Goal: Task Accomplishment & Management: Manage account settings

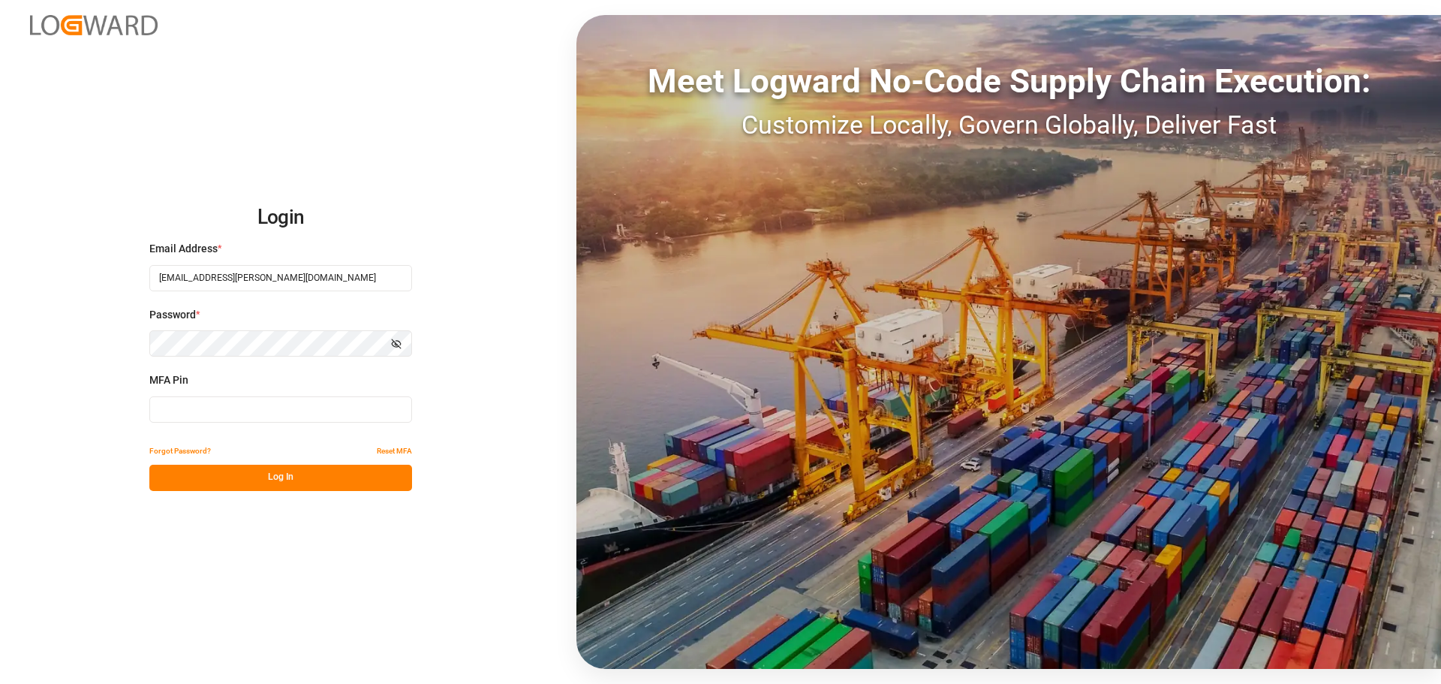
click at [239, 419] on input at bounding box center [280, 409] width 263 height 26
type input "278252"
click at [241, 480] on button "Log In" at bounding box center [280, 478] width 263 height 26
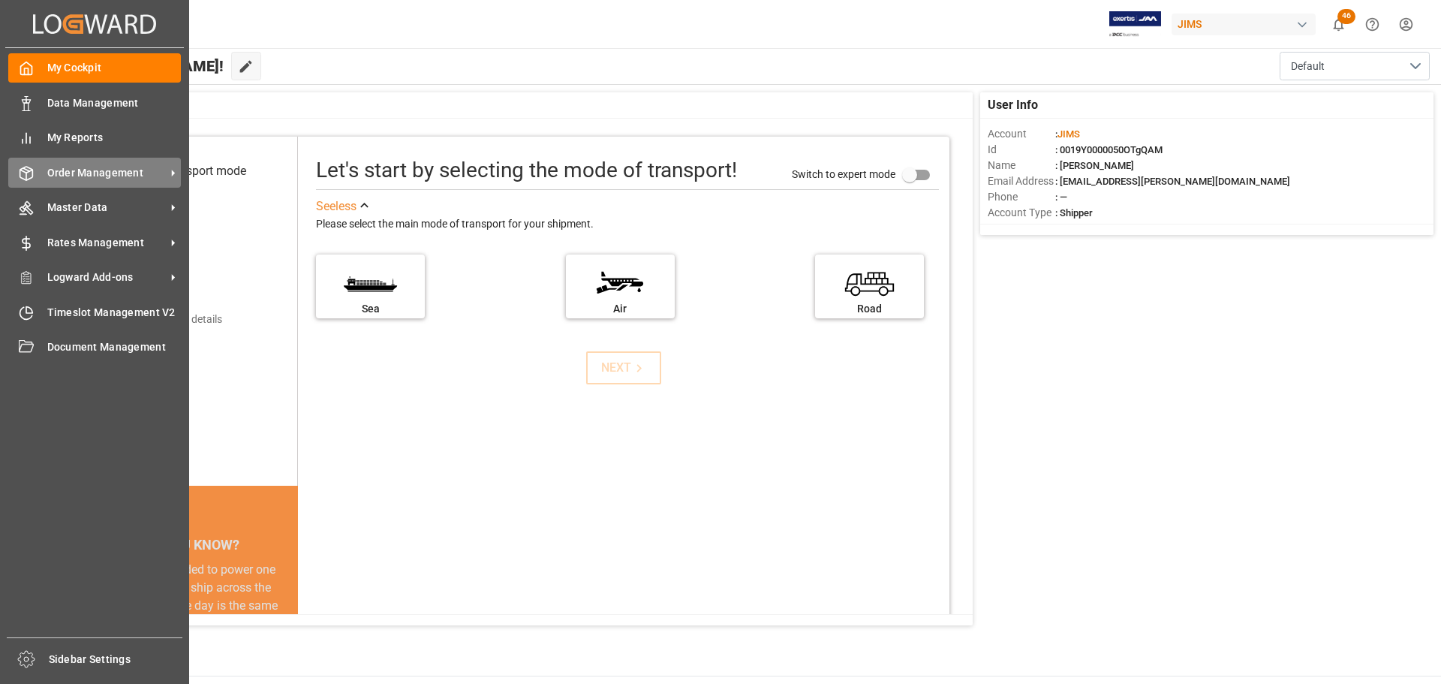
click at [40, 171] on div "Order Management Order Management" at bounding box center [94, 172] width 173 height 29
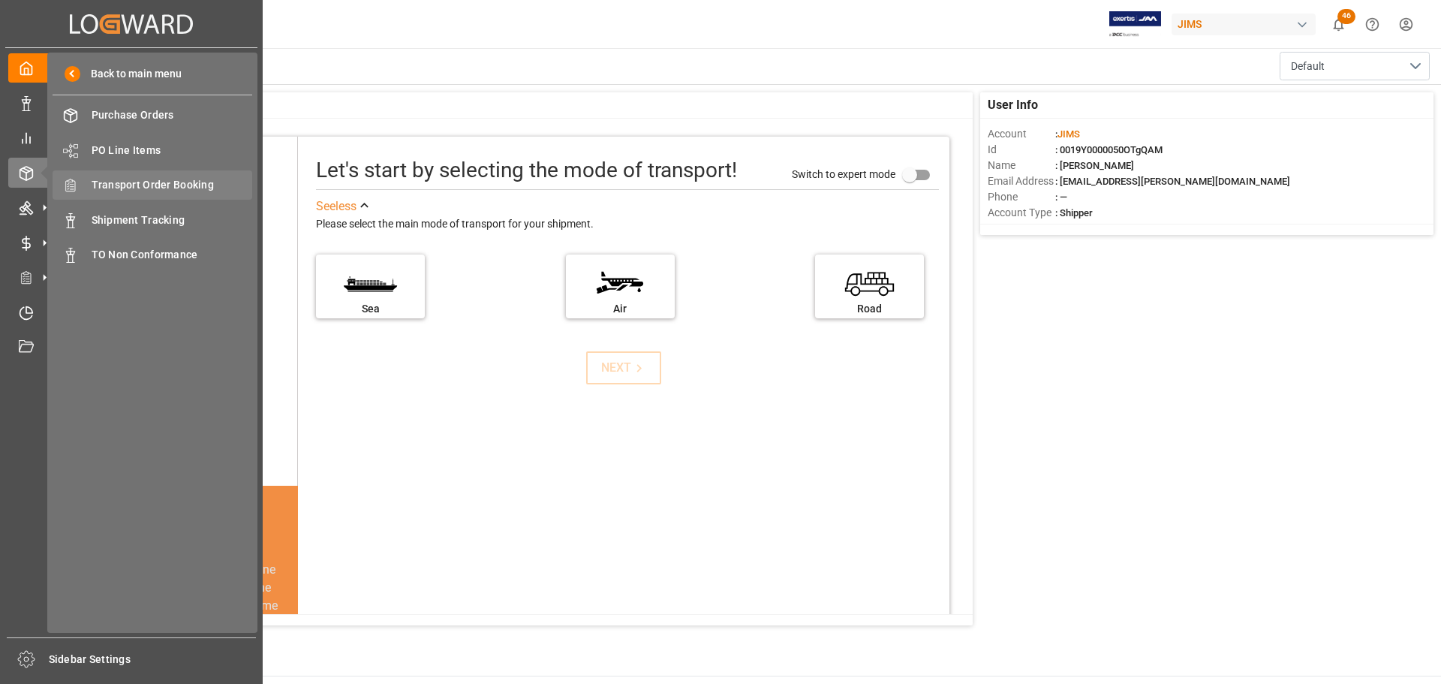
click at [179, 186] on span "Transport Order Booking" at bounding box center [172, 185] width 161 height 16
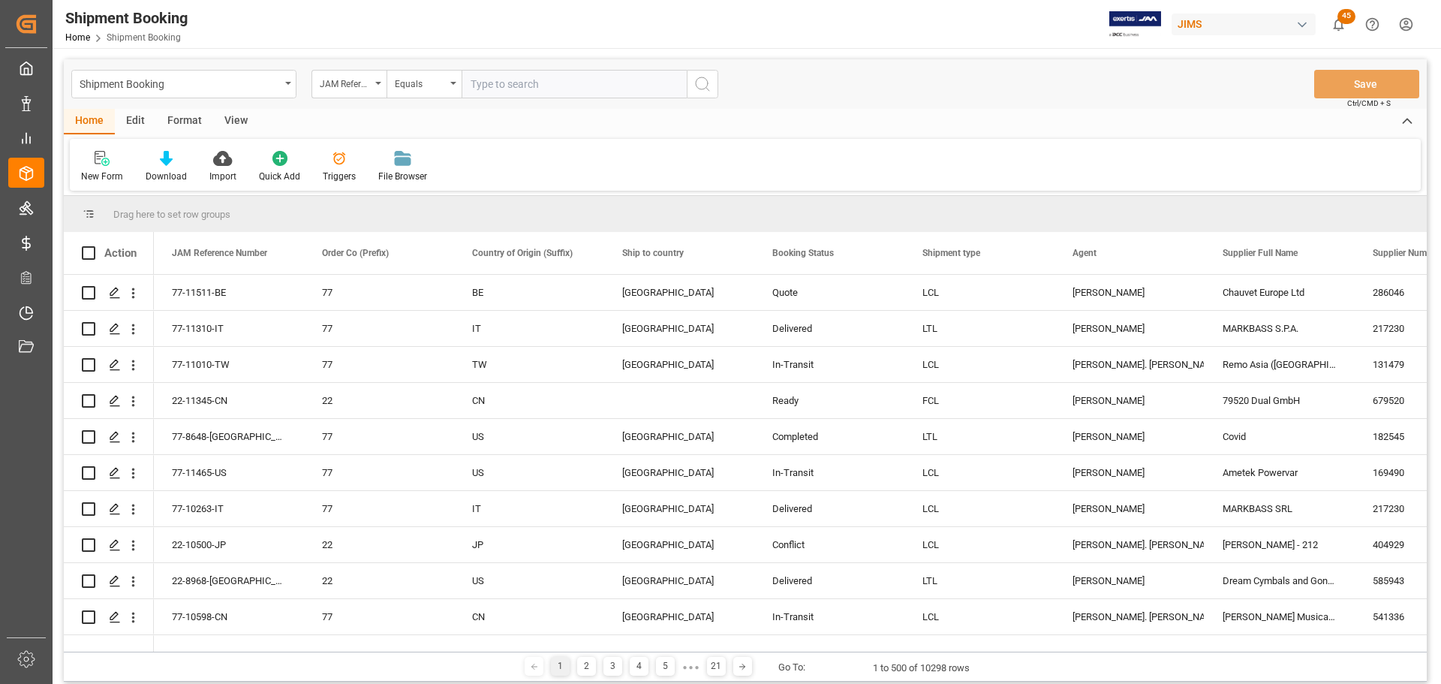
drag, startPoint x: 518, startPoint y: 83, endPoint x: 584, endPoint y: 88, distance: 66.2
click at [518, 83] on input "text" at bounding box center [574, 84] width 225 height 29
paste input "77-11375-US"
type input "77-11375-US"
click at [703, 84] on icon "search button" at bounding box center [702, 84] width 18 height 18
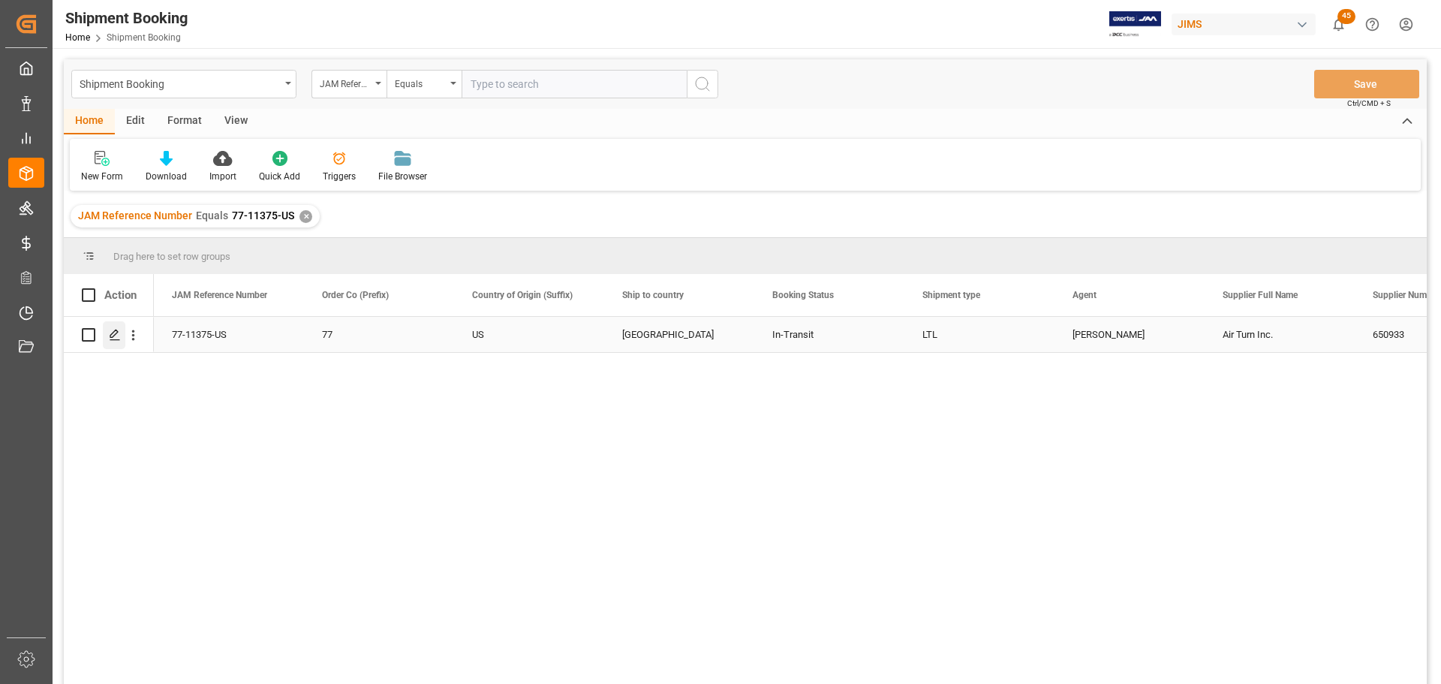
click at [113, 339] on icon "Press SPACE to select this row." at bounding box center [115, 335] width 12 height 12
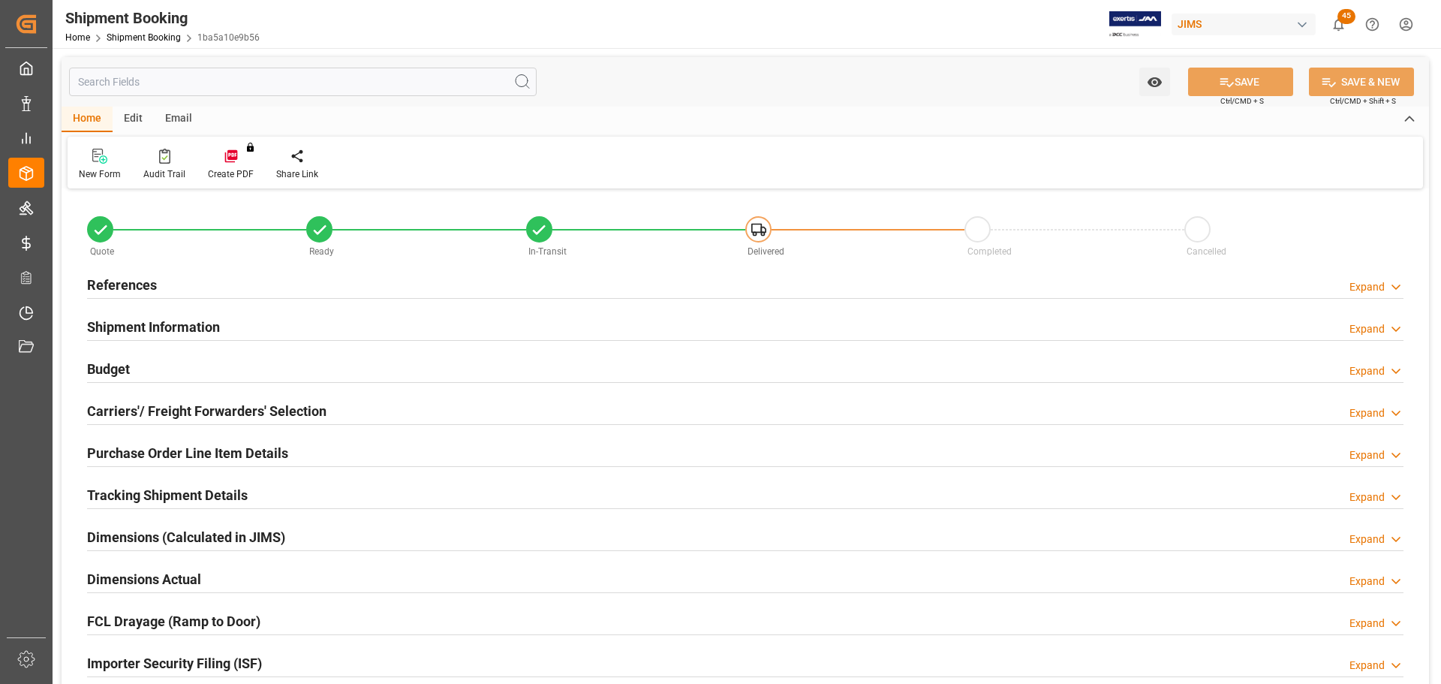
type input "5.4964"
type input "1329.02"
type input "19331.98"
click at [224, 364] on div "Budget Expand" at bounding box center [745, 367] width 1316 height 29
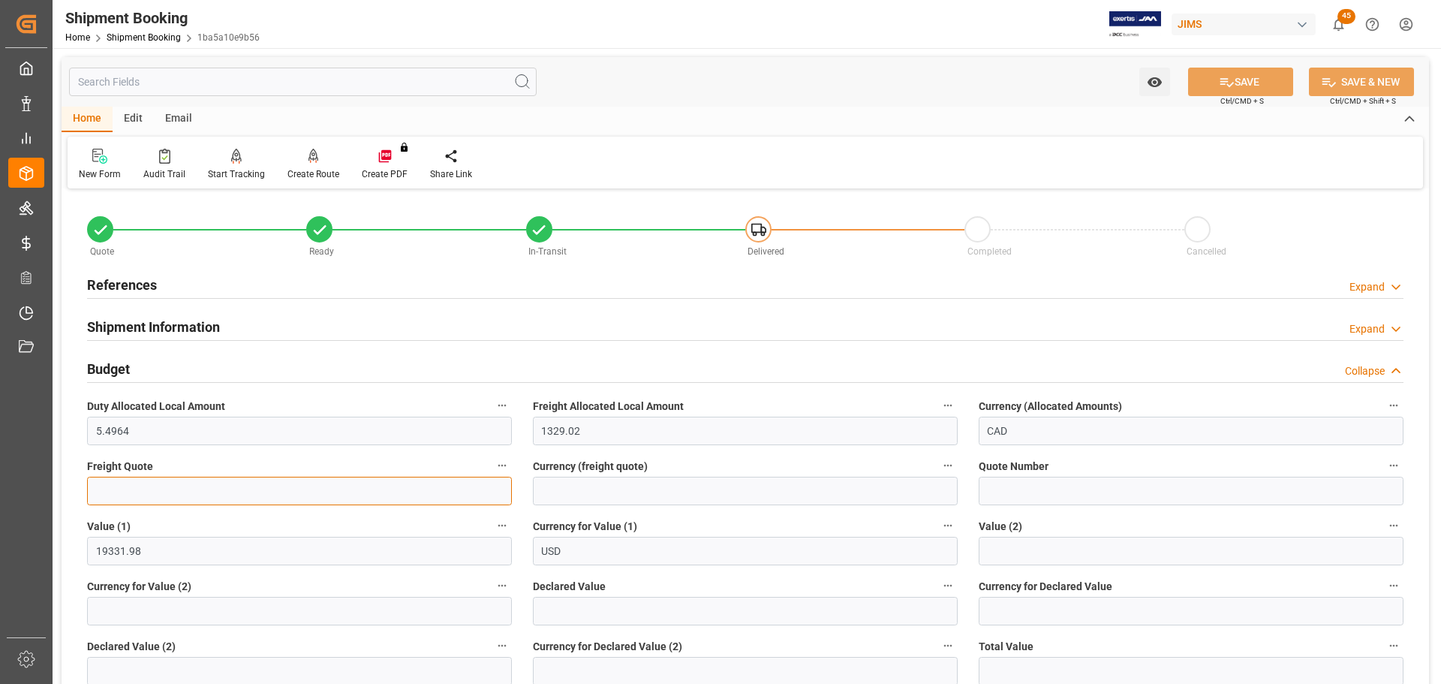
click at [212, 488] on input "text" at bounding box center [299, 491] width 425 height 29
type input "895"
click at [751, 492] on input at bounding box center [745, 491] width 425 height 29
type input "CAD"
click at [1253, 91] on button "SAVE" at bounding box center [1240, 82] width 105 height 29
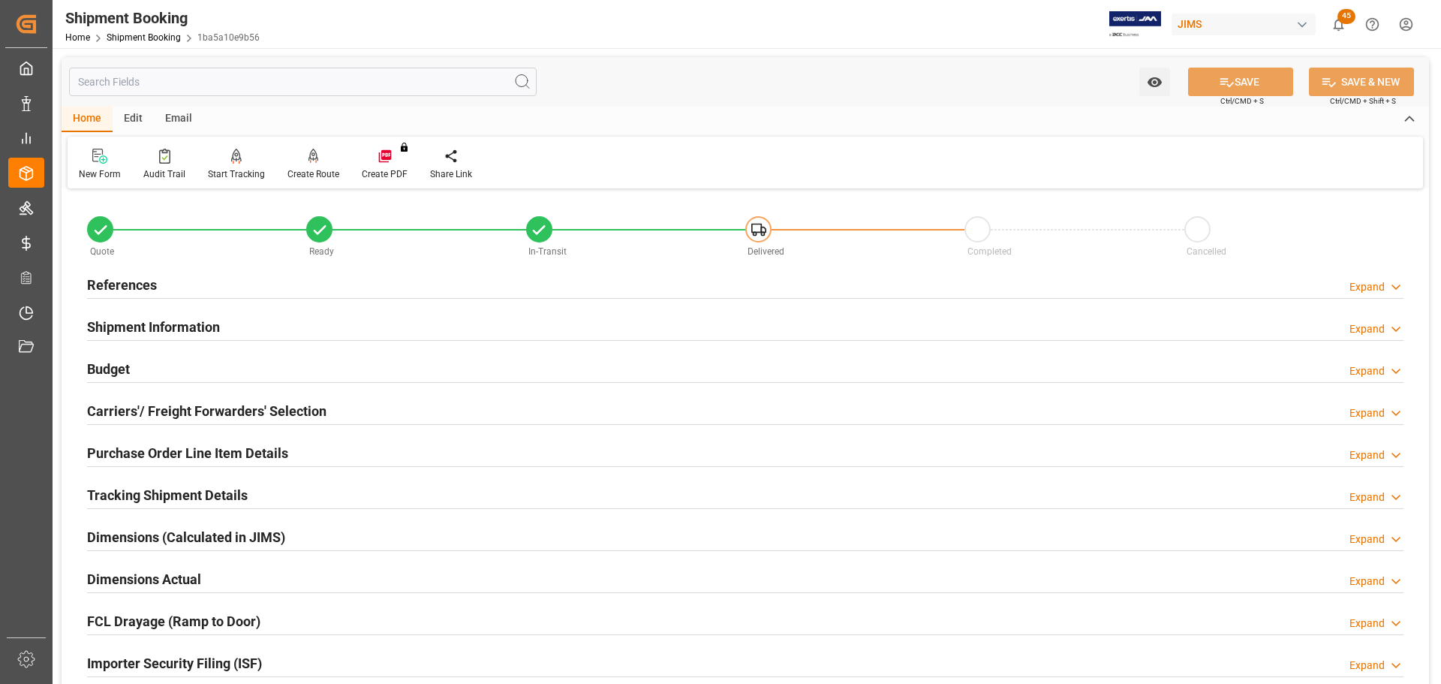
click at [87, 371] on h2 "Budget" at bounding box center [108, 369] width 43 height 20
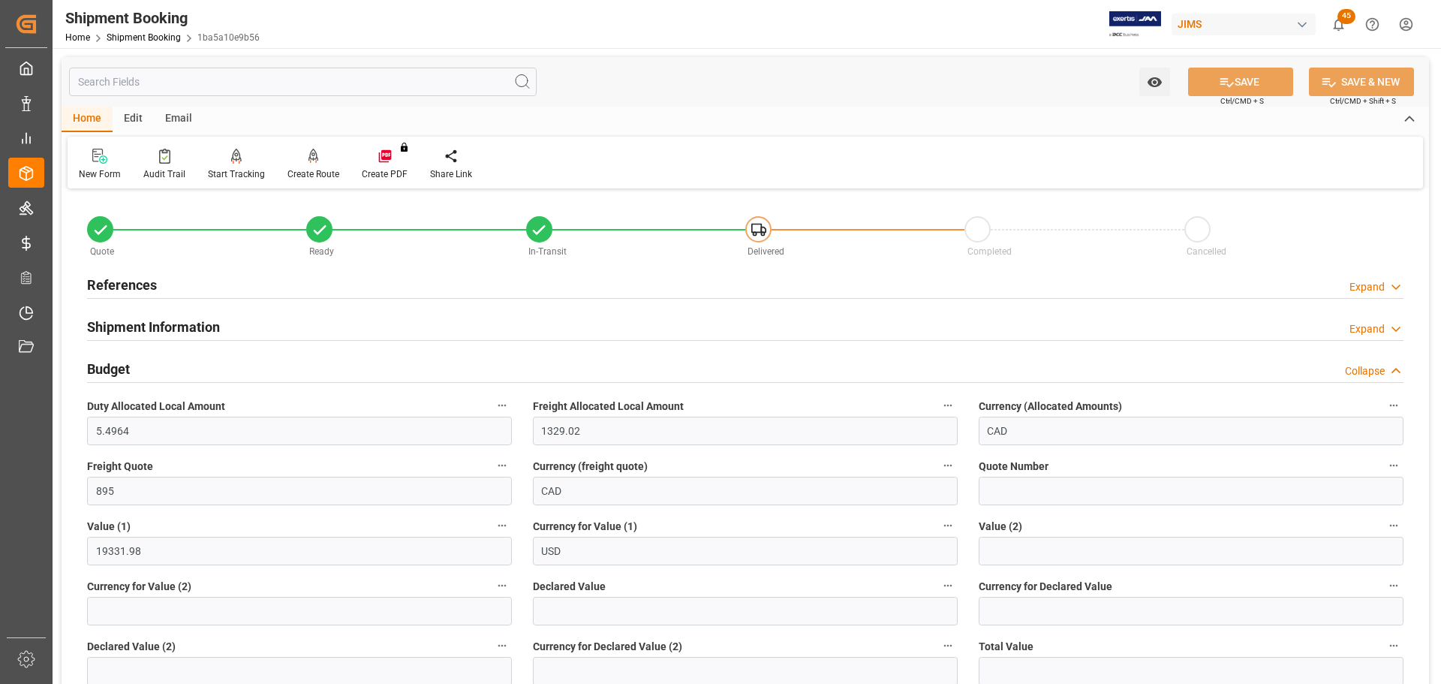
click at [173, 373] on div "Budget Collapse" at bounding box center [745, 367] width 1316 height 29
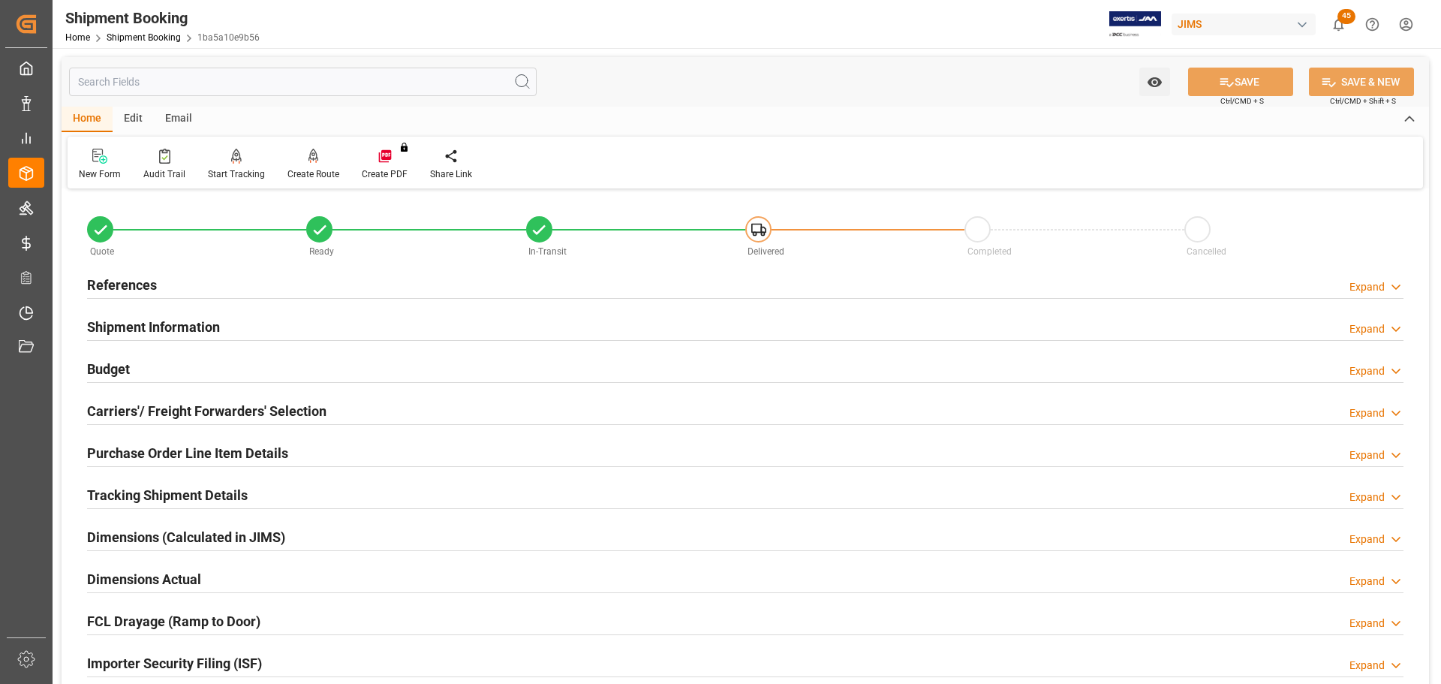
click at [173, 373] on div "Budget Expand" at bounding box center [745, 367] width 1316 height 29
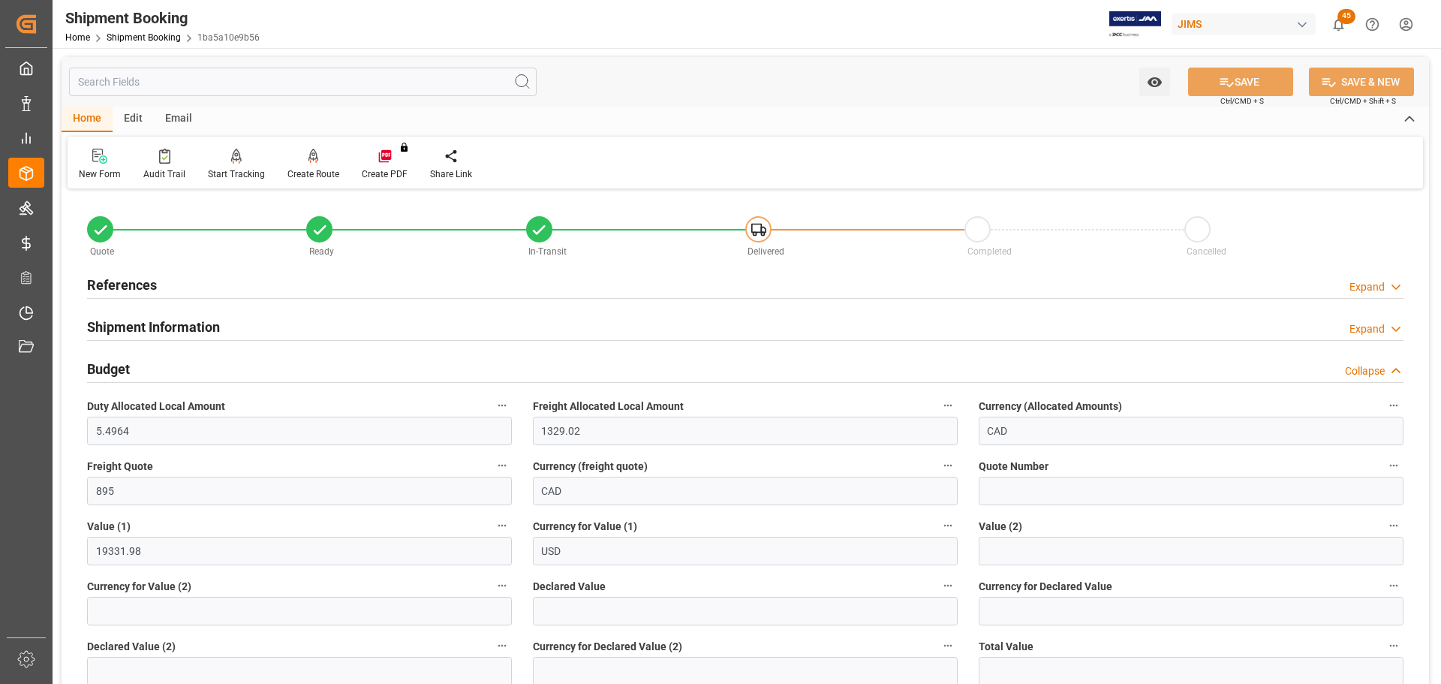
click at [173, 373] on div "Budget Collapse" at bounding box center [745, 367] width 1316 height 29
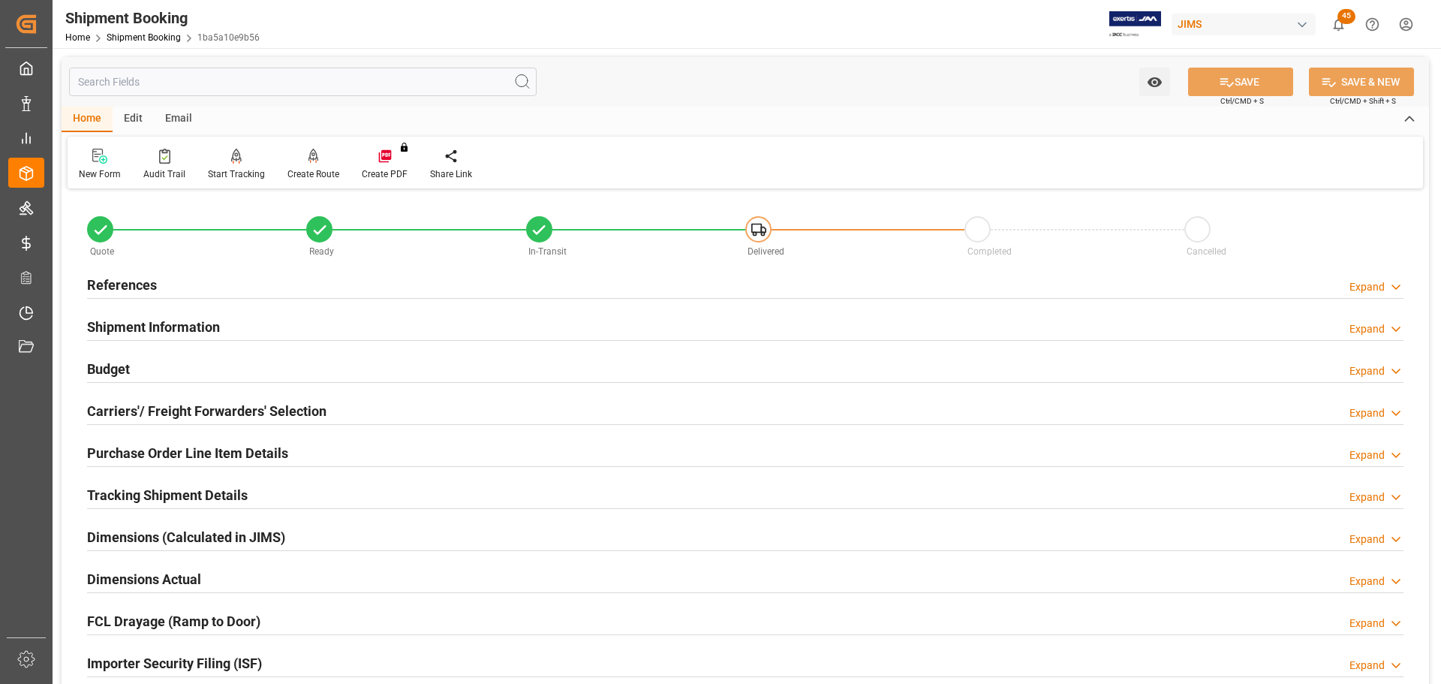
click at [208, 369] on div "Budget Expand" at bounding box center [745, 367] width 1316 height 29
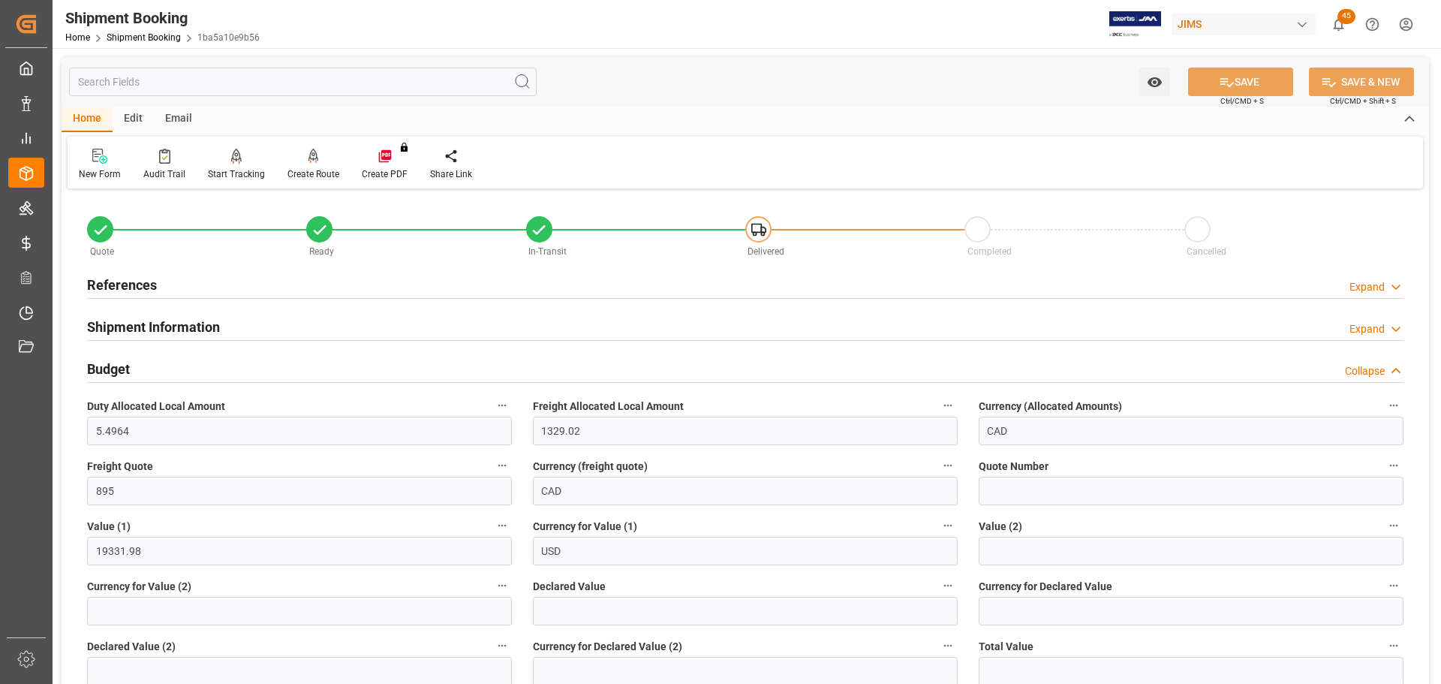
click at [200, 368] on div "Budget Collapse" at bounding box center [745, 367] width 1316 height 29
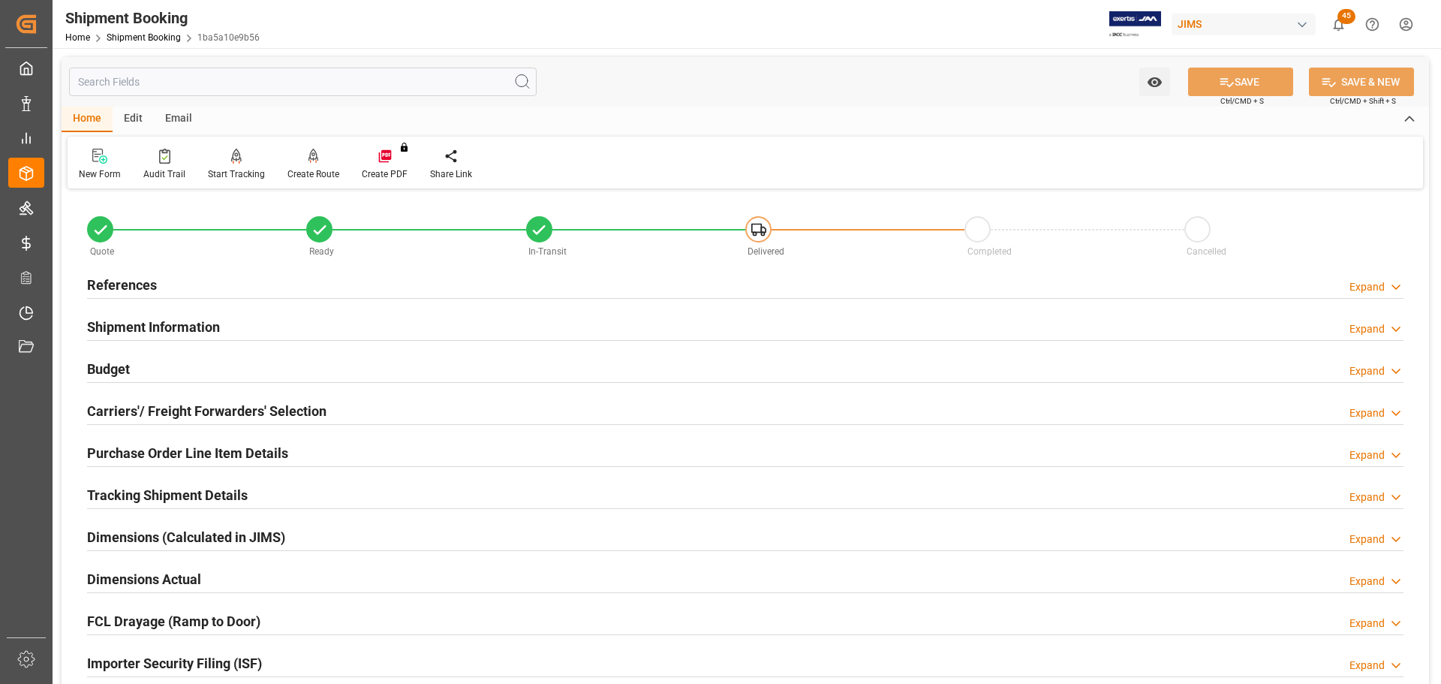
click at [200, 368] on div "Budget Expand" at bounding box center [745, 367] width 1316 height 29
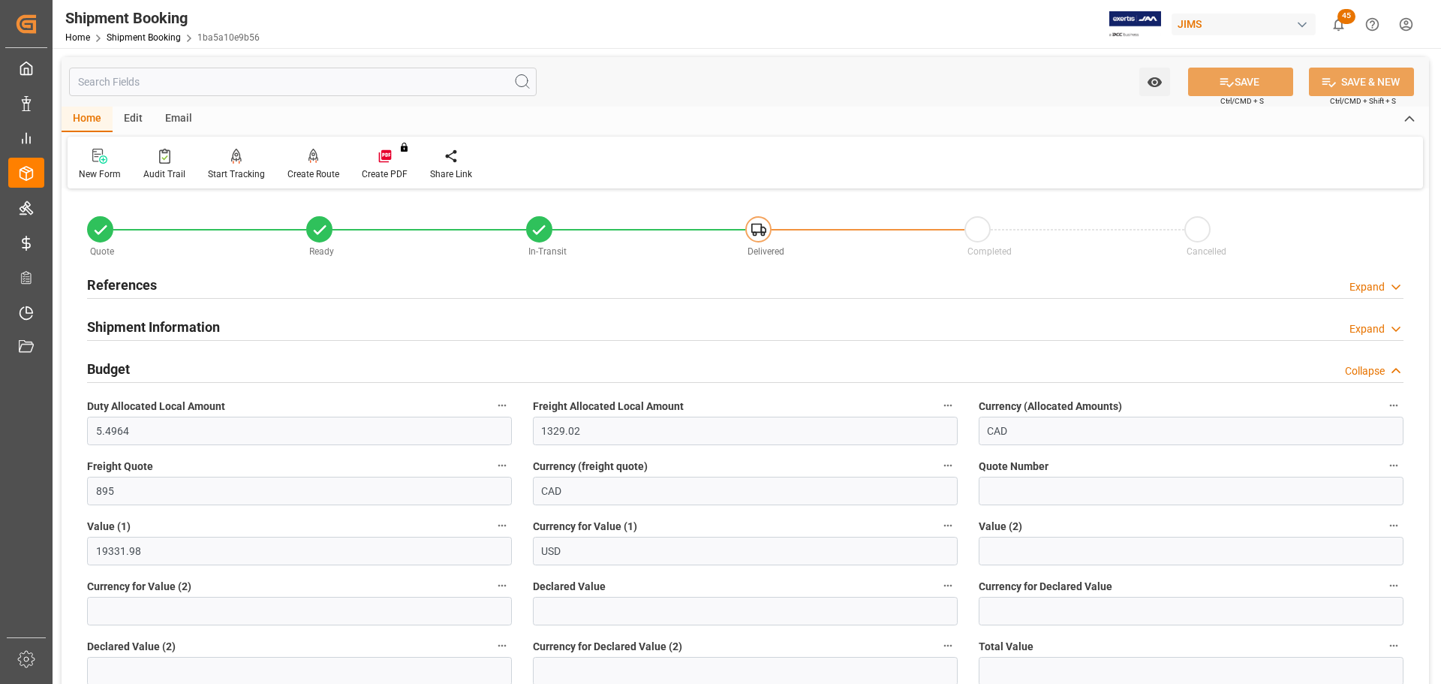
click at [200, 368] on div "Budget Collapse" at bounding box center [745, 367] width 1316 height 29
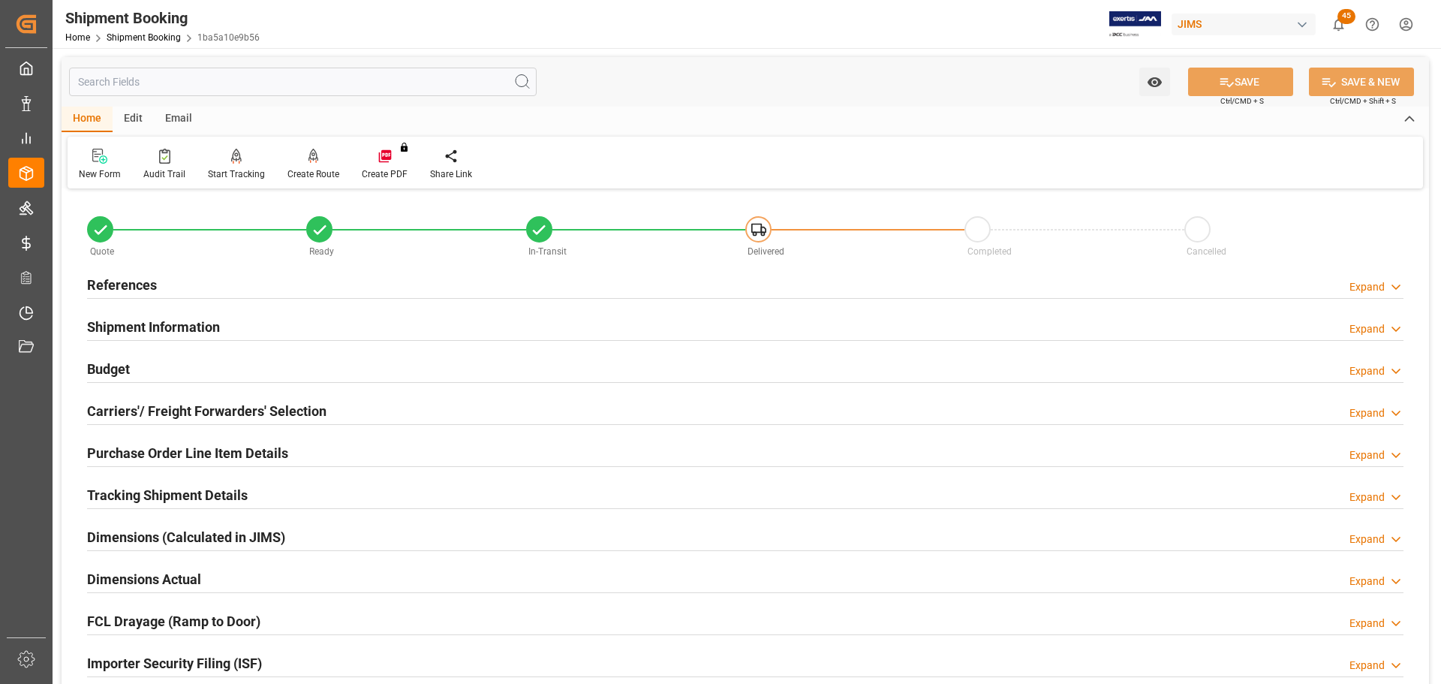
click at [184, 322] on h2 "Shipment Information" at bounding box center [153, 327] width 133 height 20
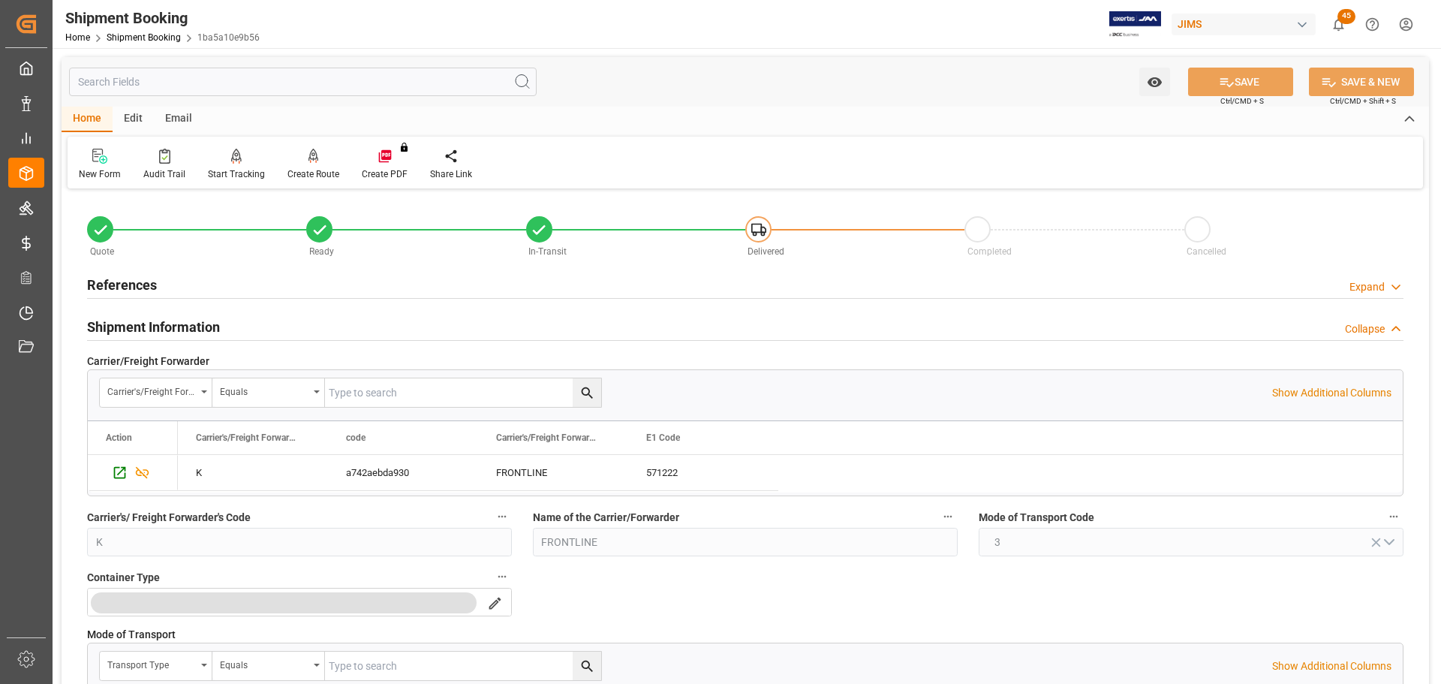
click at [215, 322] on h2 "Shipment Information" at bounding box center [153, 327] width 133 height 20
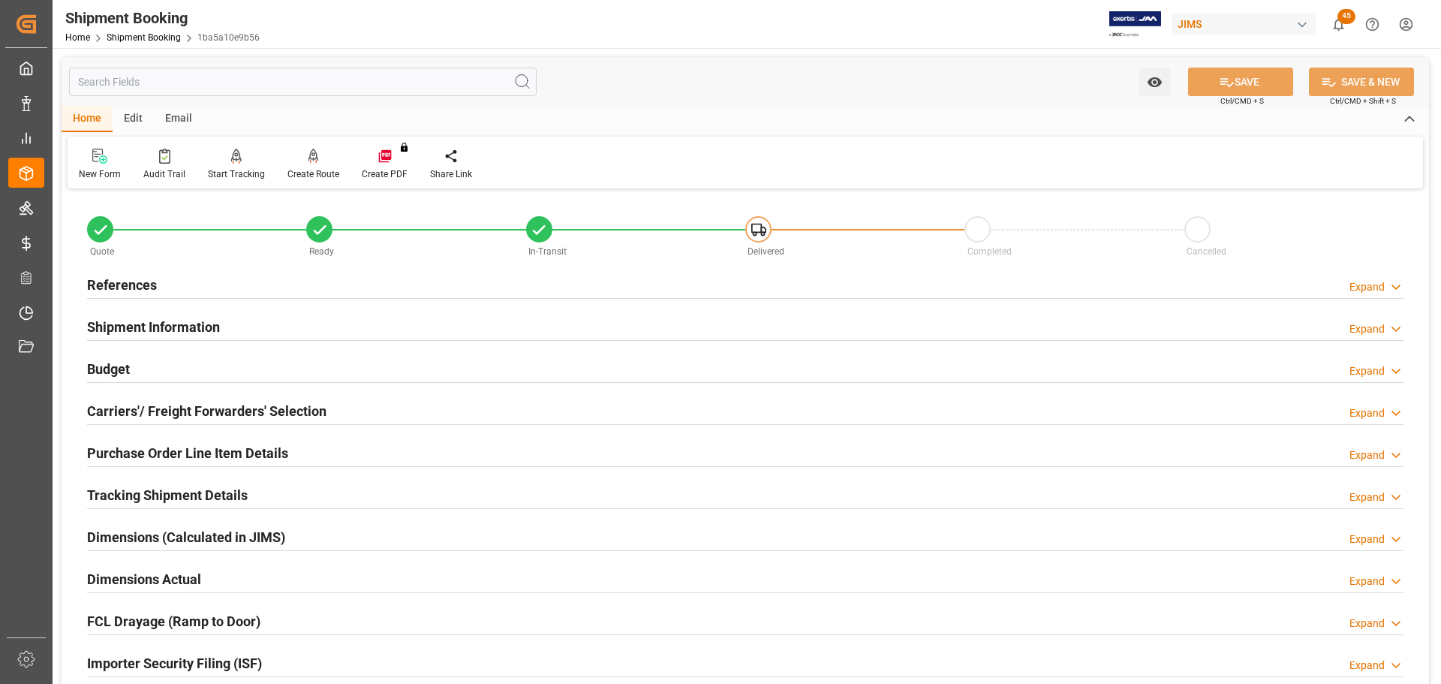
click at [215, 362] on div "Budget Expand" at bounding box center [745, 367] width 1316 height 29
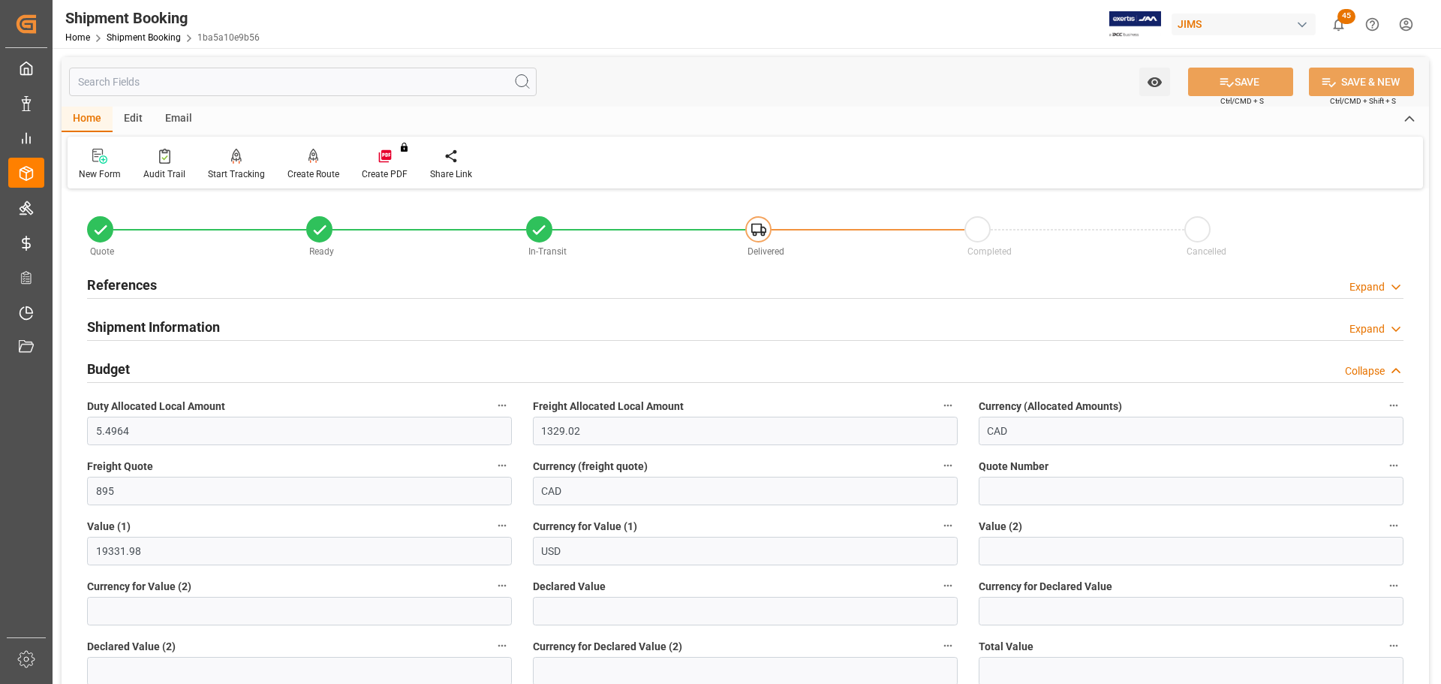
click at [182, 364] on div "Budget Collapse" at bounding box center [745, 367] width 1316 height 29
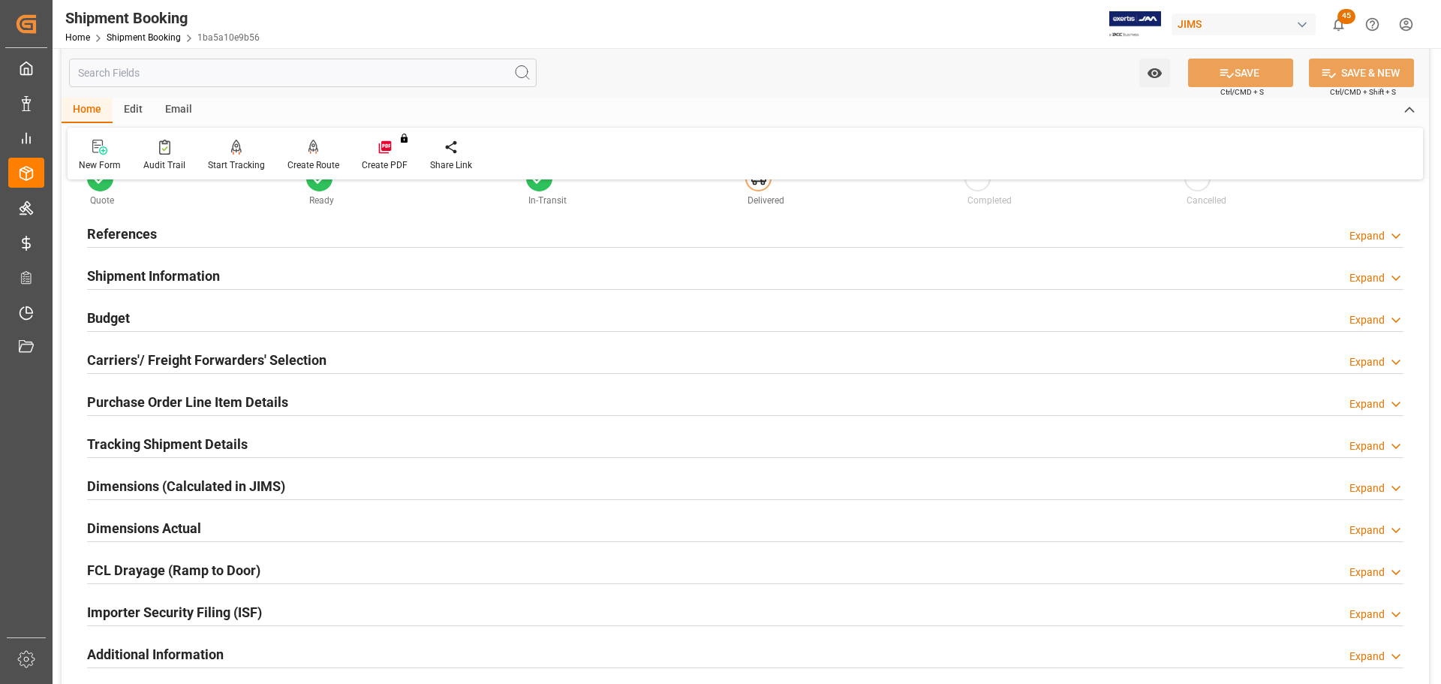
scroll to position [75, 0]
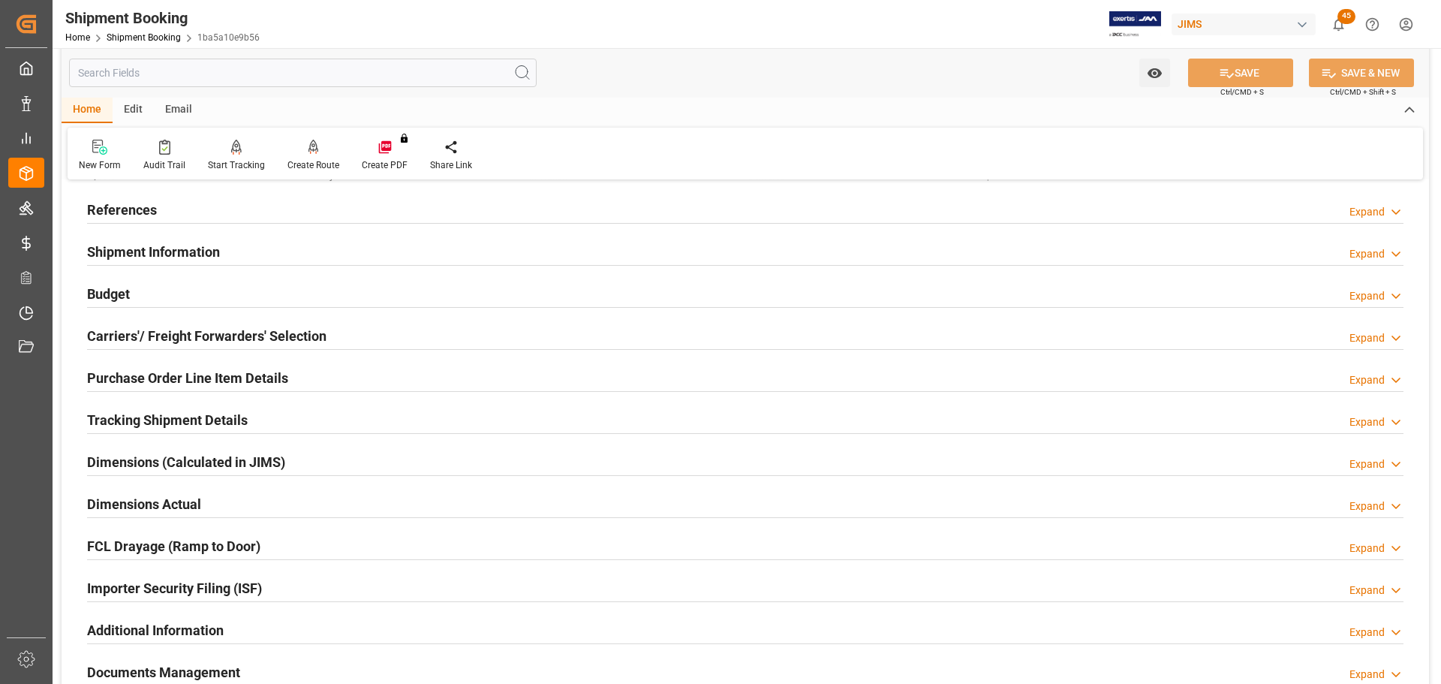
click at [213, 332] on h2 "Carriers'/ Freight Forwarders' Selection" at bounding box center [206, 336] width 239 height 20
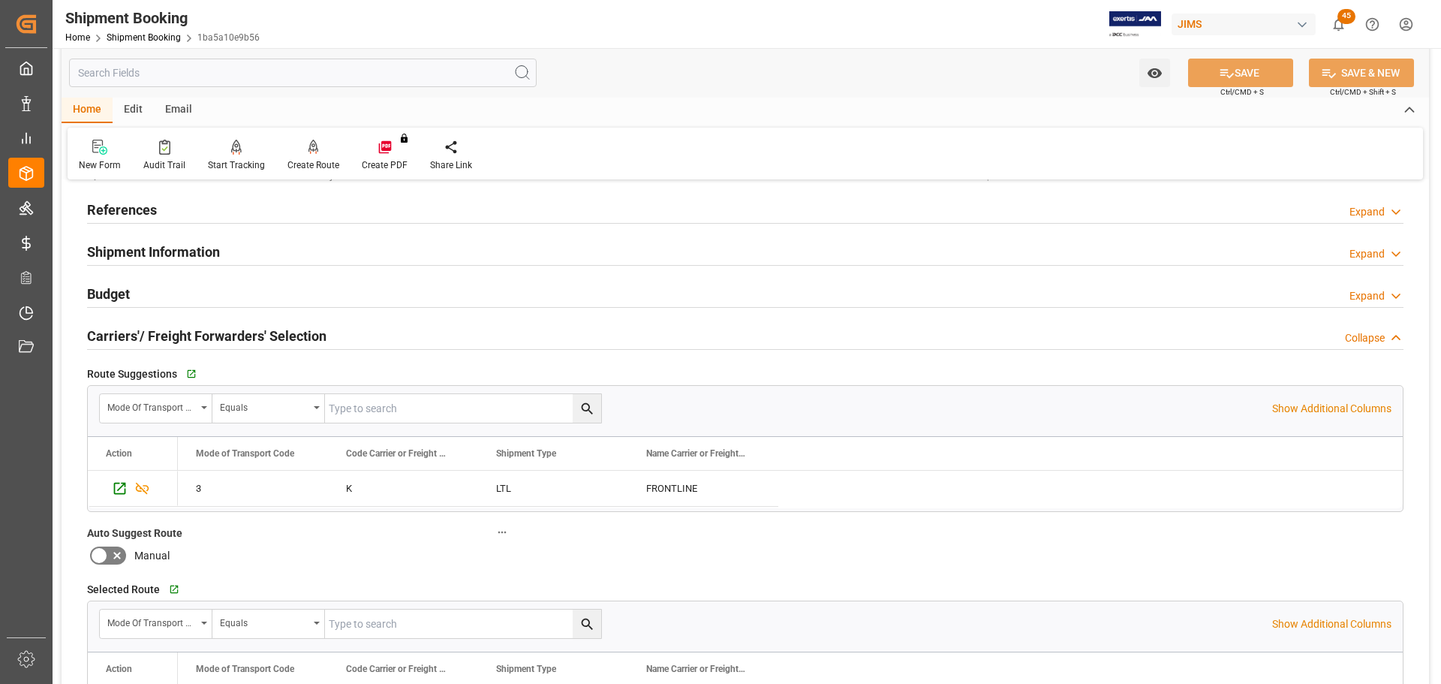
click at [213, 332] on h2 "Carriers'/ Freight Forwarders' Selection" at bounding box center [206, 336] width 239 height 20
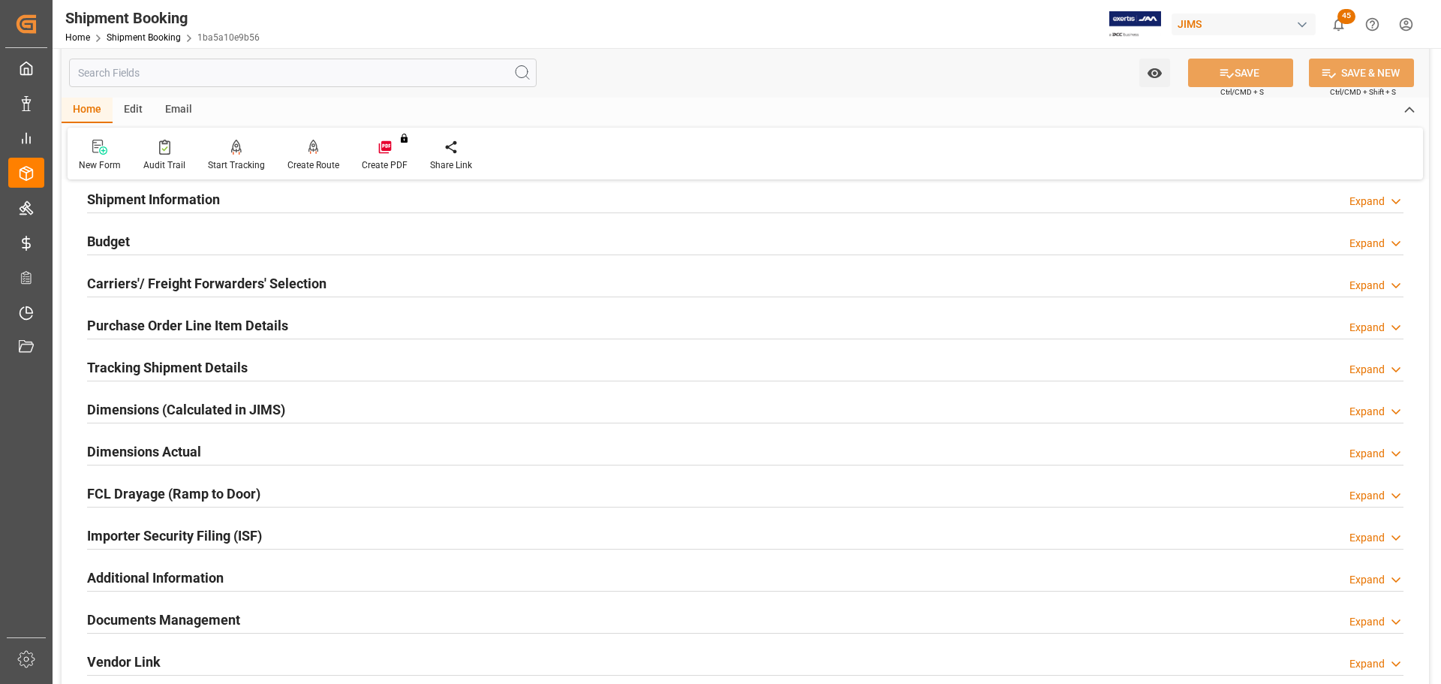
scroll to position [150, 0]
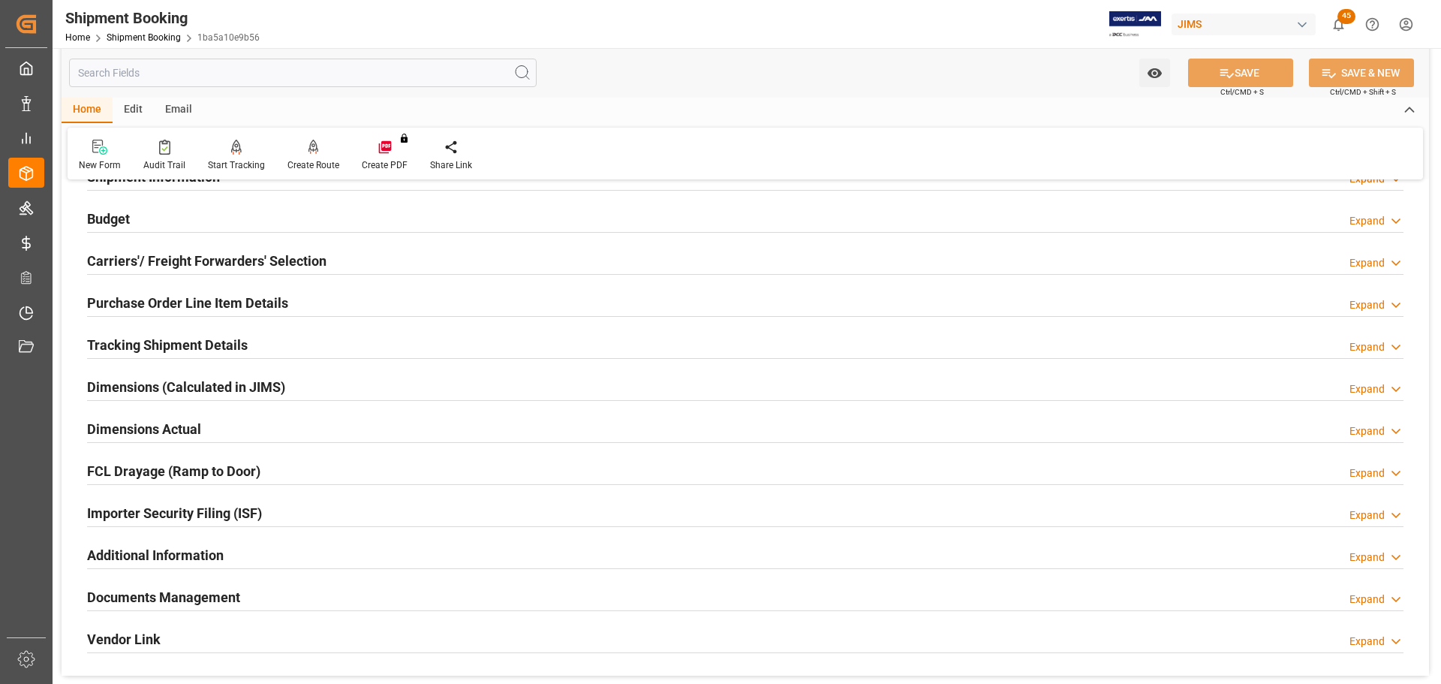
click at [212, 308] on h2 "Purchase Order Line Item Details" at bounding box center [187, 303] width 201 height 20
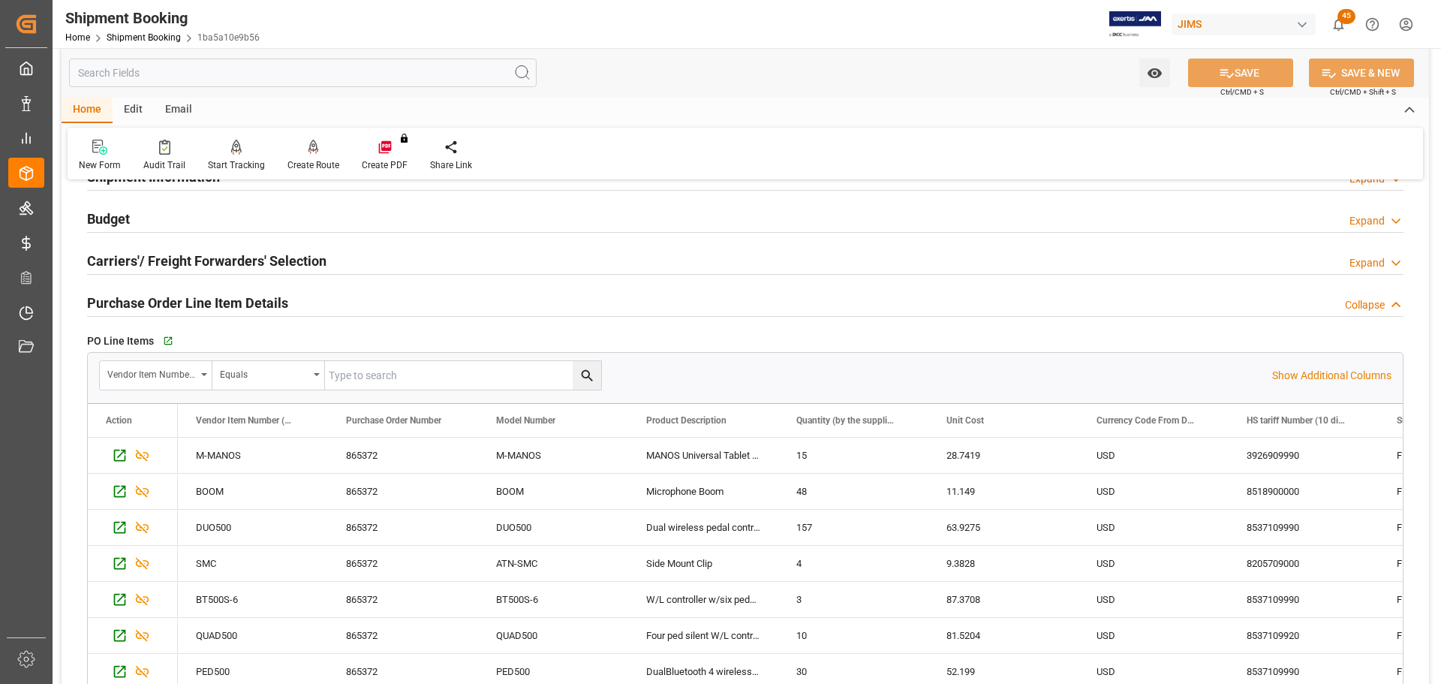
click at [207, 294] on h2 "Purchase Order Line Item Details" at bounding box center [187, 303] width 201 height 20
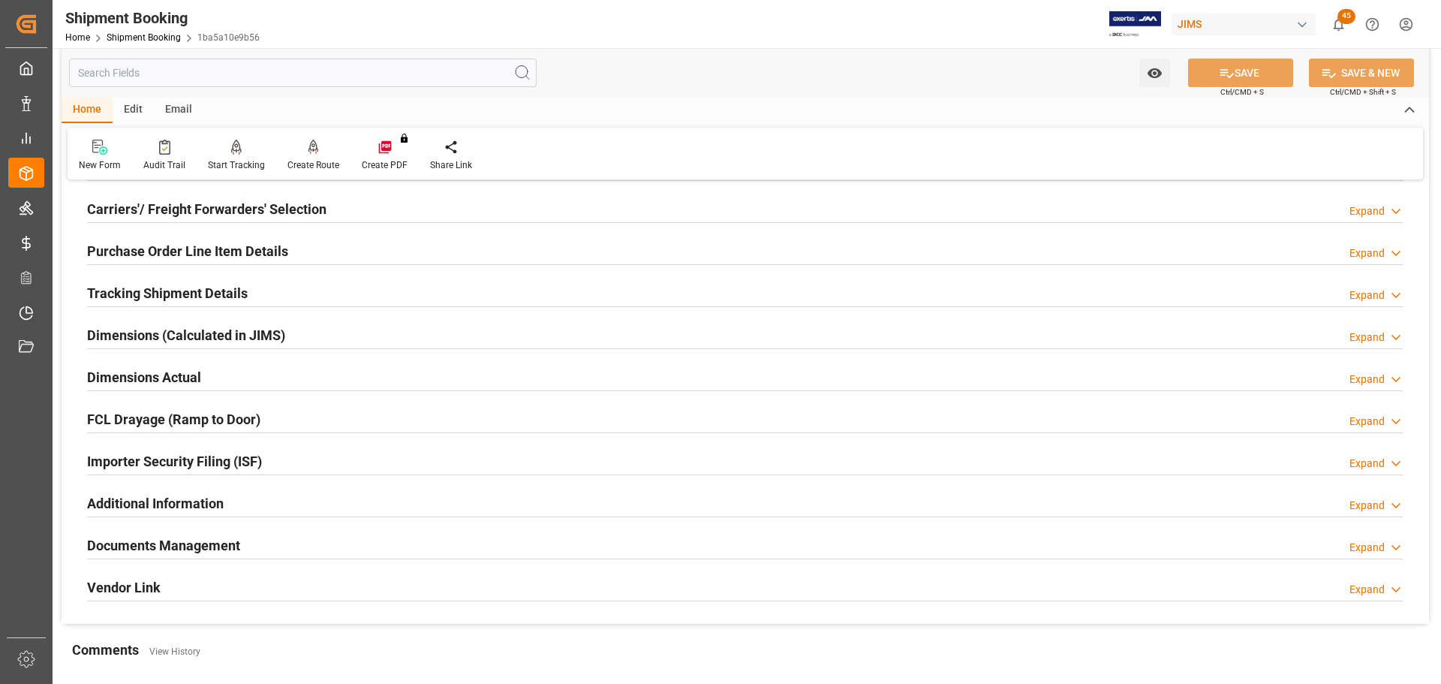
scroll to position [225, 0]
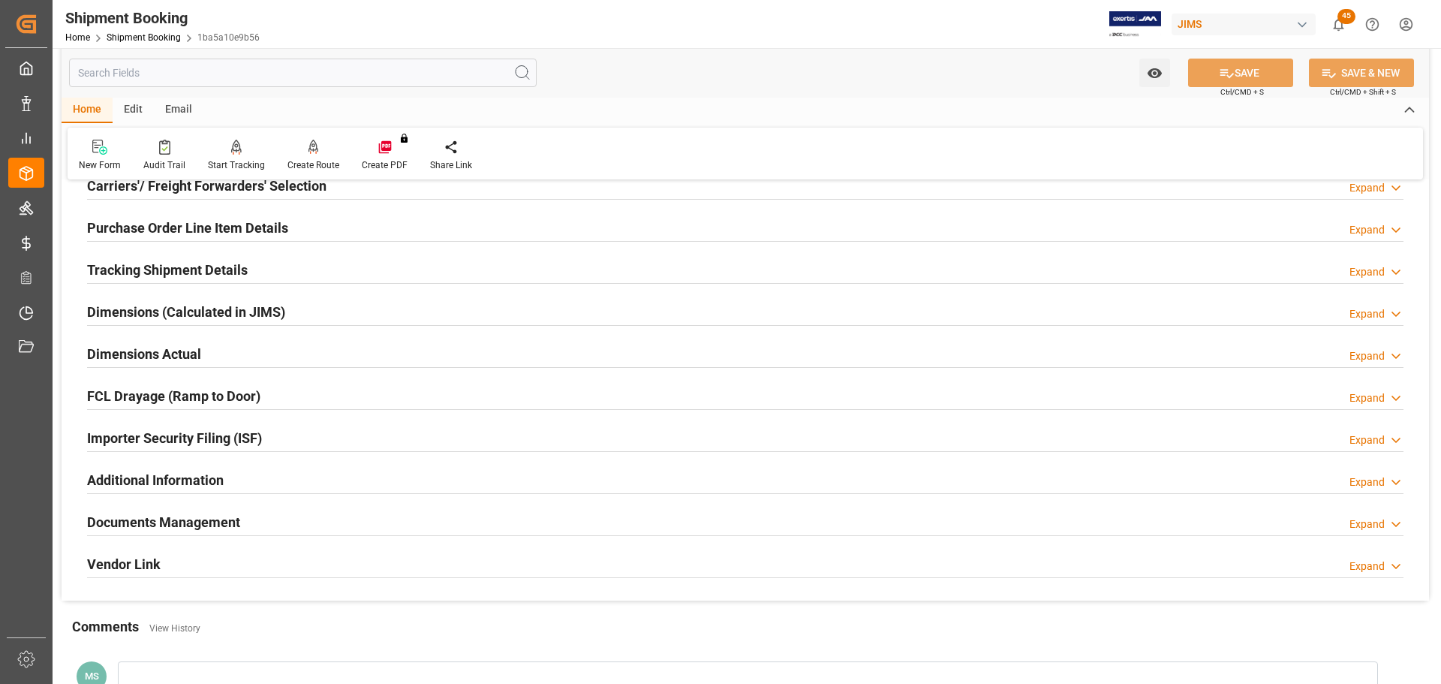
click at [203, 272] on h2 "Tracking Shipment Details" at bounding box center [167, 270] width 161 height 20
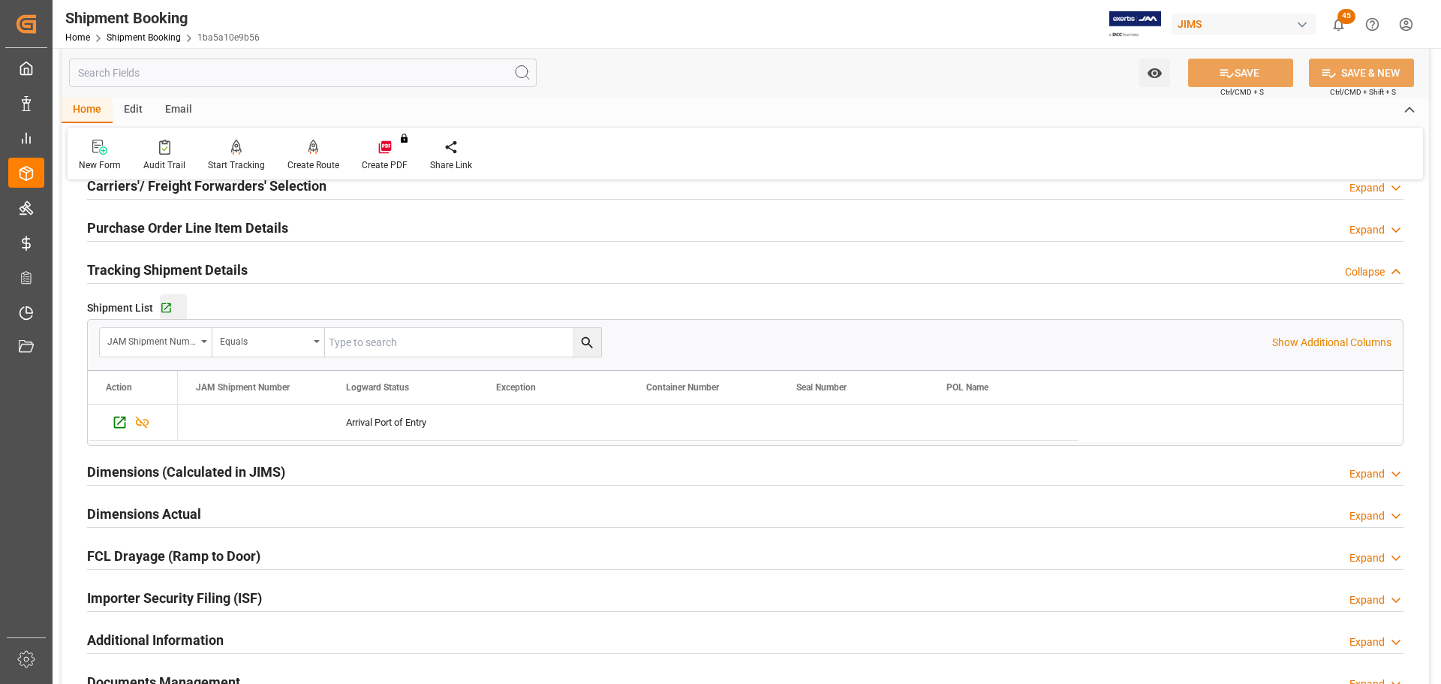
click at [172, 308] on div "Go to Shipment Tracking Grid" at bounding box center [173, 308] width 27 height 13
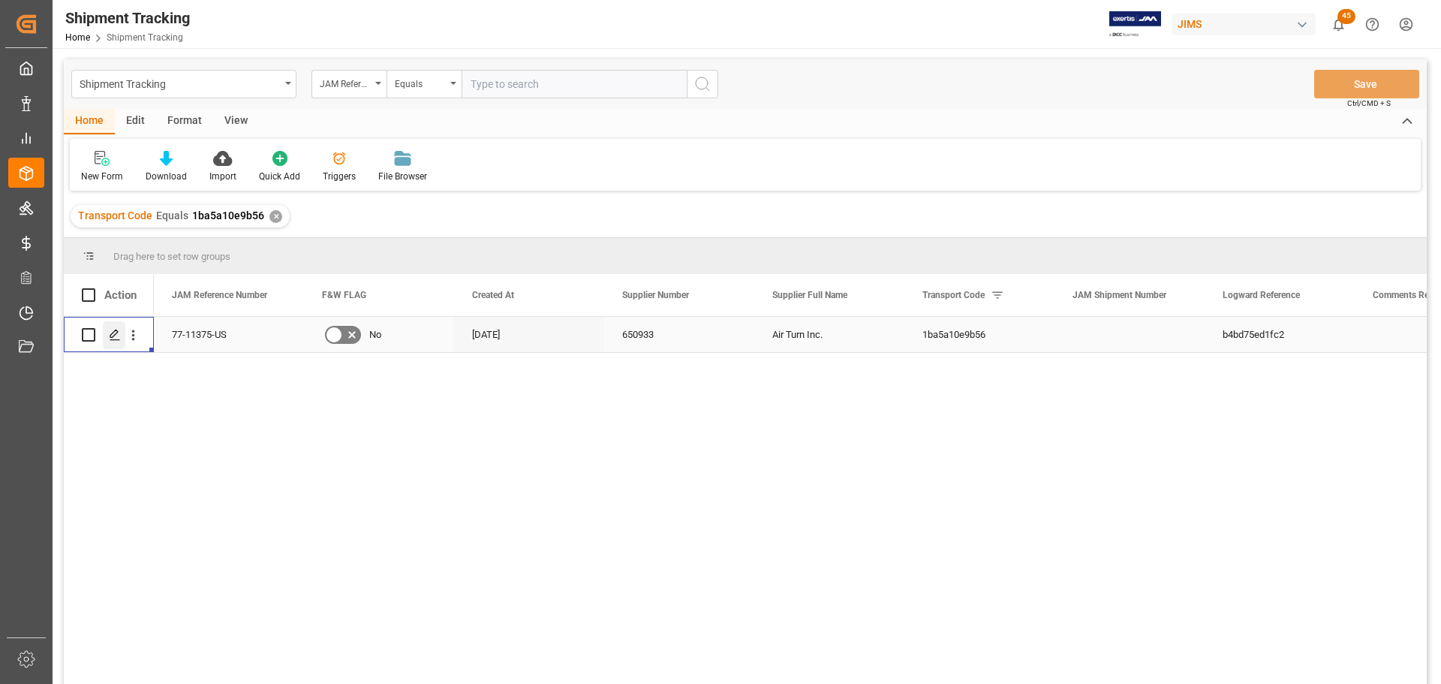
click at [116, 337] on icon "Press SPACE to select this row." at bounding box center [115, 335] width 12 height 12
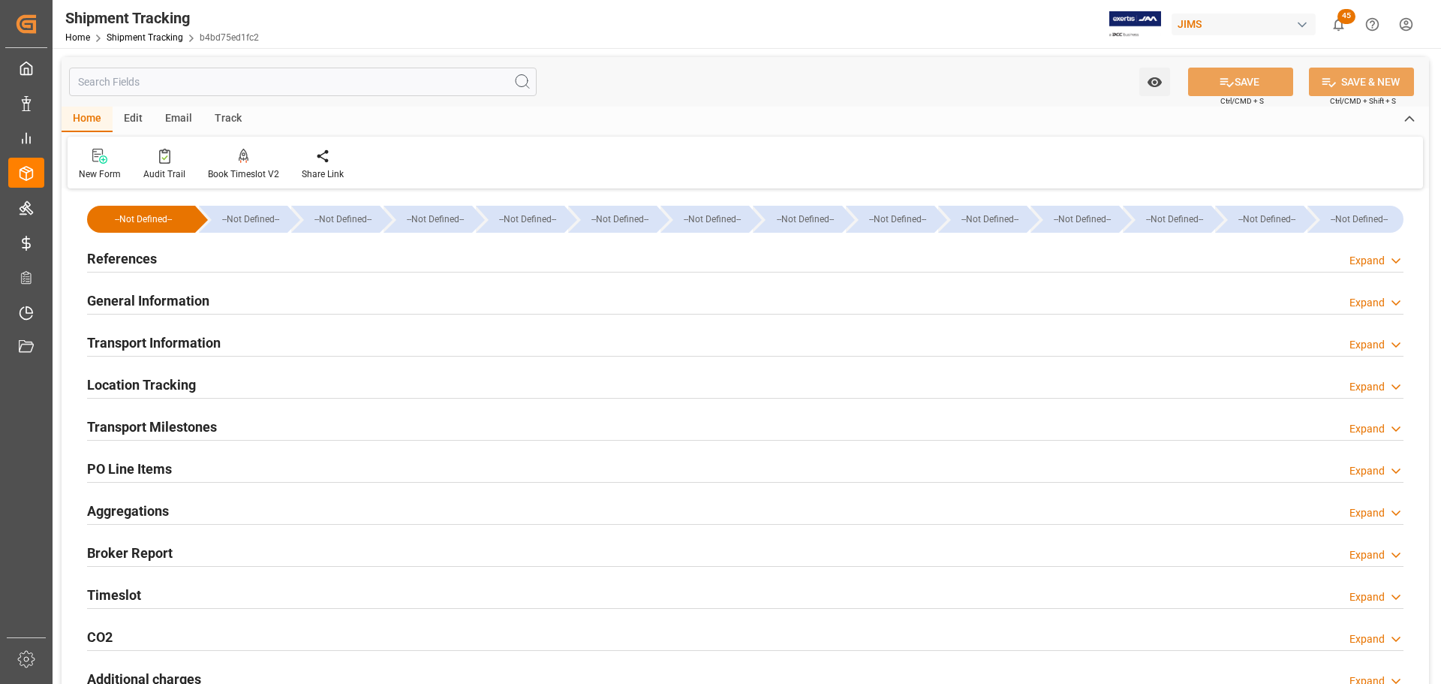
click at [250, 261] on div "References Expand" at bounding box center [745, 257] width 1316 height 29
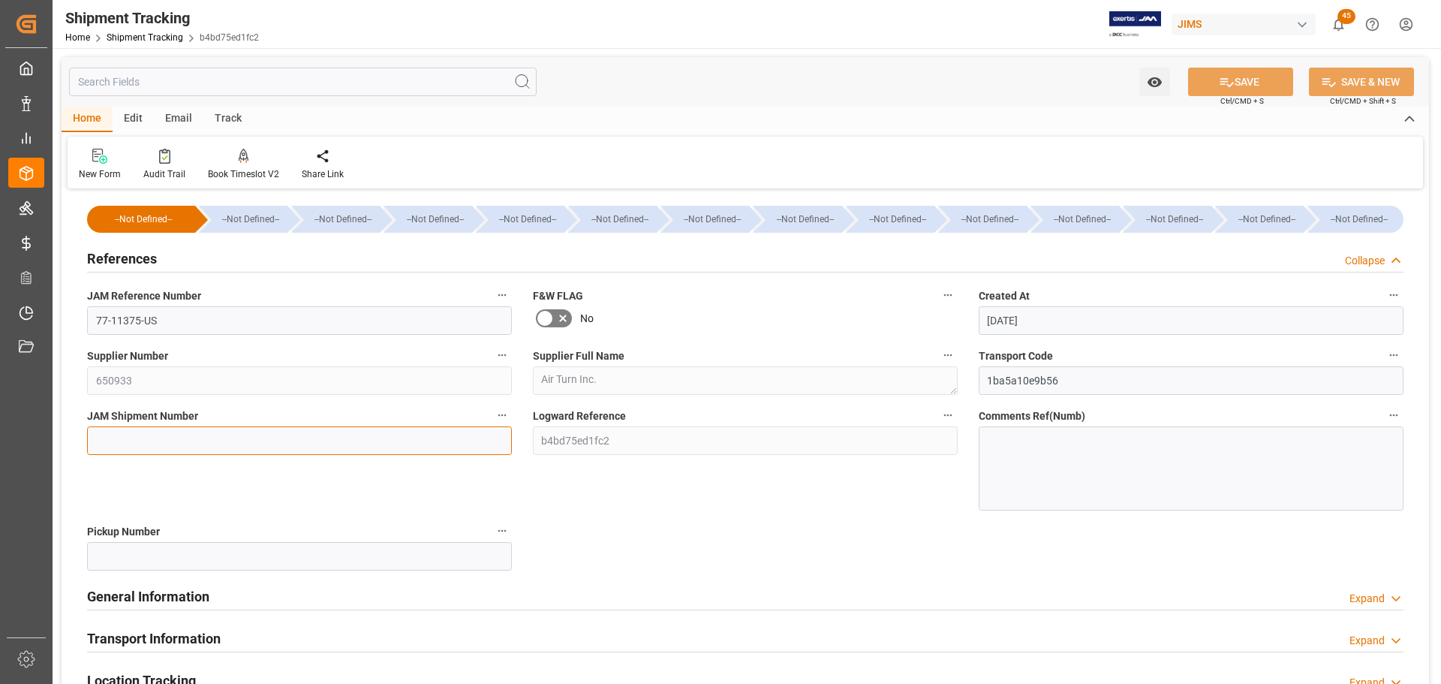
click at [146, 434] on input at bounding box center [299, 440] width 425 height 29
paste input "73442"
type input "73442"
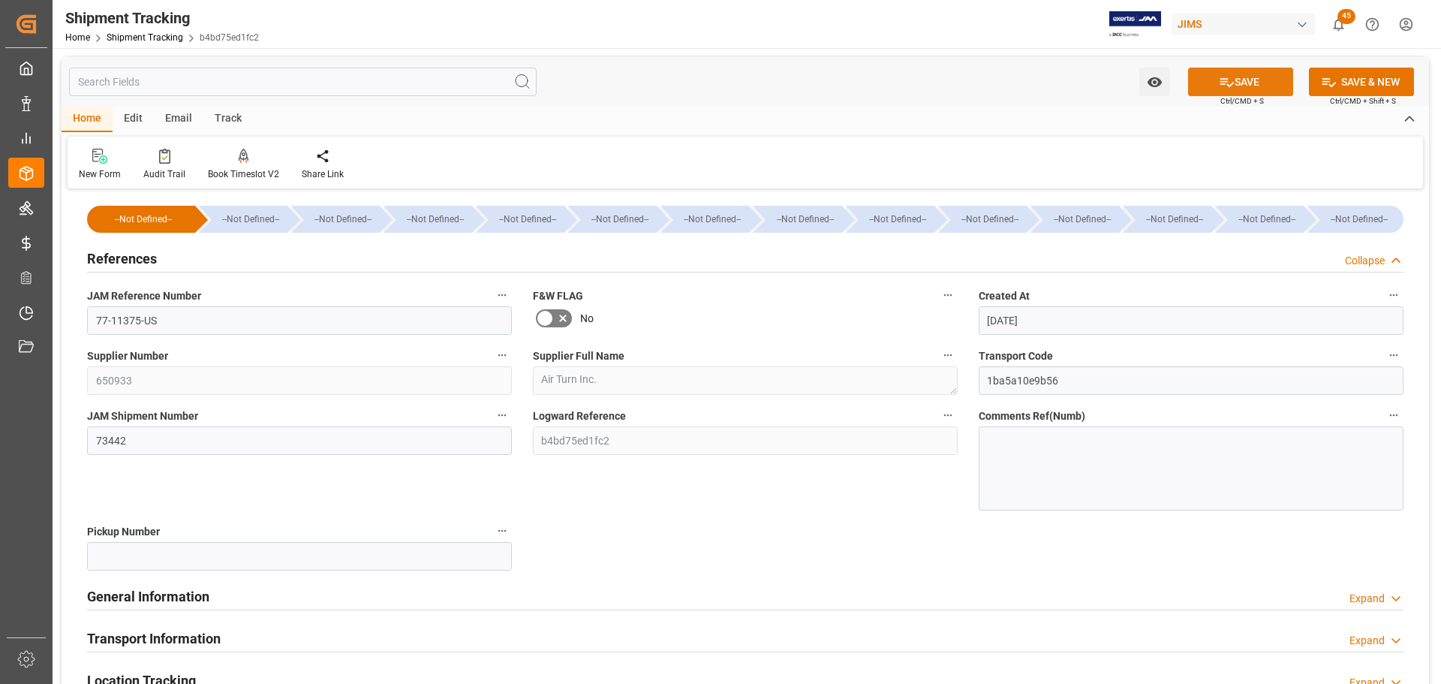
click at [1226, 81] on icon at bounding box center [1227, 82] width 16 height 16
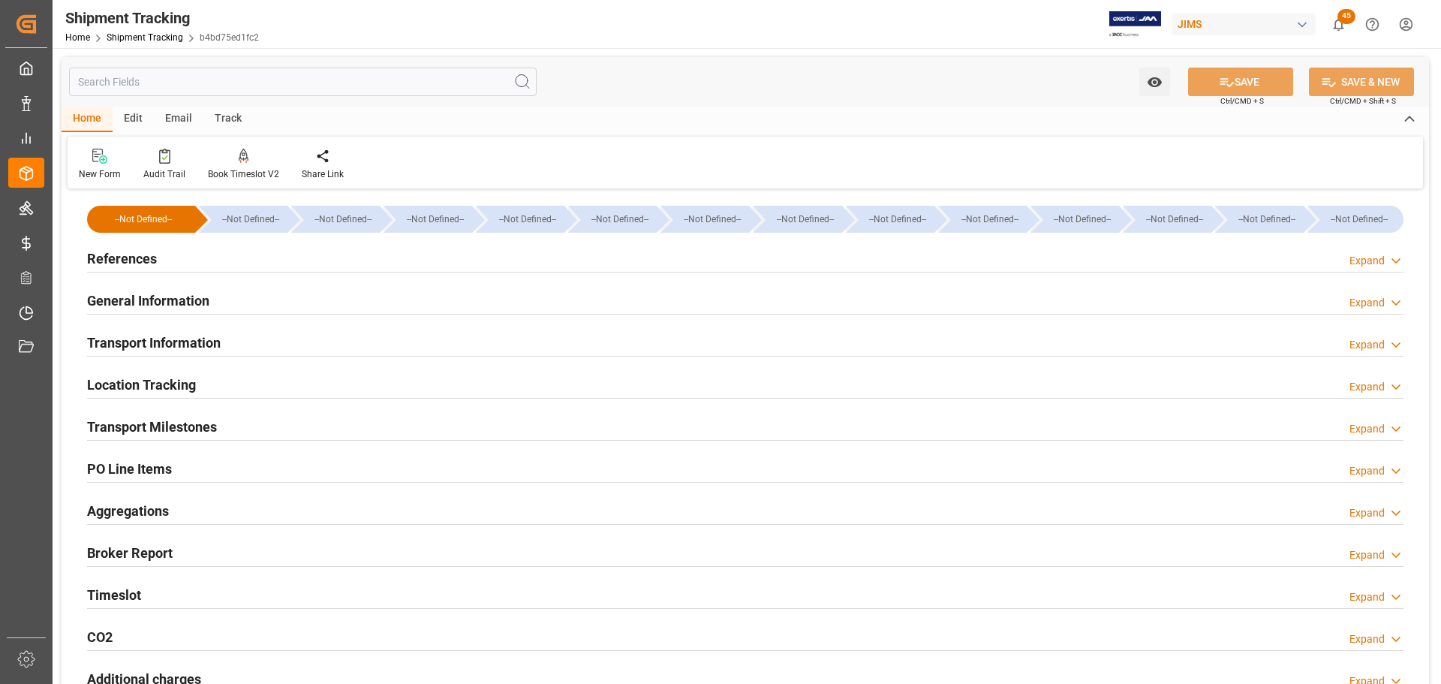
click at [186, 263] on div "References Expand" at bounding box center [745, 257] width 1316 height 29
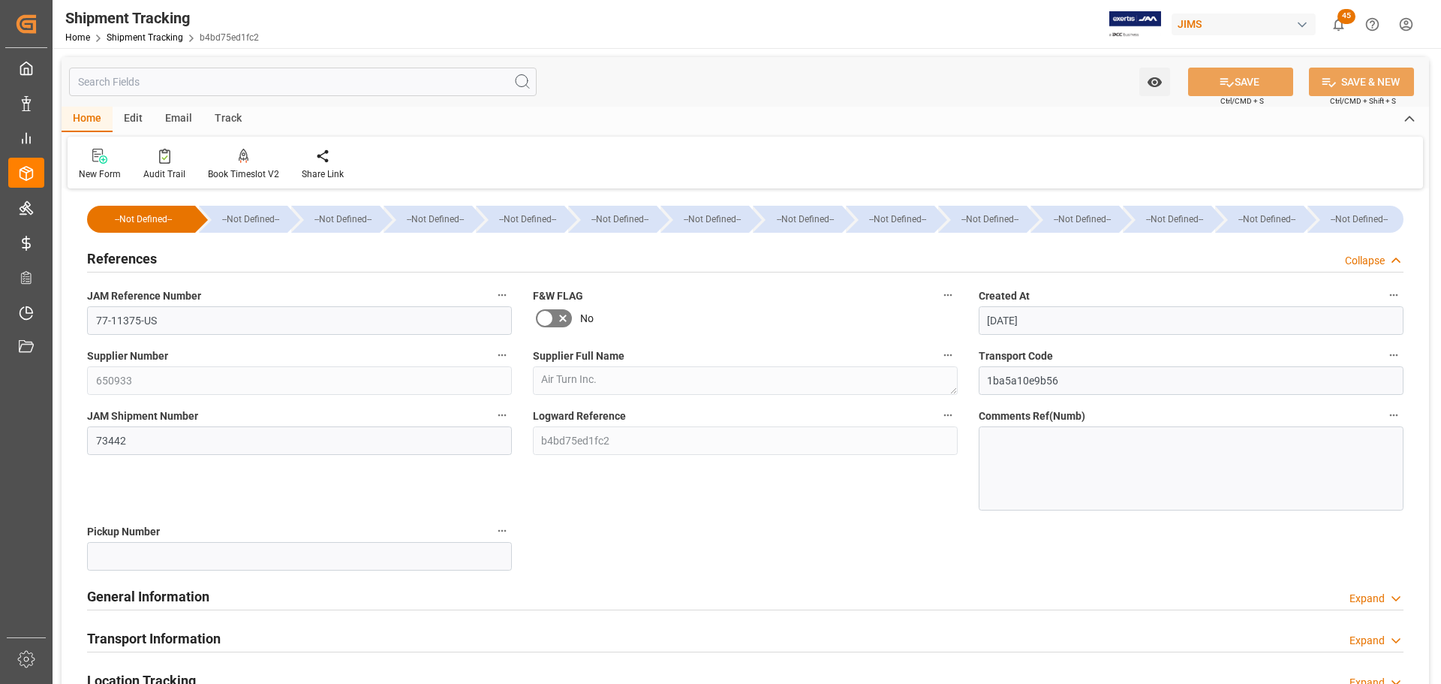
click at [186, 263] on div "References Collapse" at bounding box center [745, 257] width 1316 height 29
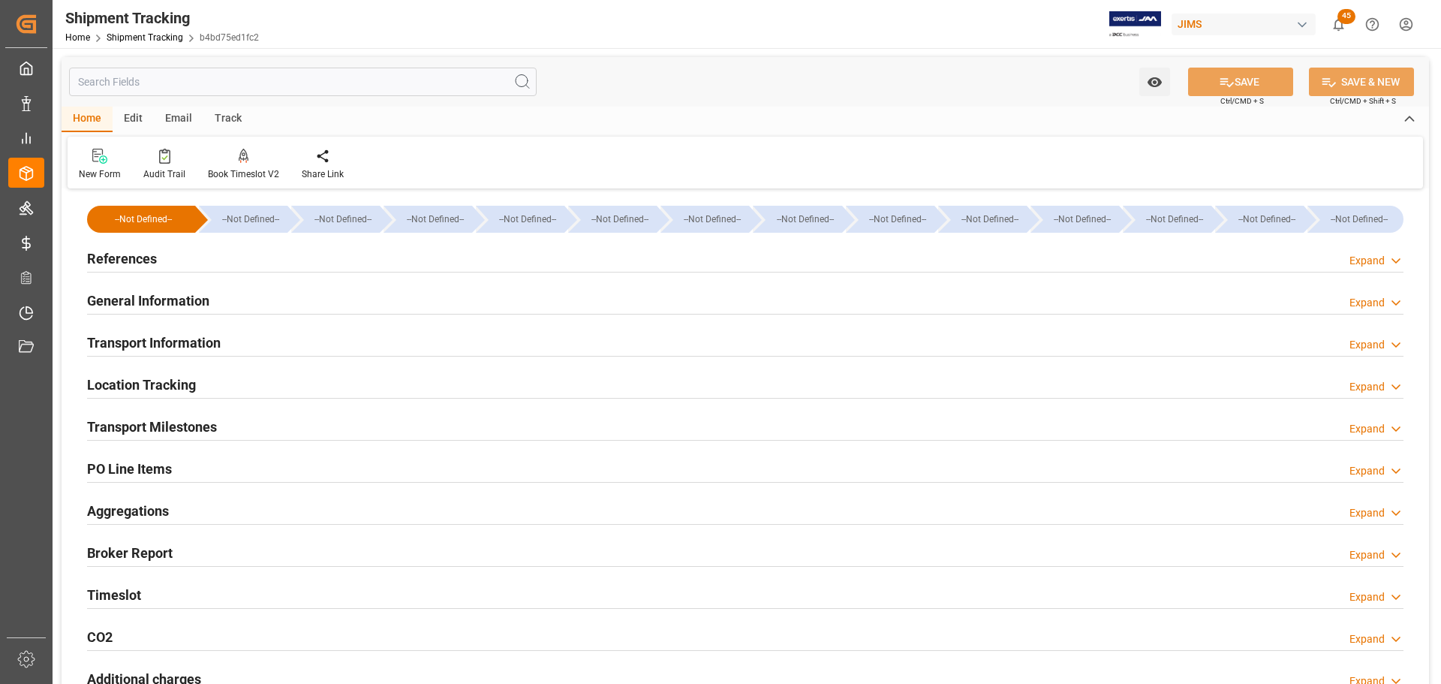
click at [186, 263] on div "References Expand" at bounding box center [745, 257] width 1316 height 29
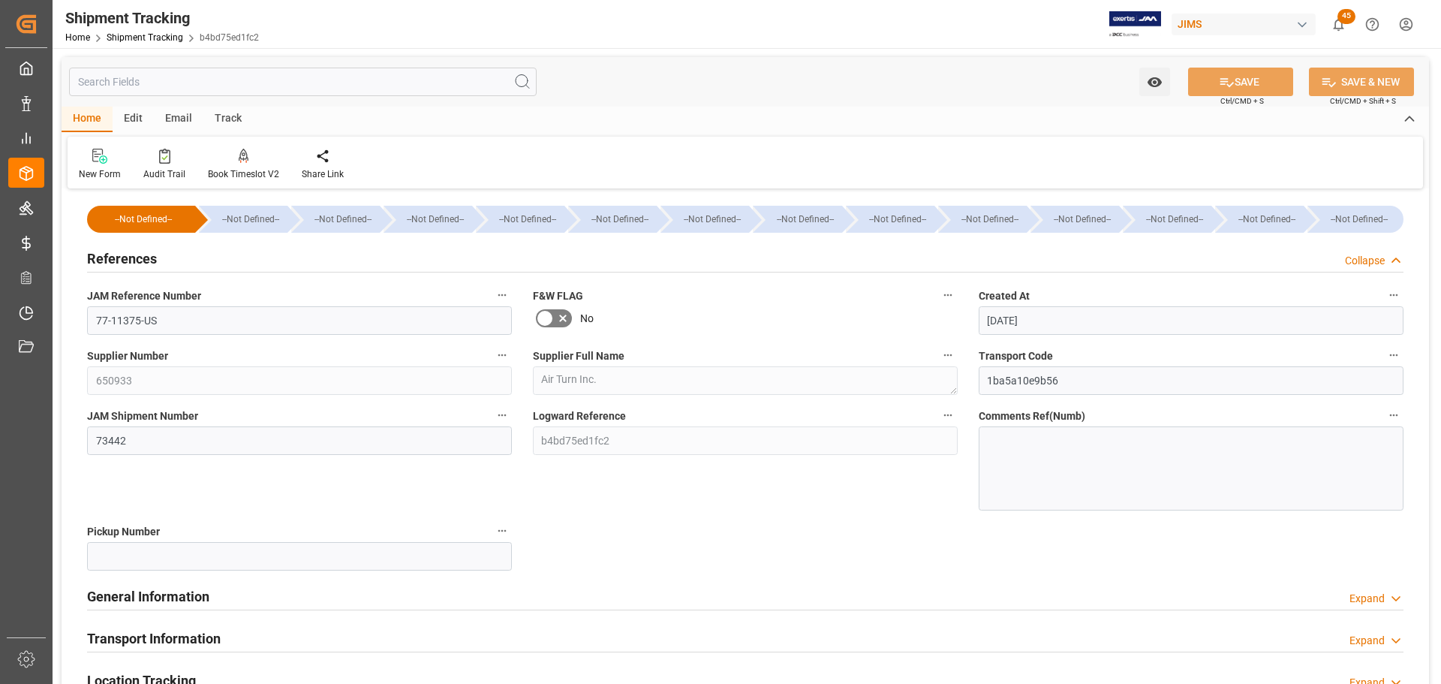
click at [203, 257] on div "References Collapse" at bounding box center [745, 257] width 1316 height 29
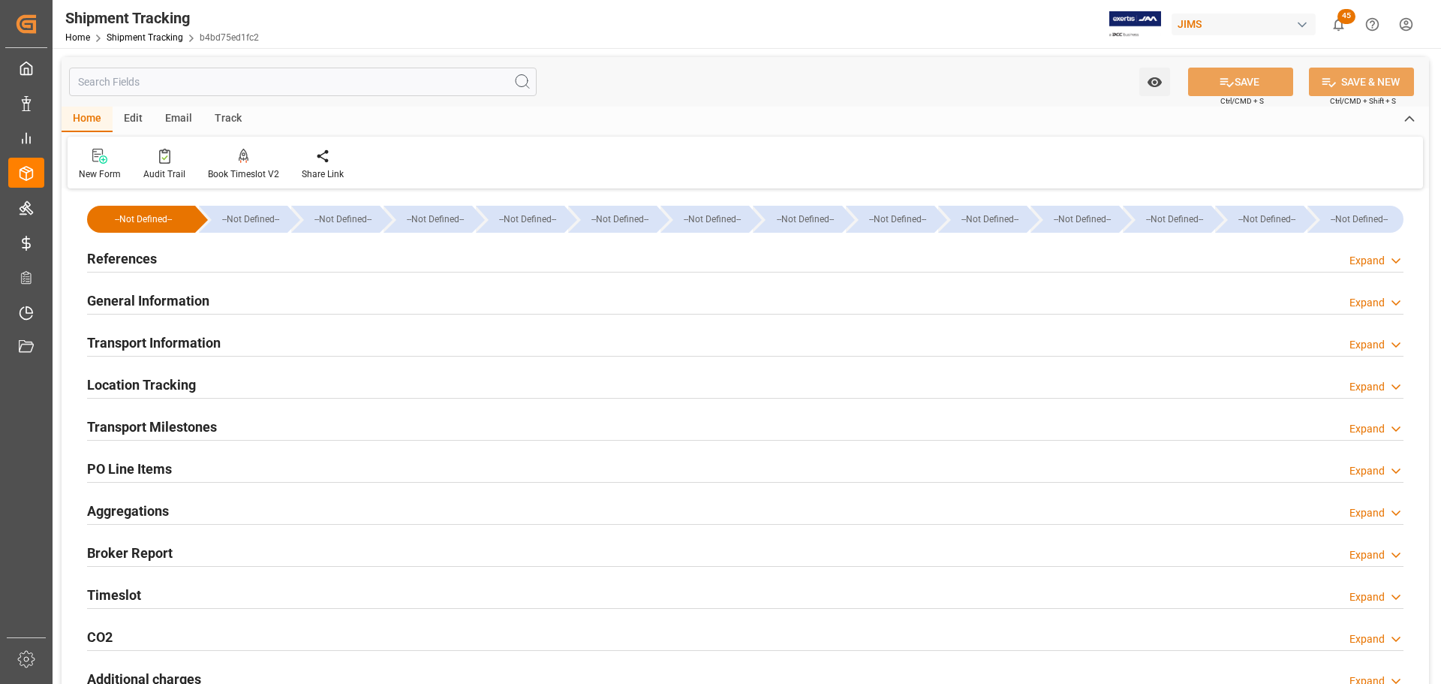
click at [202, 332] on div "Transport Information" at bounding box center [154, 341] width 134 height 29
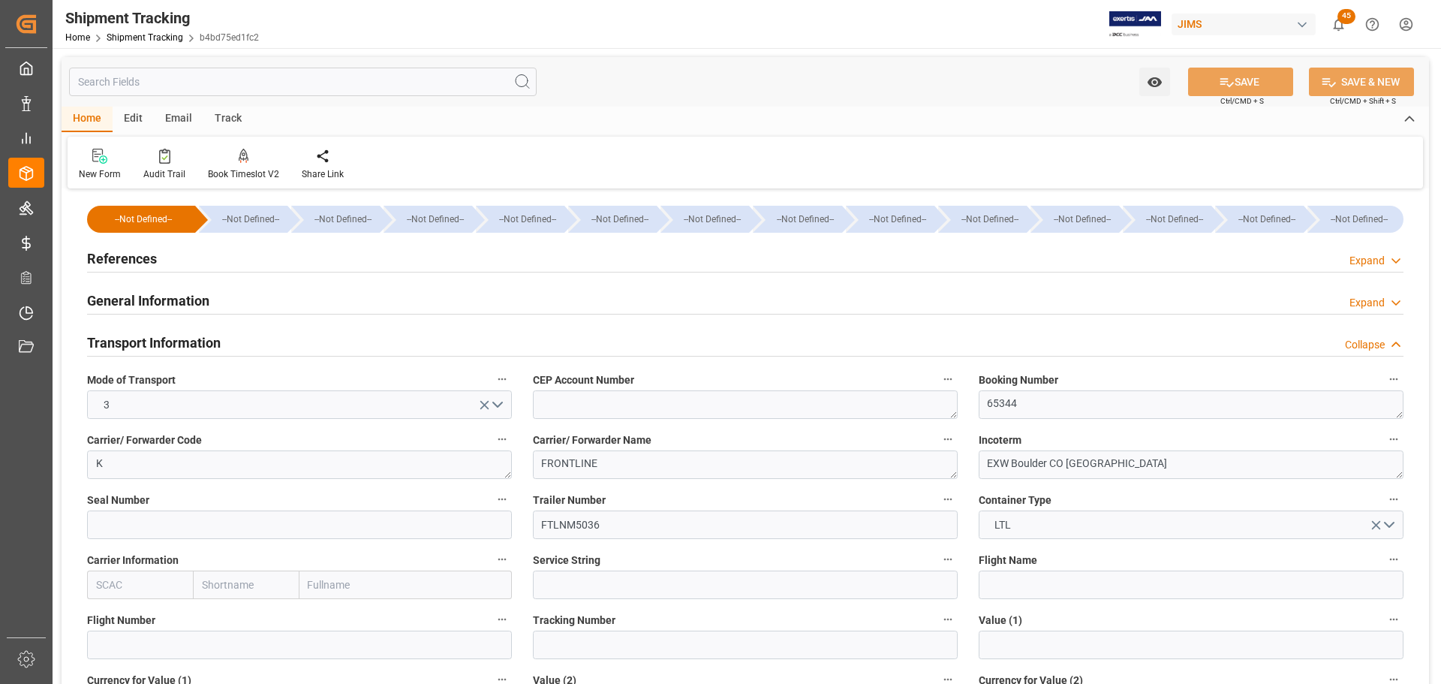
click at [199, 335] on h2 "Transport Information" at bounding box center [154, 342] width 134 height 20
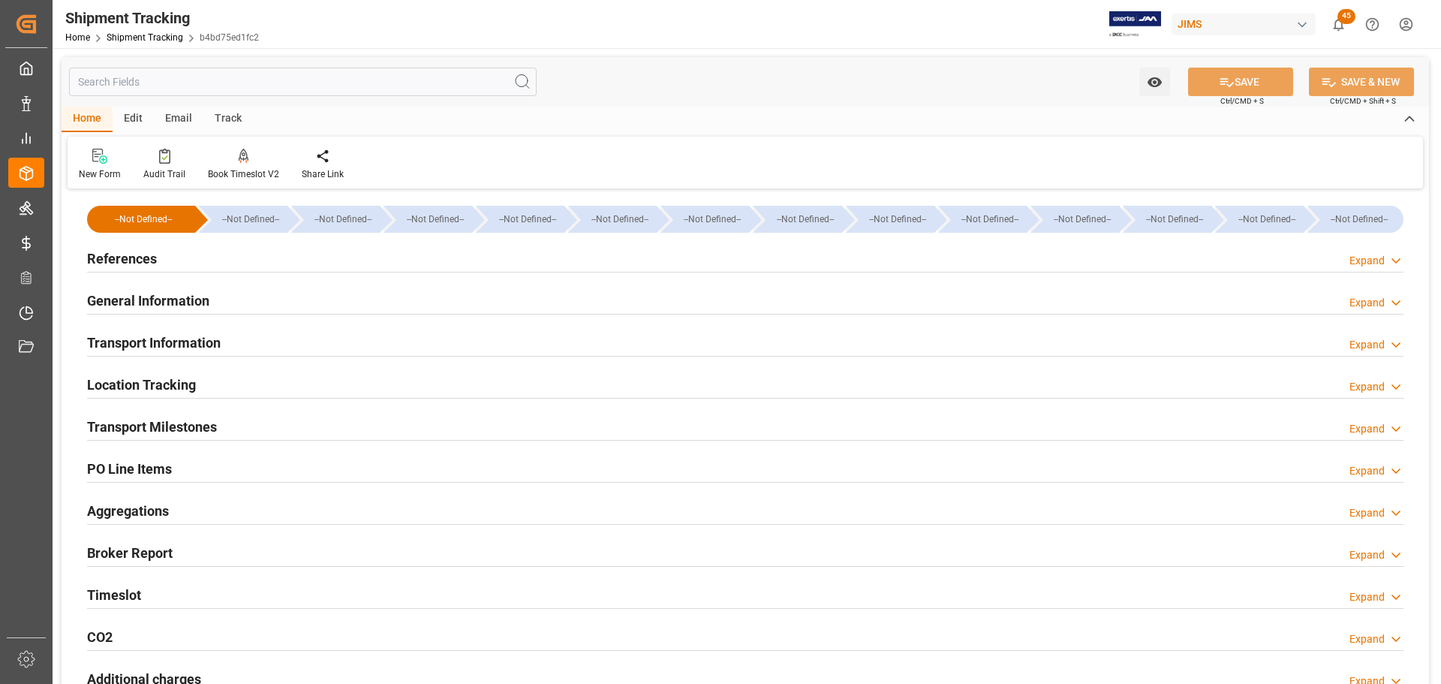
click at [225, 305] on div "General Information Expand" at bounding box center [745, 299] width 1316 height 29
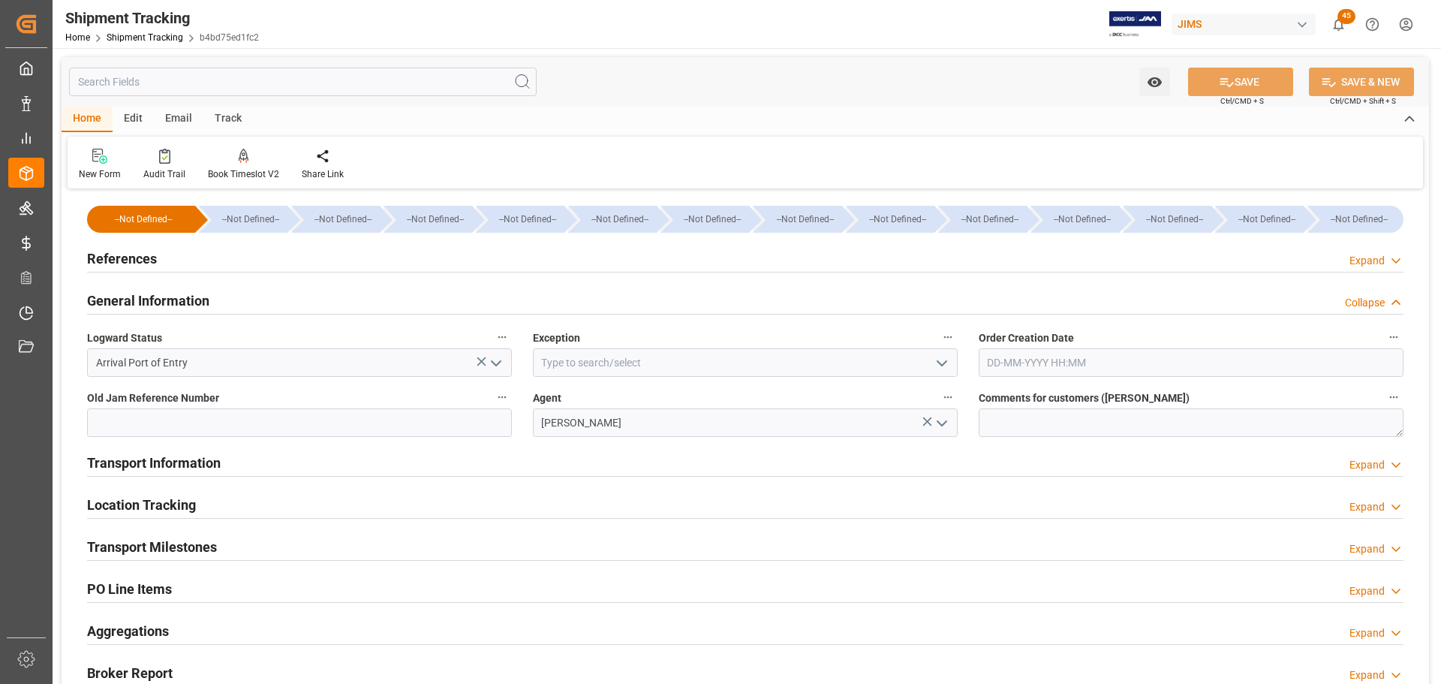
click at [230, 302] on div "General Information Collapse" at bounding box center [745, 299] width 1316 height 29
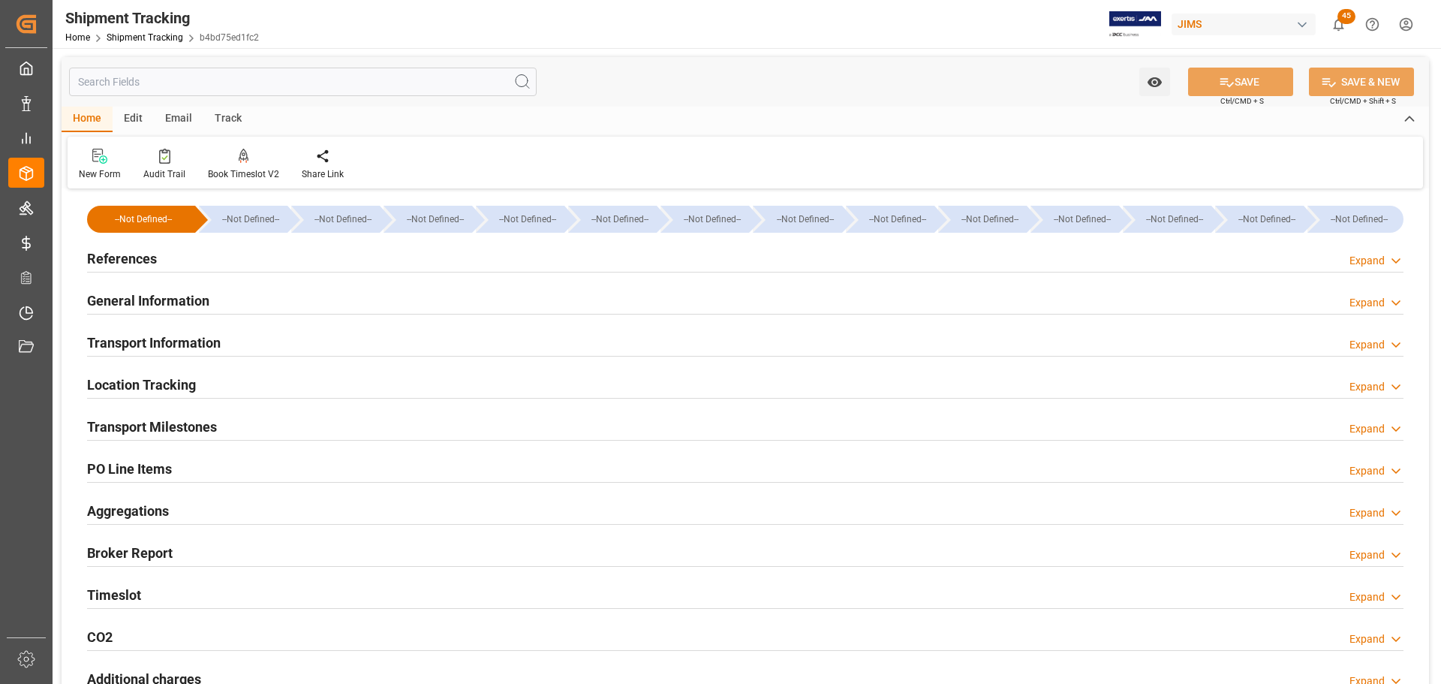
click at [224, 345] on div "Transport Information Expand" at bounding box center [745, 341] width 1316 height 29
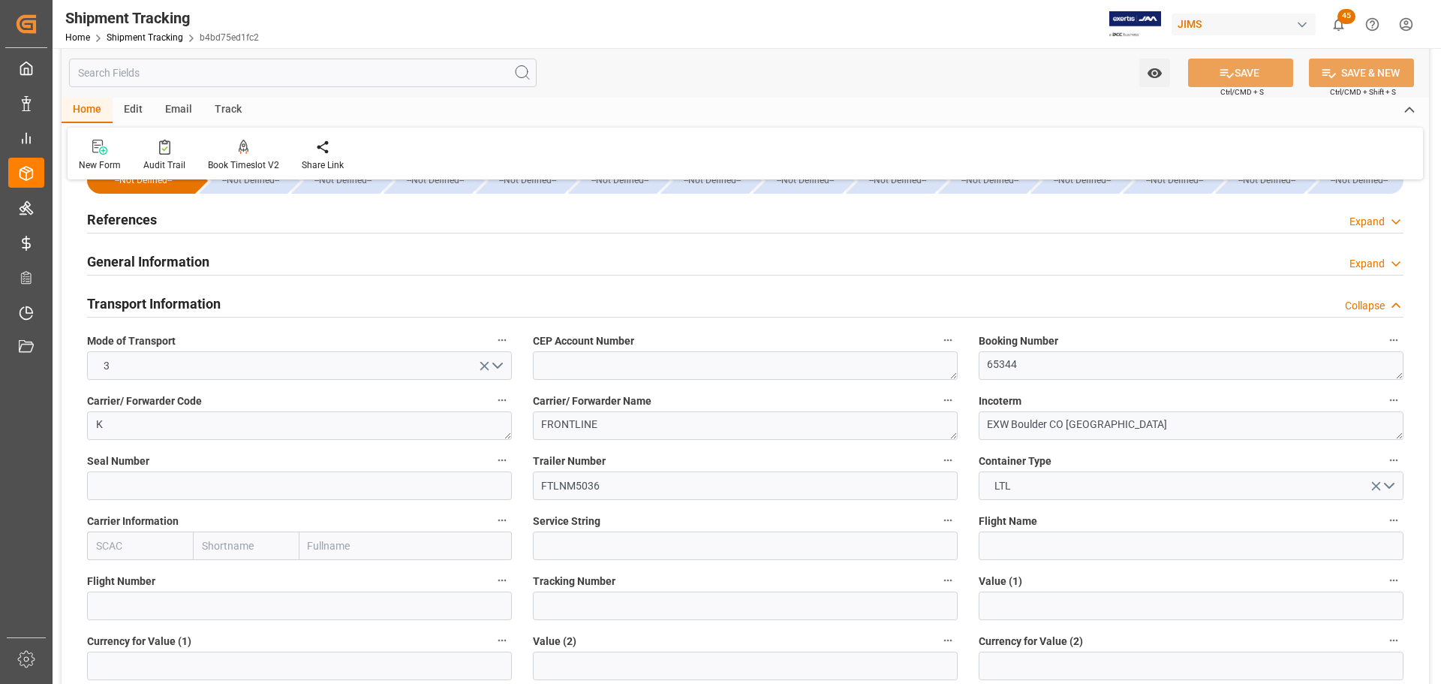
scroll to position [75, 0]
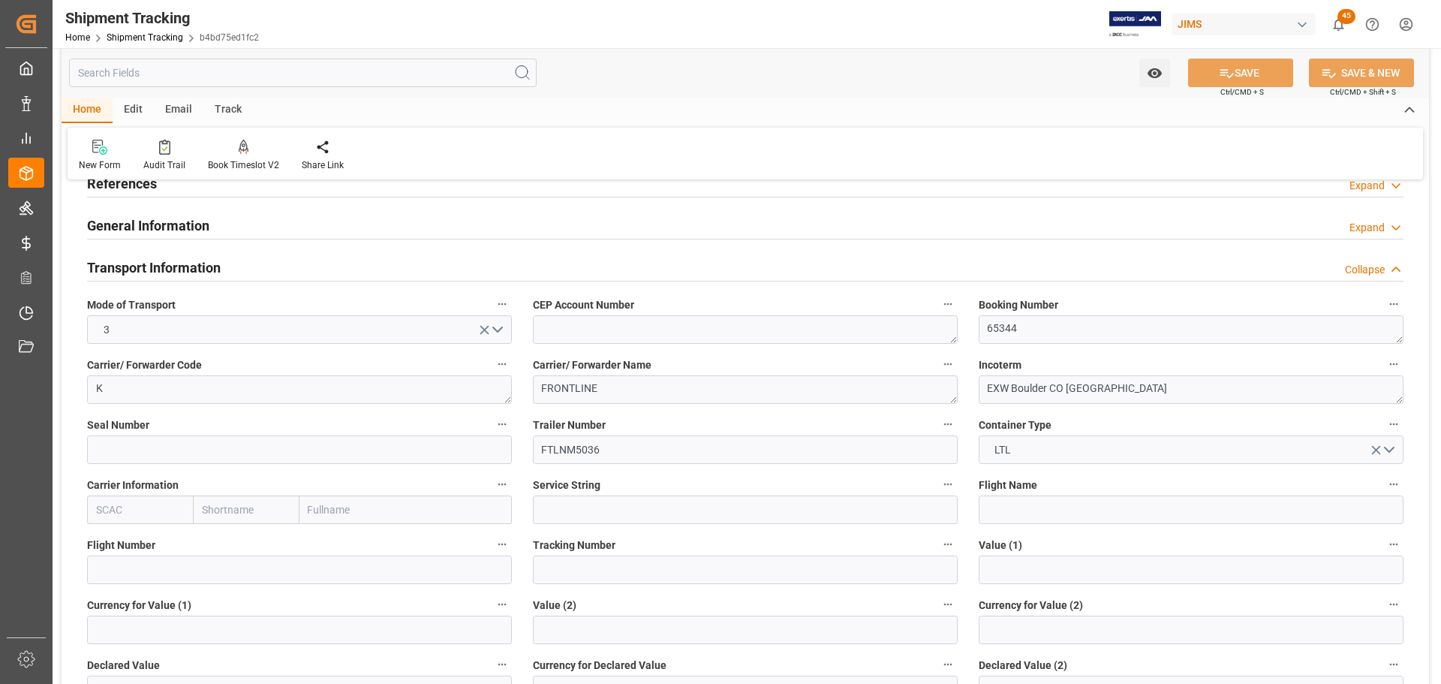
click at [210, 262] on h2 "Transport Information" at bounding box center [154, 267] width 134 height 20
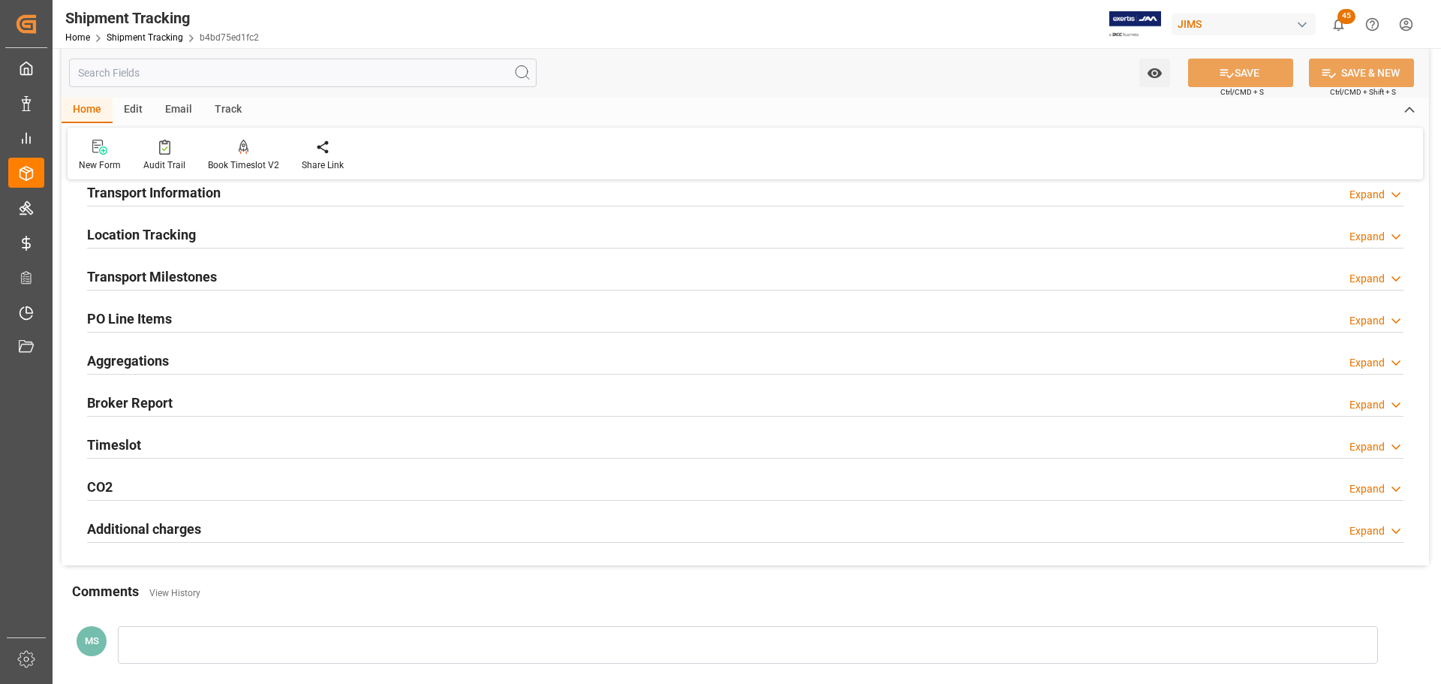
click at [210, 262] on div "Transport Milestones" at bounding box center [152, 275] width 130 height 29
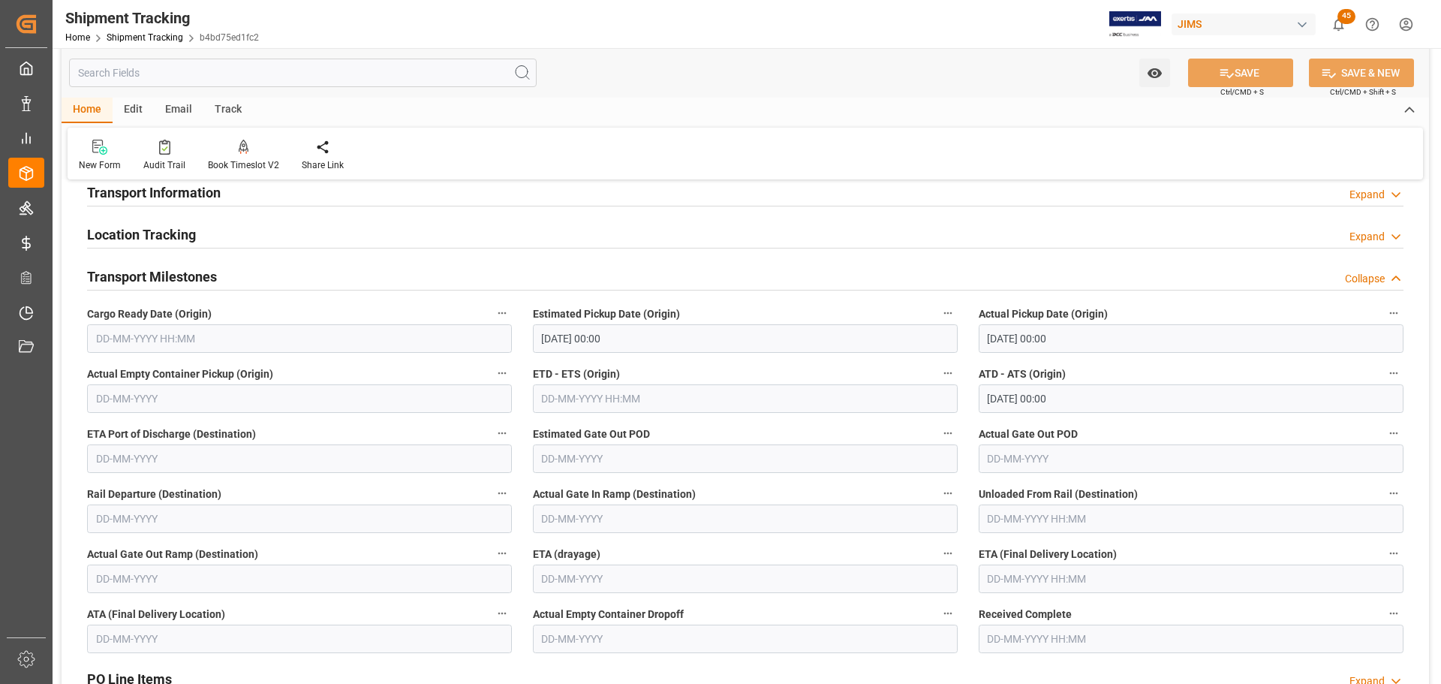
scroll to position [225, 0]
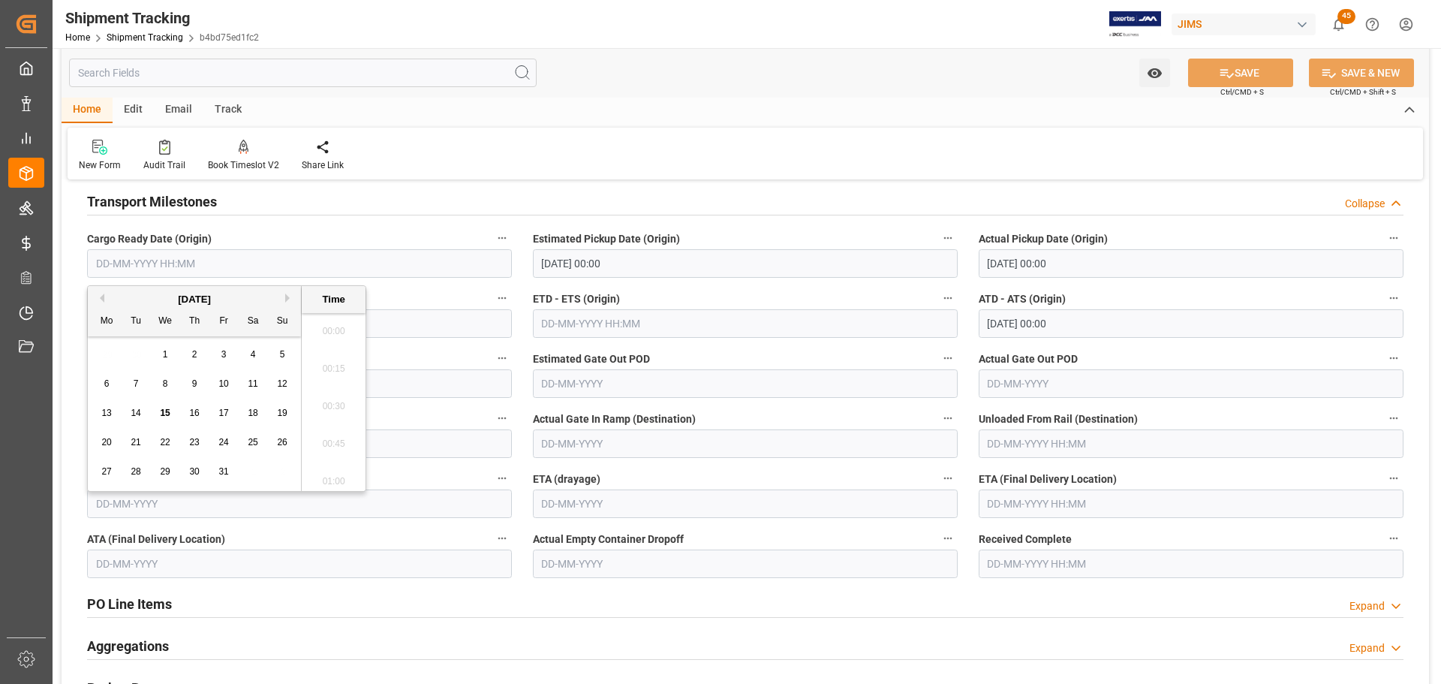
click at [206, 267] on input "text" at bounding box center [299, 263] width 425 height 29
click at [227, 203] on div "Transport Milestones Collapse" at bounding box center [745, 200] width 1316 height 29
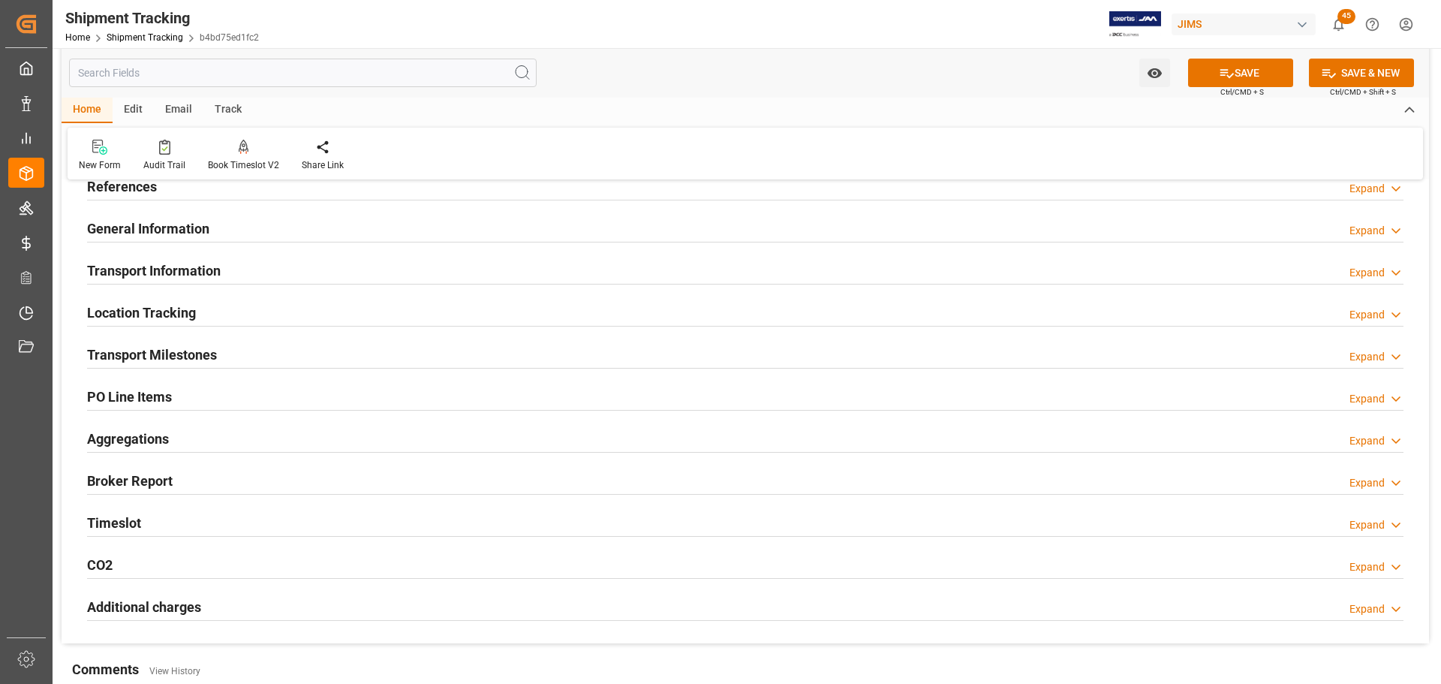
scroll to position [33, 0]
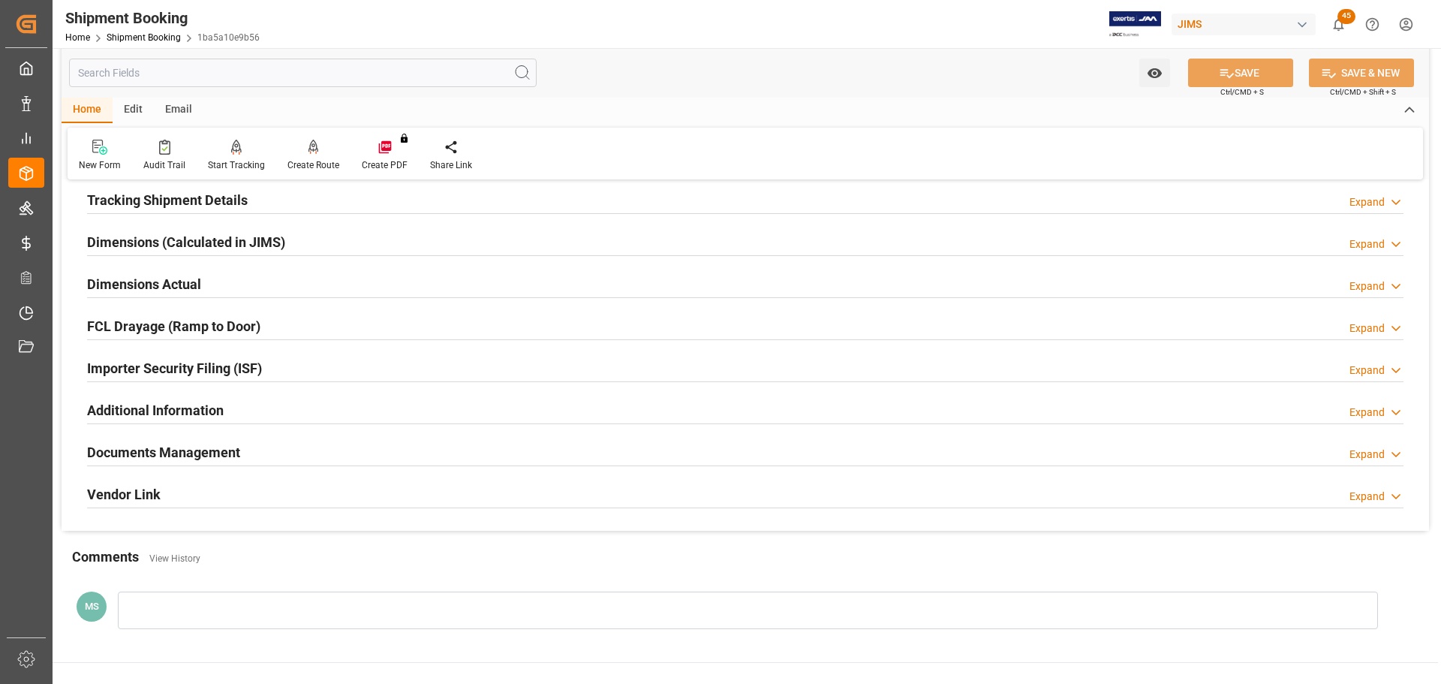
scroll to position [375, 0]
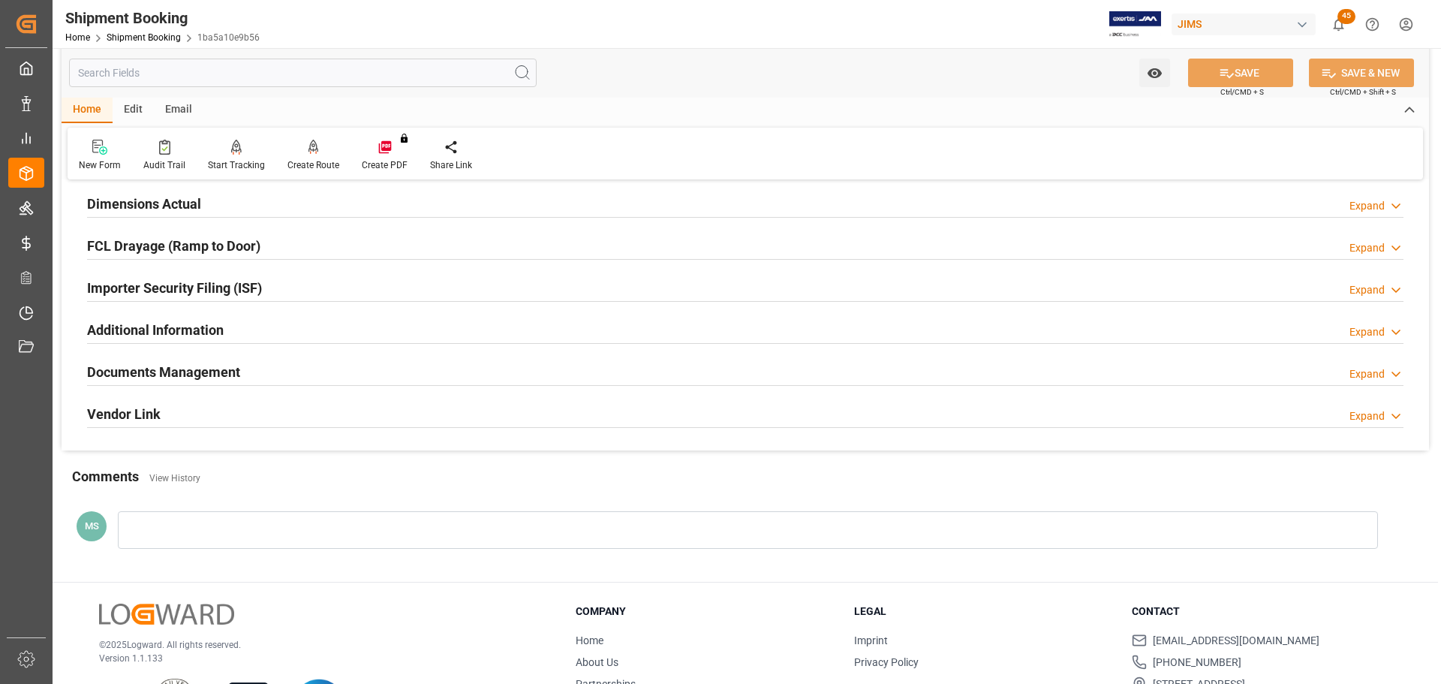
click at [273, 368] on div "Documents Management Expand" at bounding box center [745, 370] width 1316 height 29
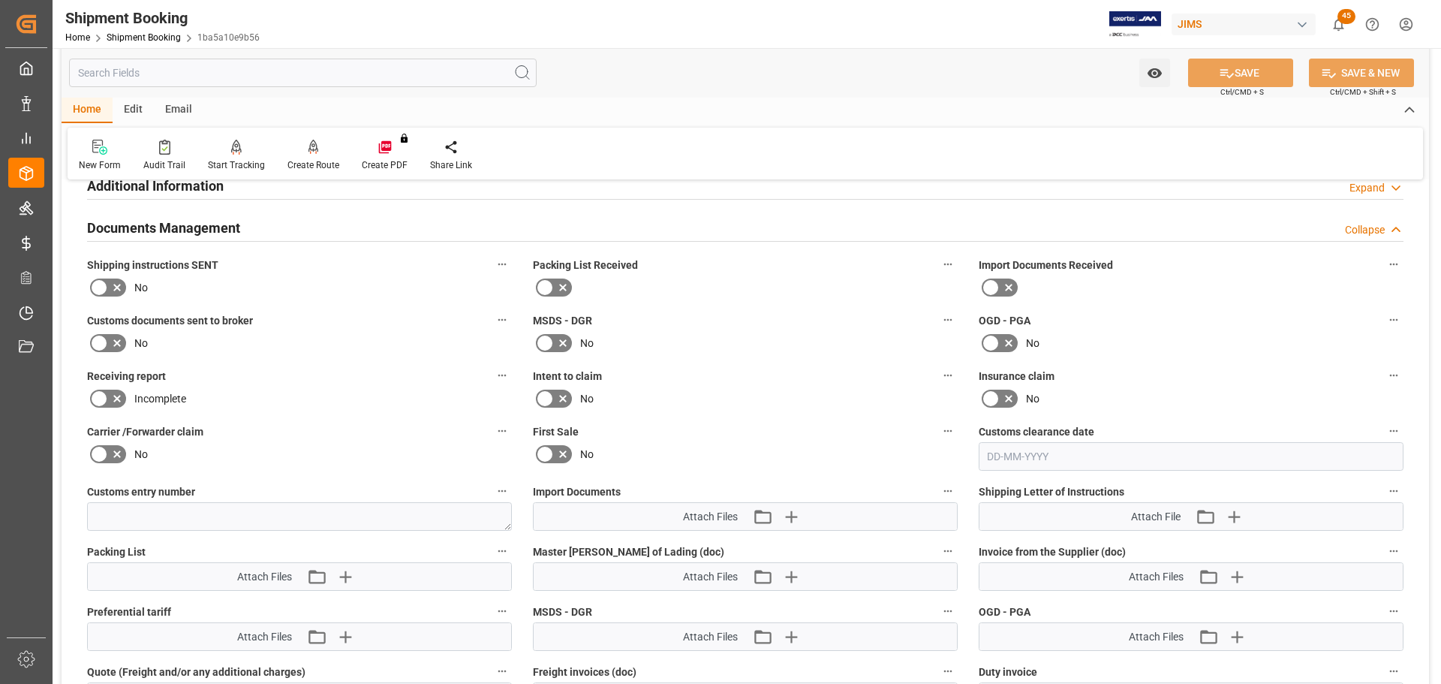
scroll to position [525, 0]
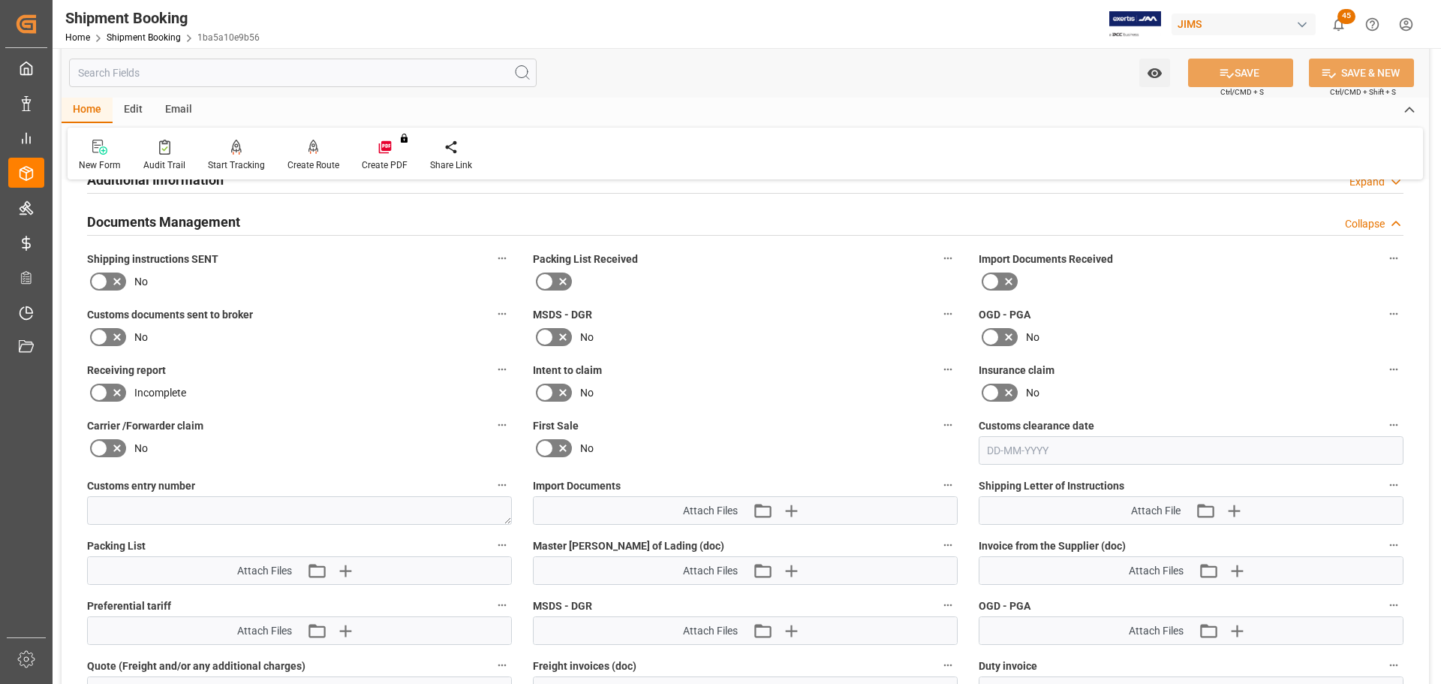
click at [117, 275] on icon at bounding box center [117, 281] width 18 height 18
click at [0, 0] on input "checkbox" at bounding box center [0, 0] width 0 height 0
click at [119, 330] on icon at bounding box center [117, 337] width 18 height 18
click at [0, 0] on input "checkbox" at bounding box center [0, 0] width 0 height 0
click at [1236, 77] on button "SAVE" at bounding box center [1240, 73] width 105 height 29
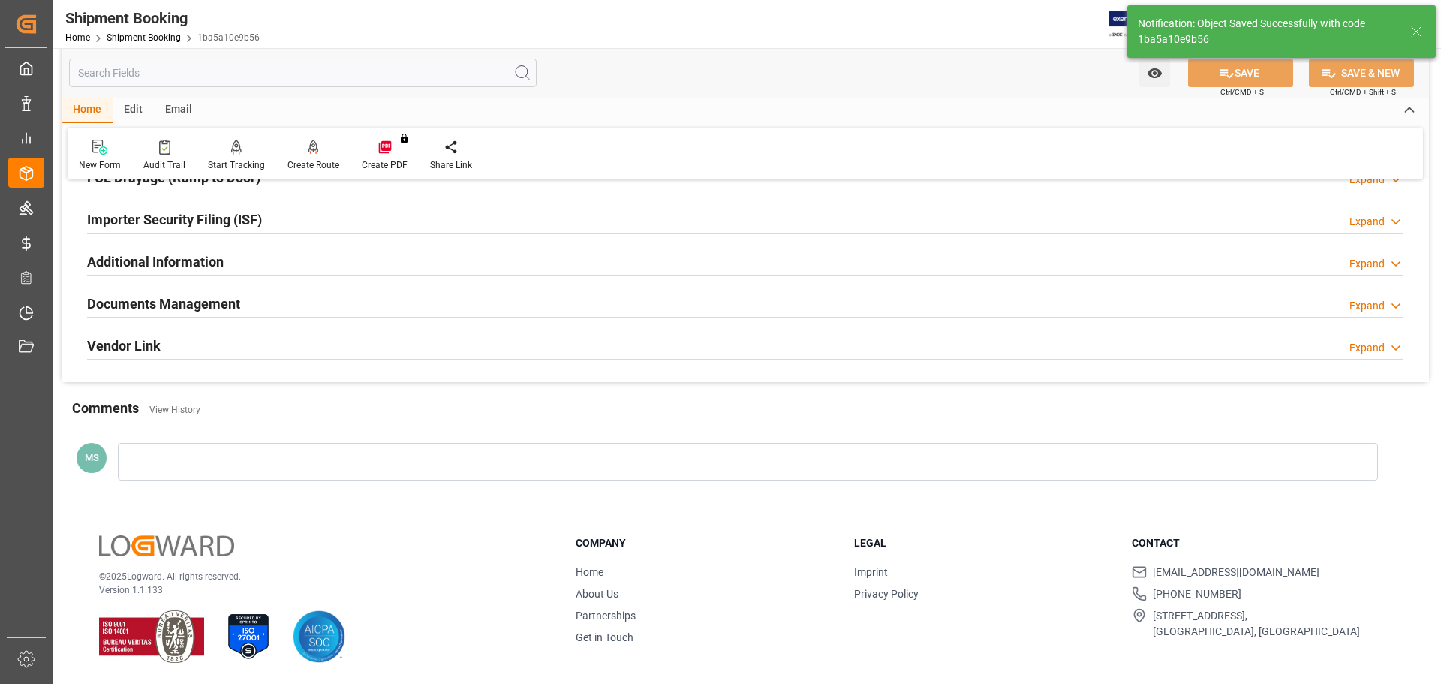
scroll to position [164, 0]
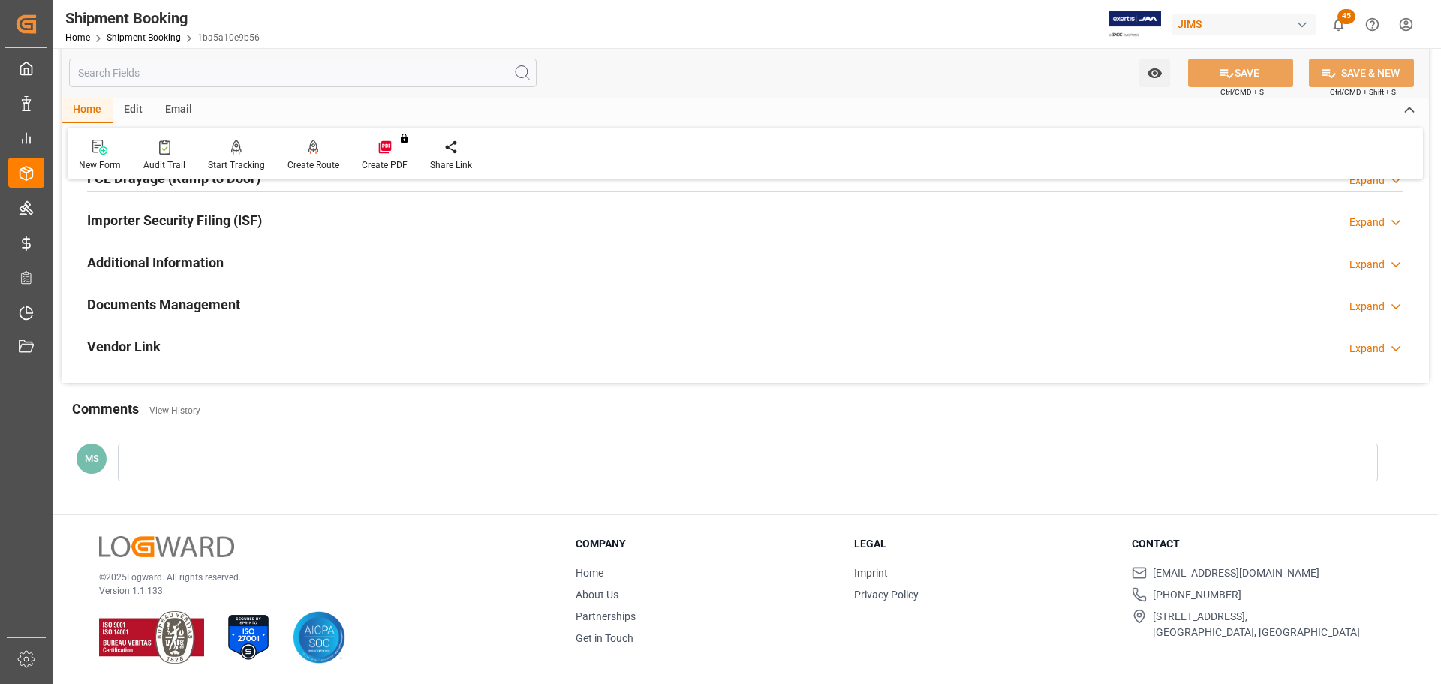
click at [287, 304] on div "Documents Management Expand" at bounding box center [745, 303] width 1316 height 29
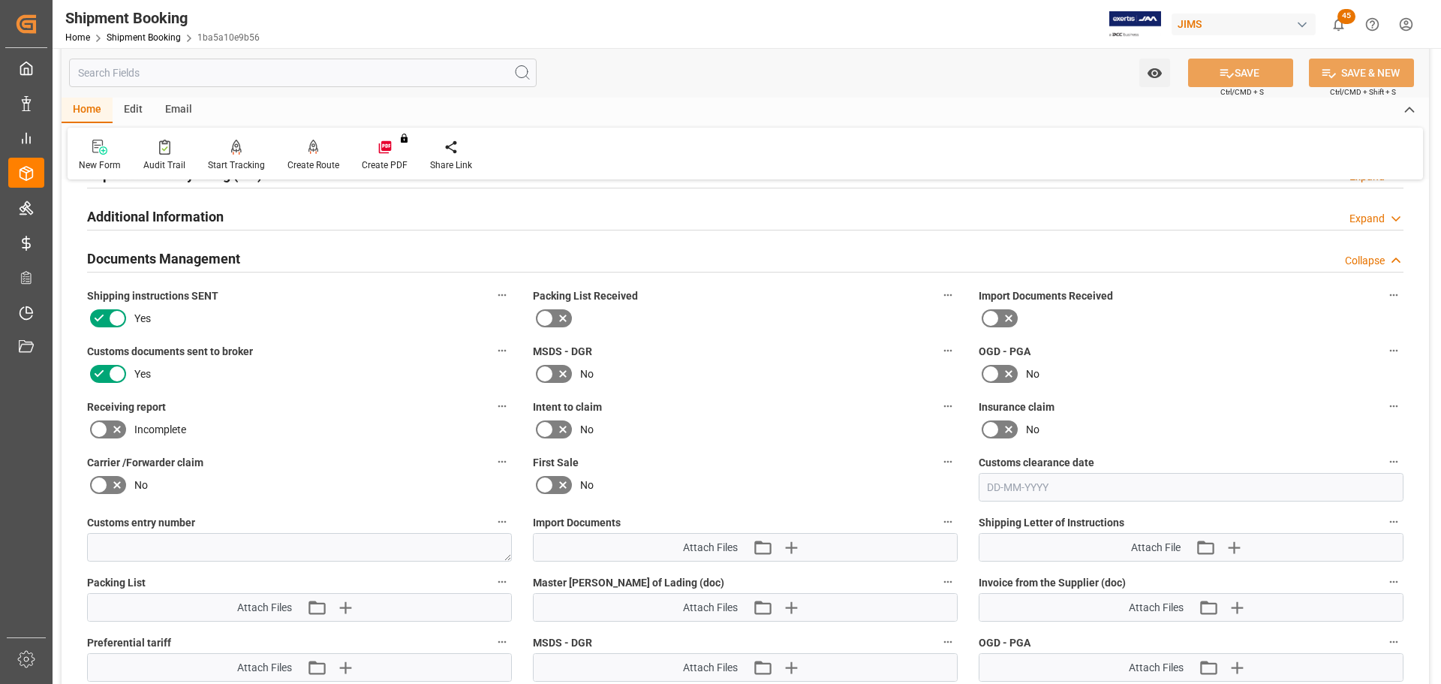
scroll to position [668, 0]
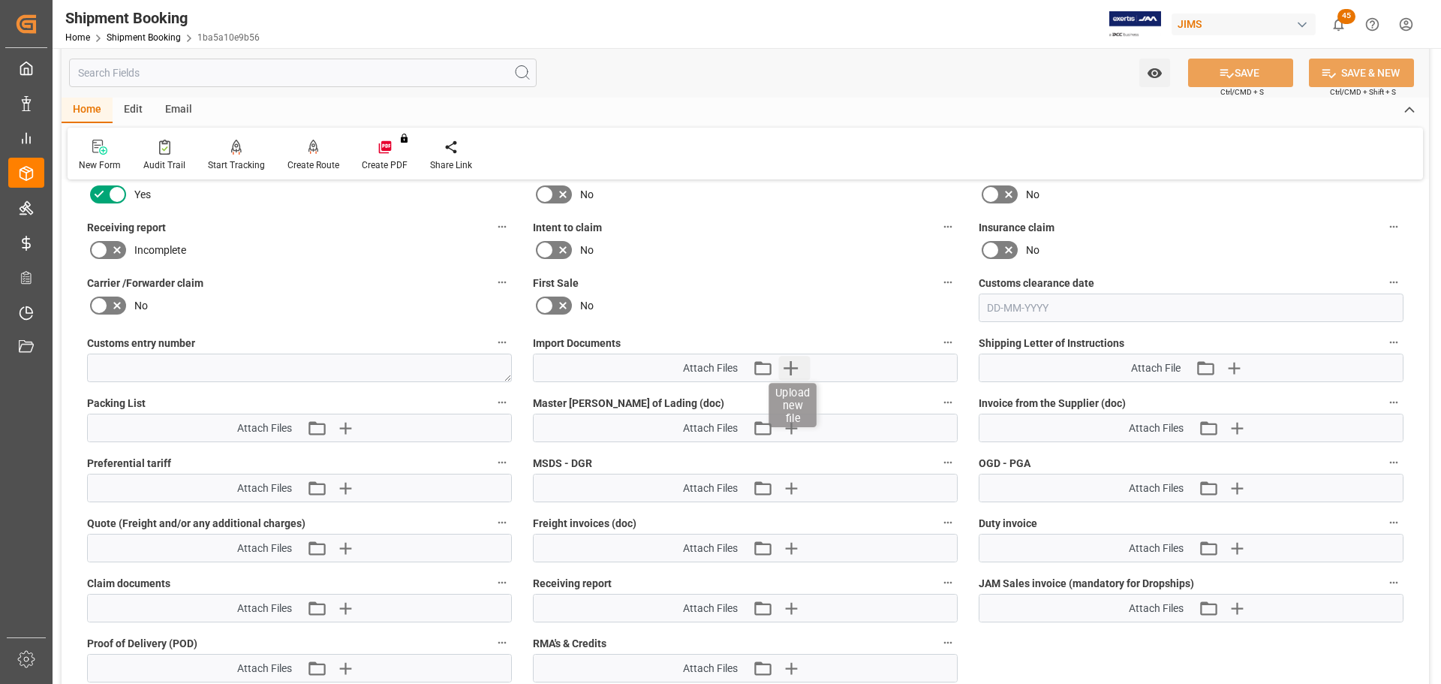
click at [799, 377] on icon "button" at bounding box center [790, 368] width 24 height 24
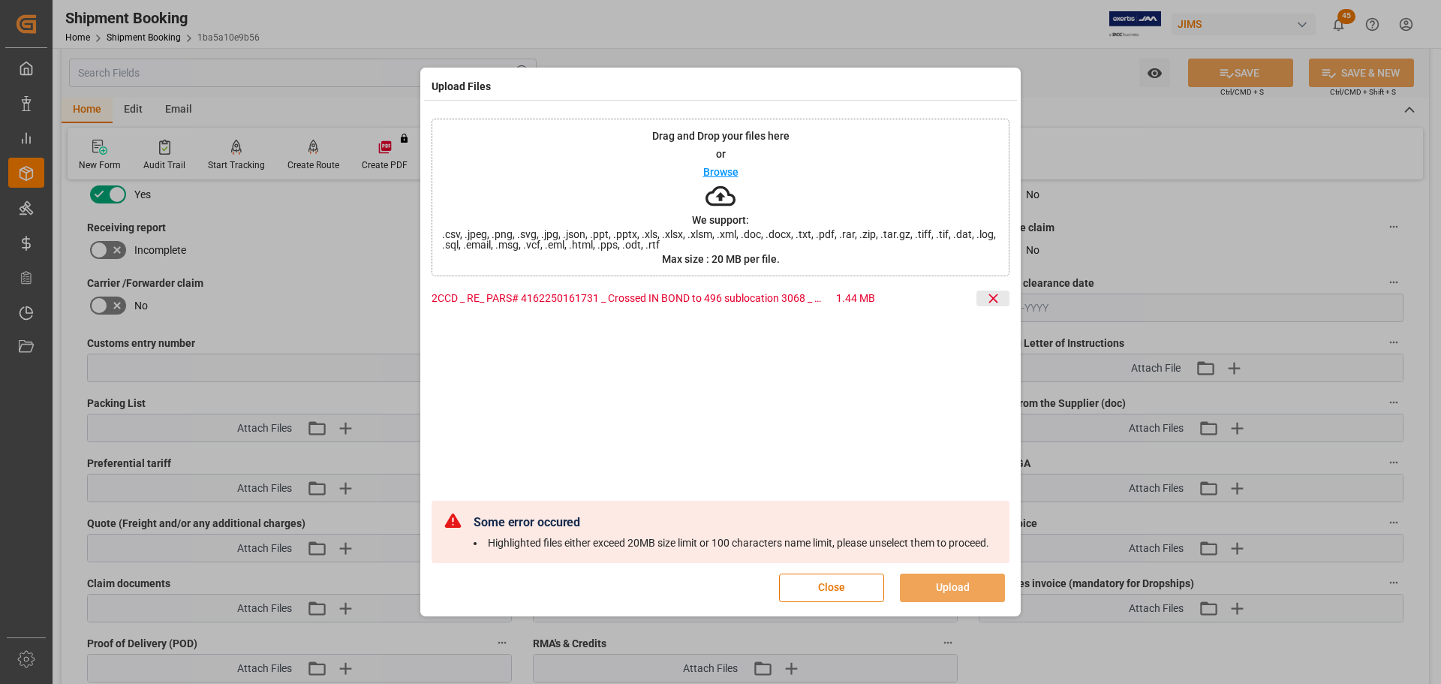
click at [986, 299] on icon at bounding box center [993, 298] width 16 height 16
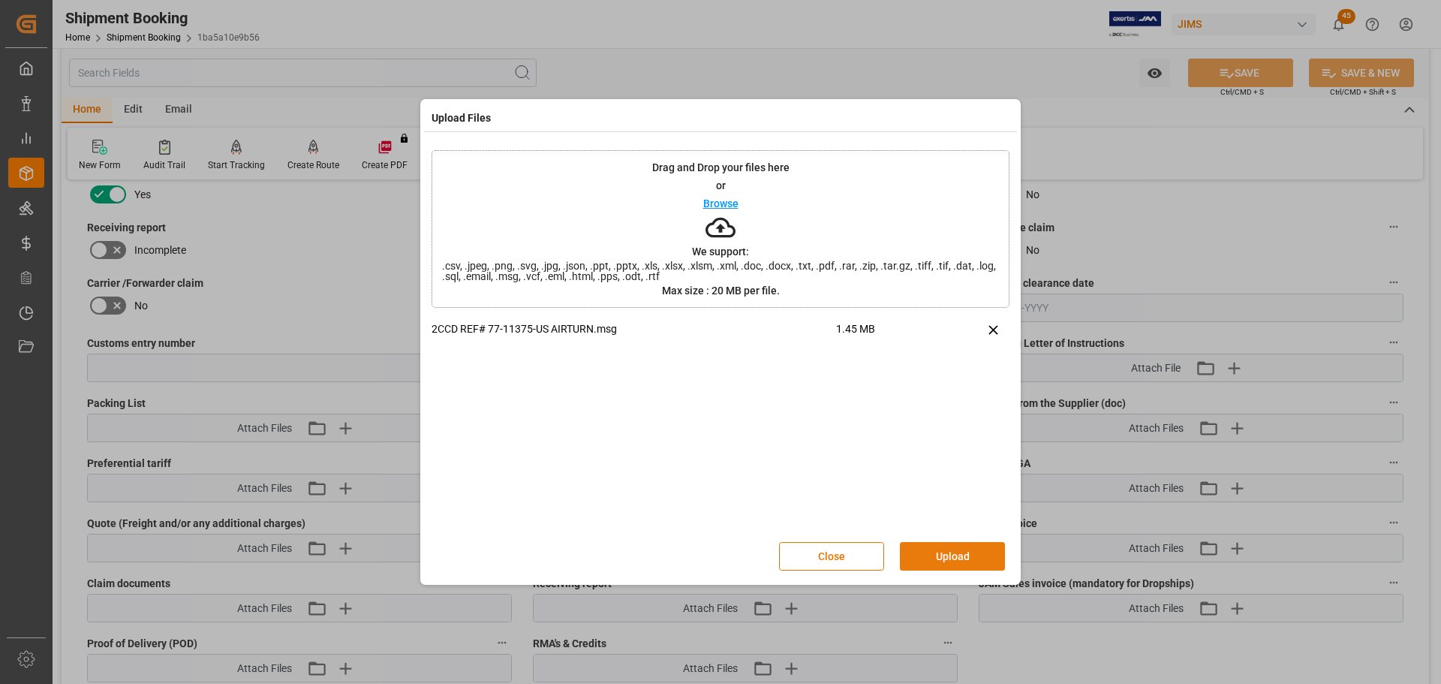
click at [936, 550] on button "Upload" at bounding box center [952, 556] width 105 height 29
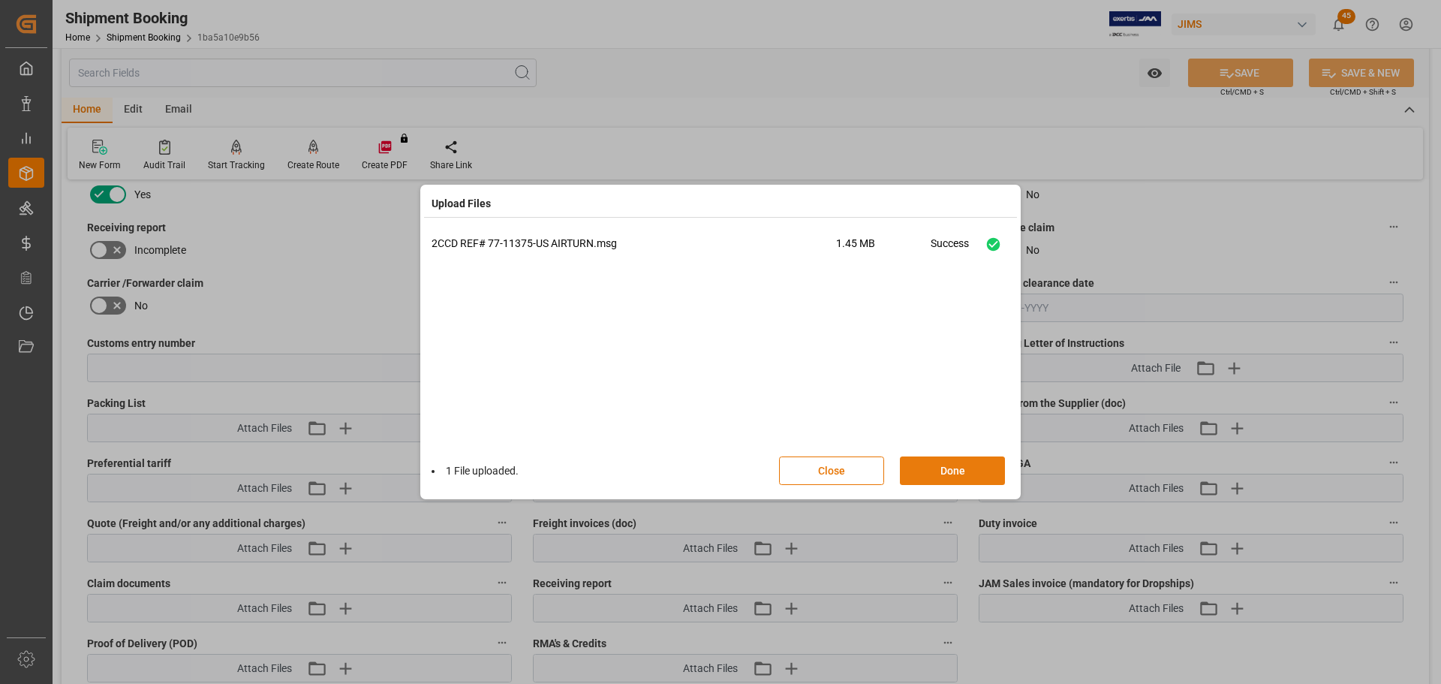
click at [946, 471] on button "Done" at bounding box center [952, 470] width 105 height 29
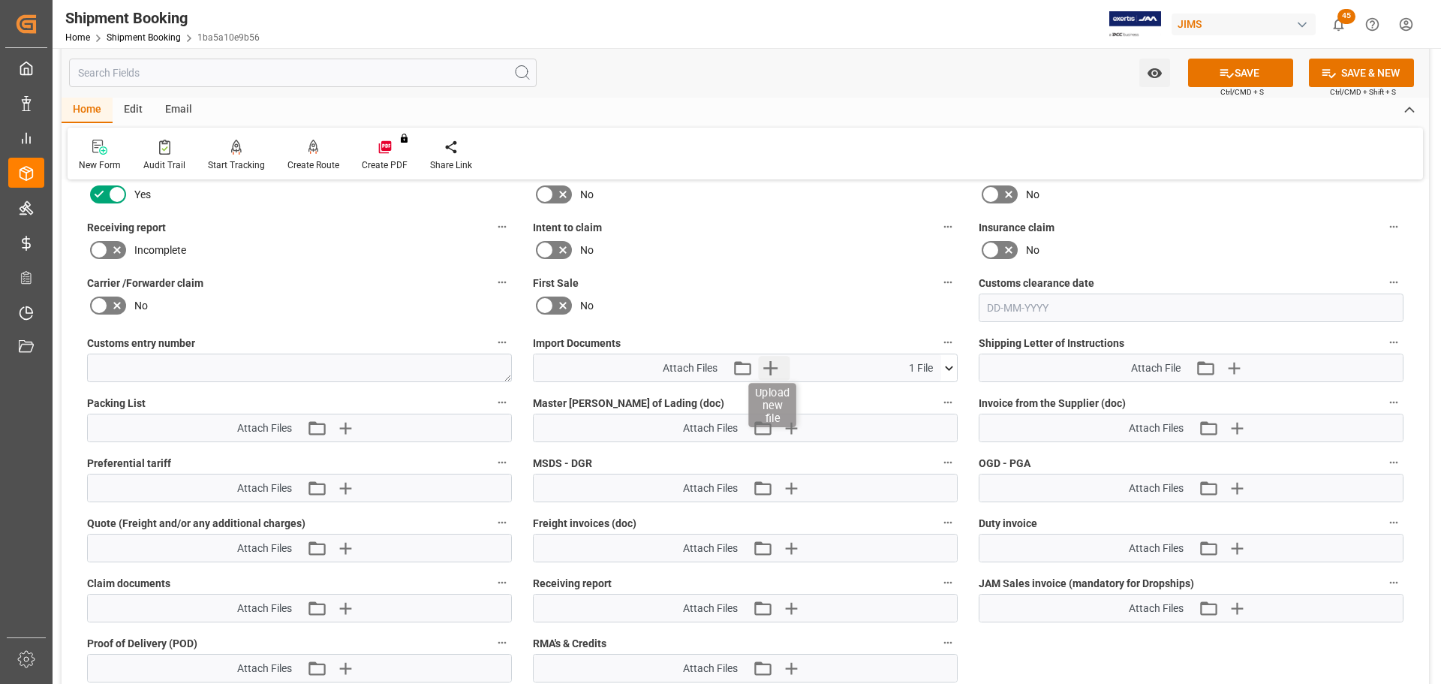
click at [770, 368] on icon "button" at bounding box center [771, 368] width 14 height 14
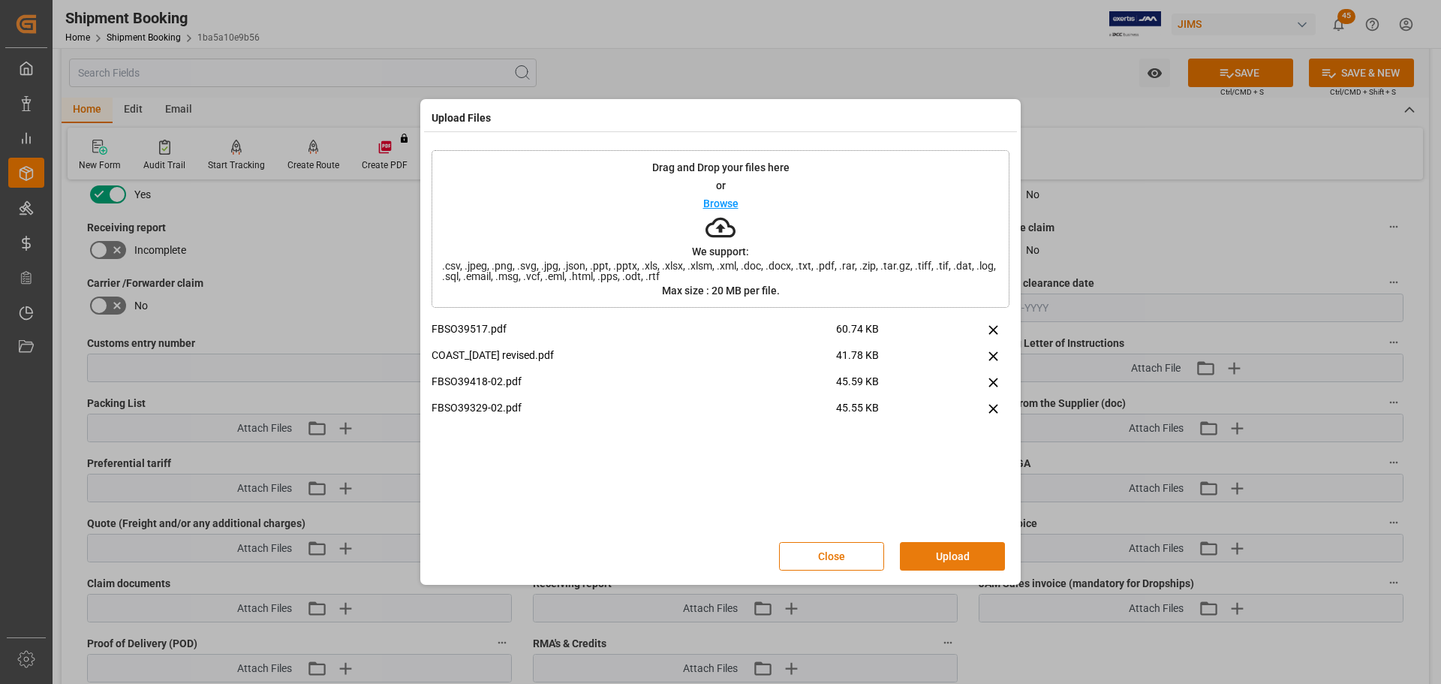
click at [942, 555] on button "Upload" at bounding box center [952, 556] width 105 height 29
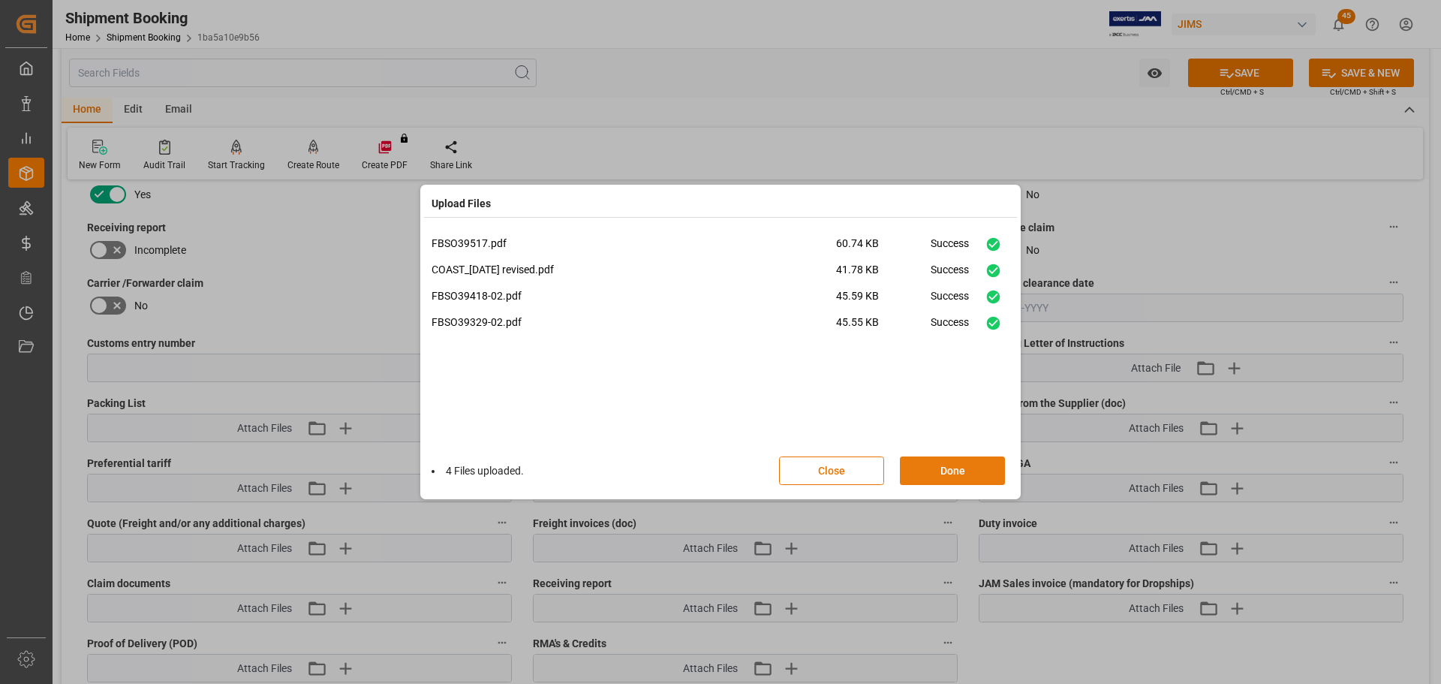
click at [945, 474] on button "Done" at bounding box center [952, 470] width 105 height 29
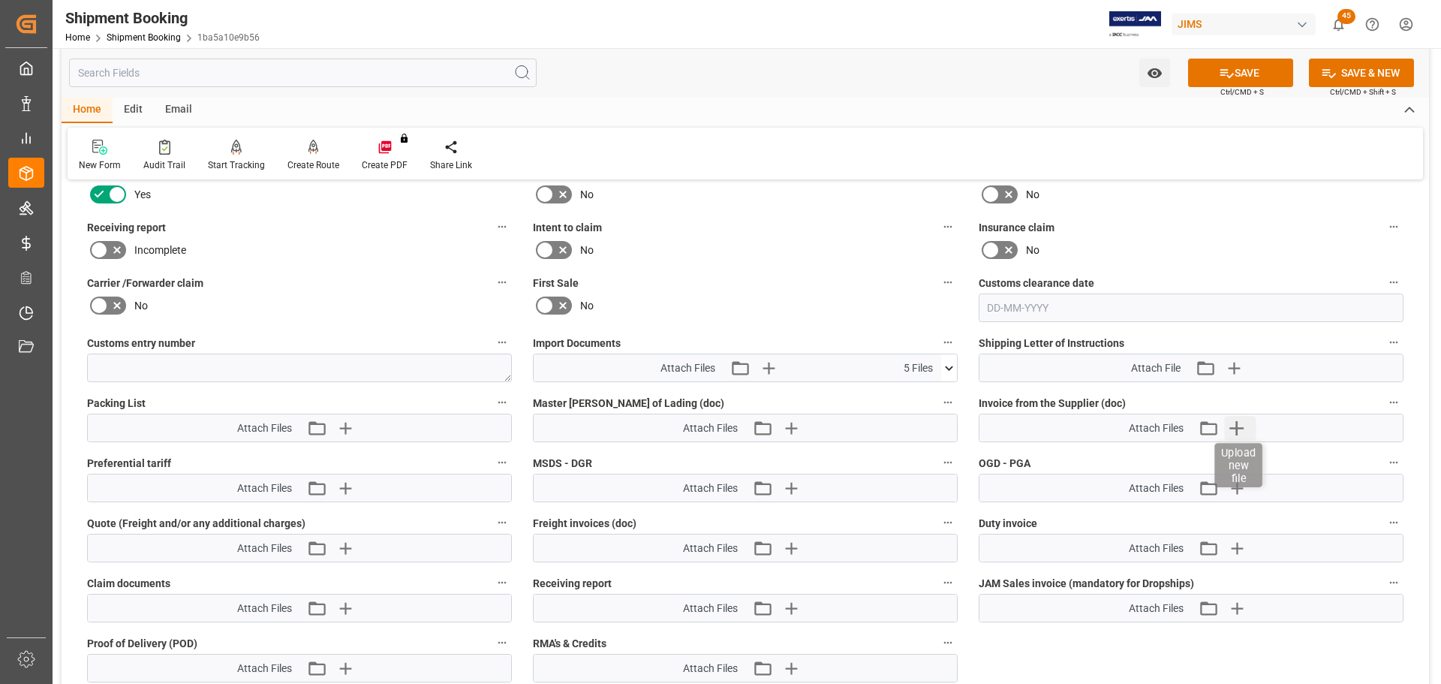
click at [1240, 430] on icon "button" at bounding box center [1236, 428] width 24 height 24
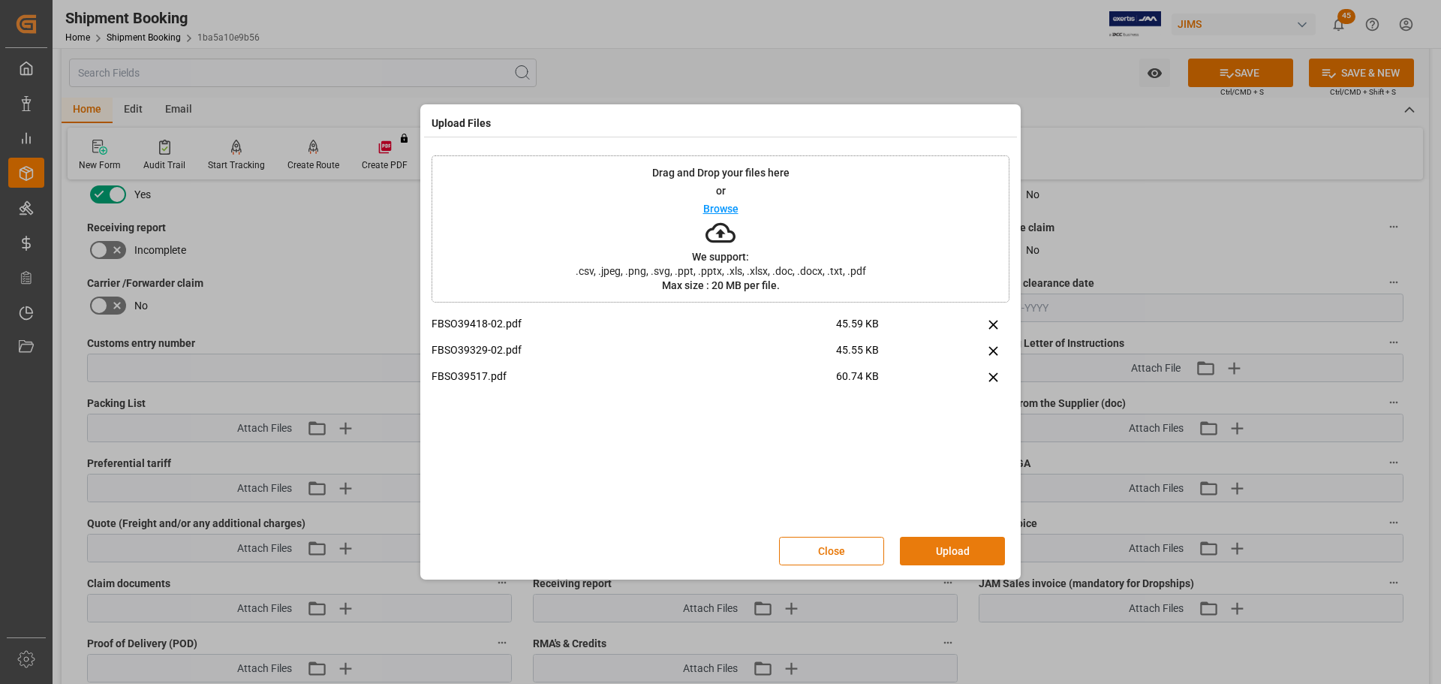
click at [942, 552] on button "Upload" at bounding box center [952, 551] width 105 height 29
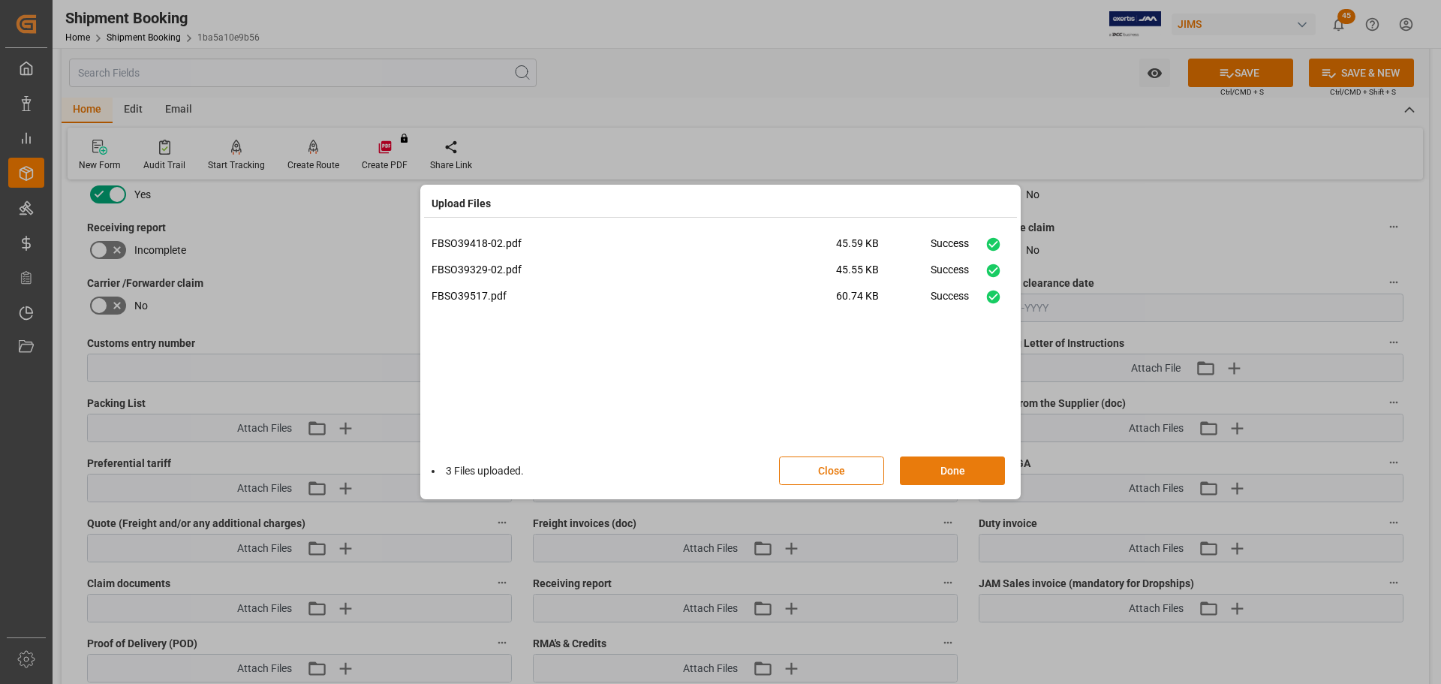
click at [947, 476] on button "Done" at bounding box center [952, 470] width 105 height 29
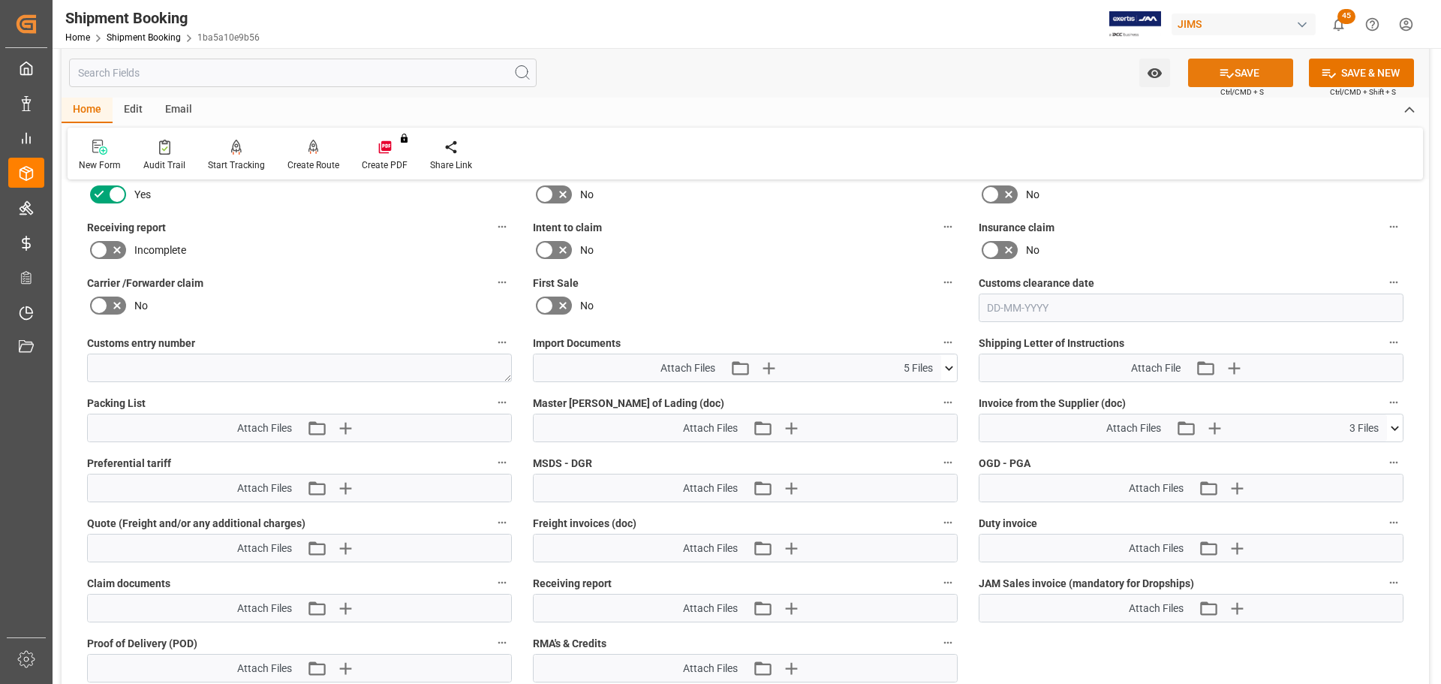
click at [1236, 78] on button "SAVE" at bounding box center [1240, 73] width 105 height 29
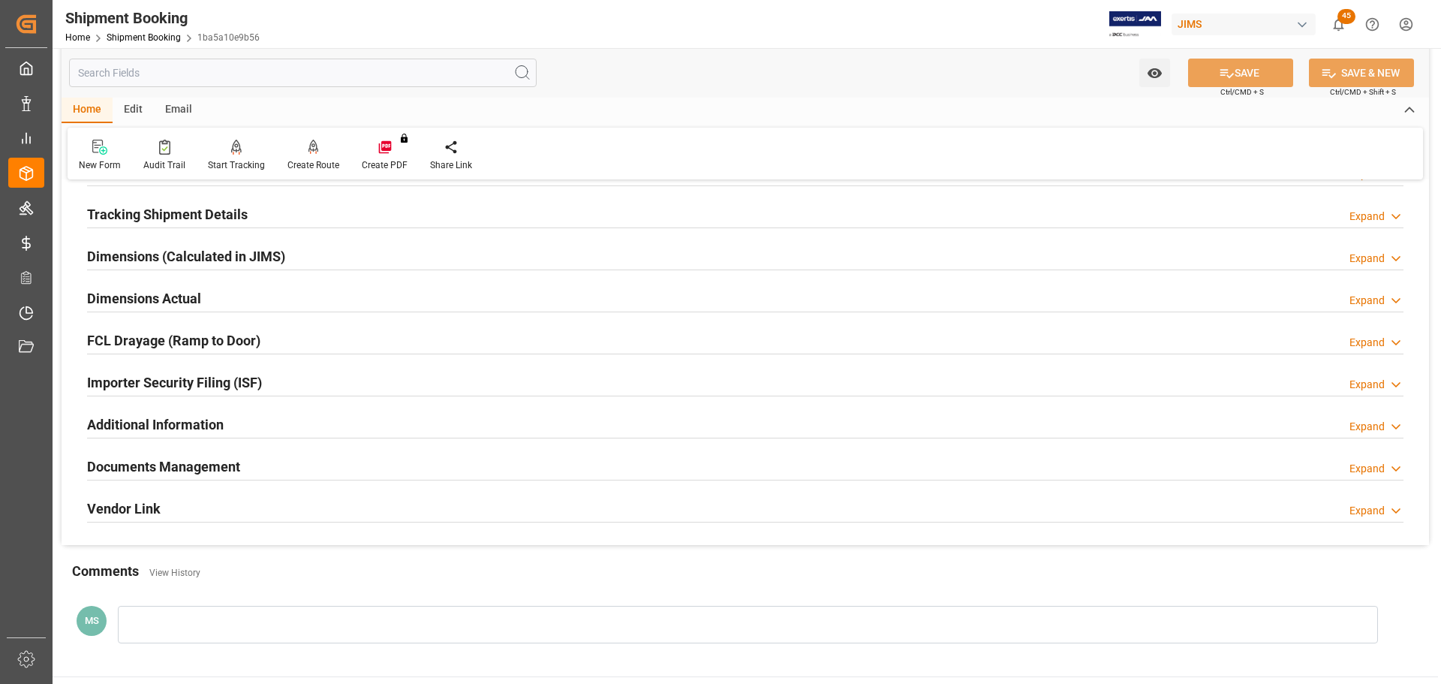
scroll to position [375, 0]
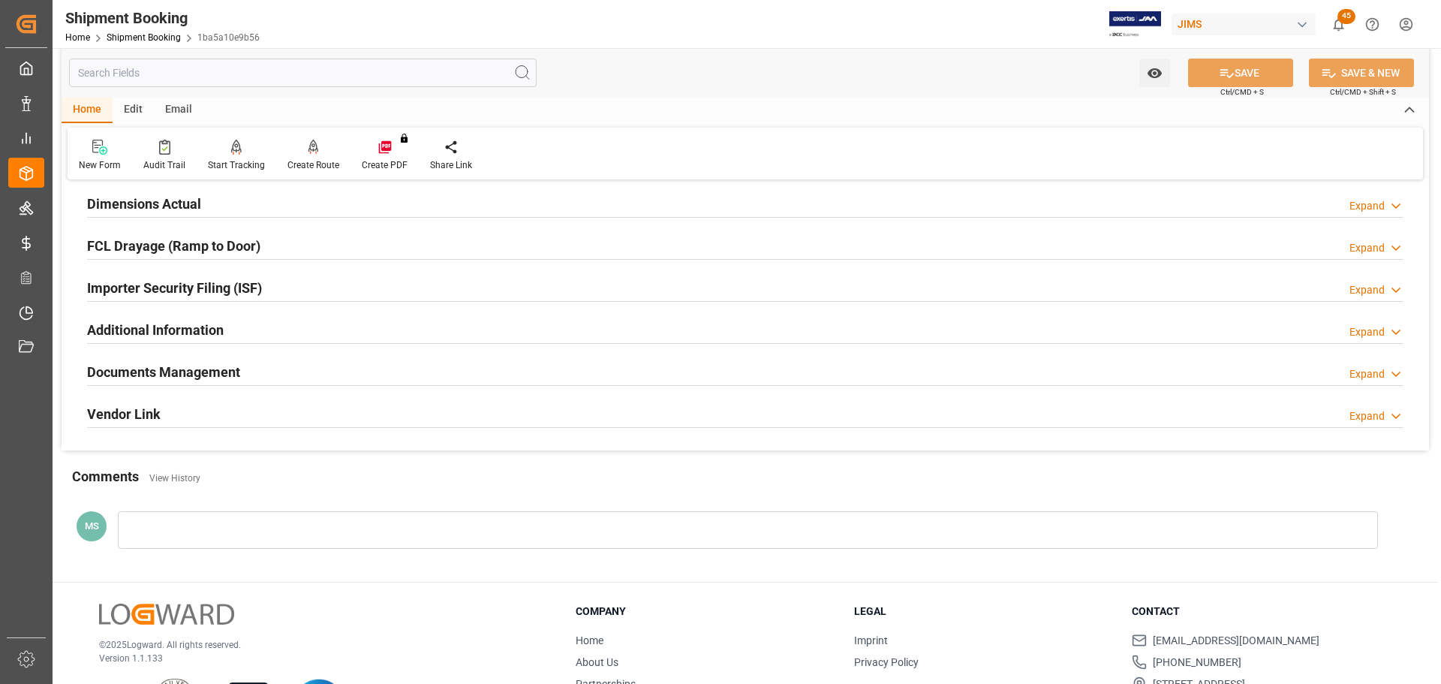
drag, startPoint x: 311, startPoint y: 377, endPoint x: 320, endPoint y: 377, distance: 9.8
click at [311, 377] on div "Documents Management Expand" at bounding box center [745, 370] width 1316 height 29
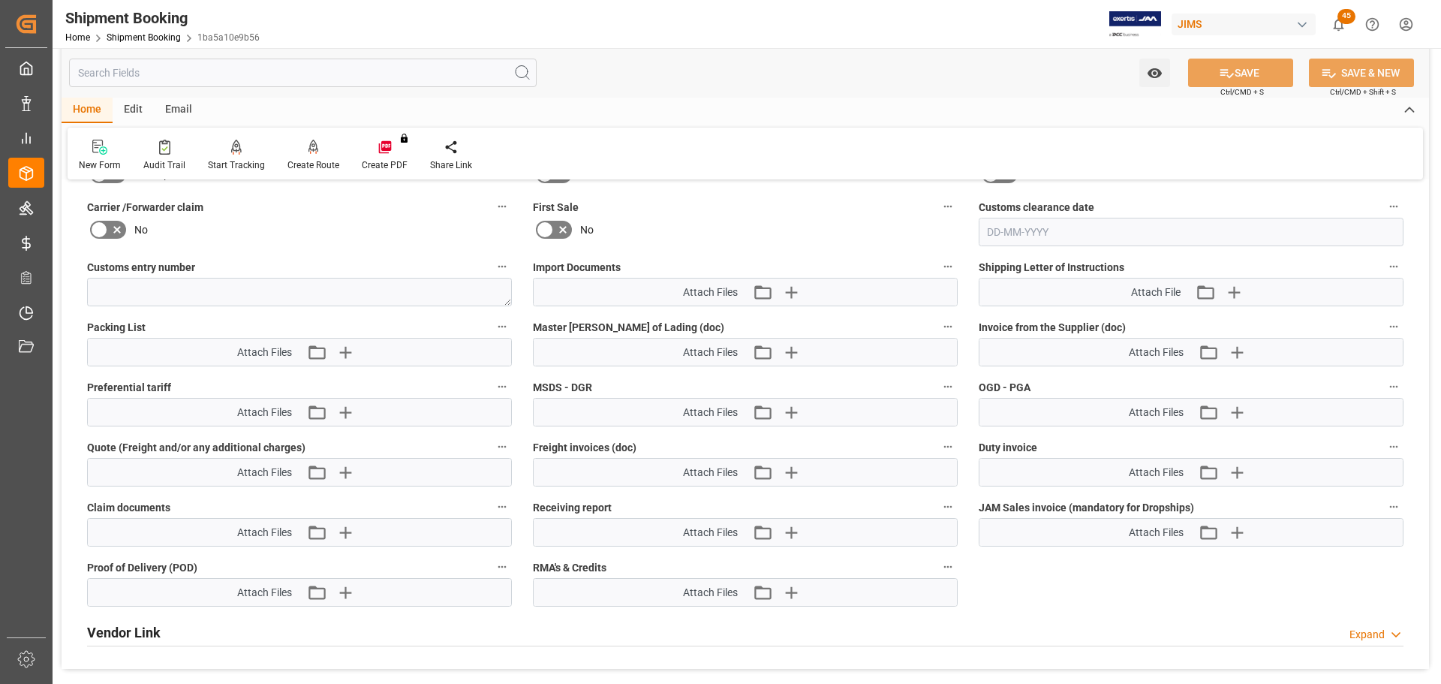
scroll to position [750, 0]
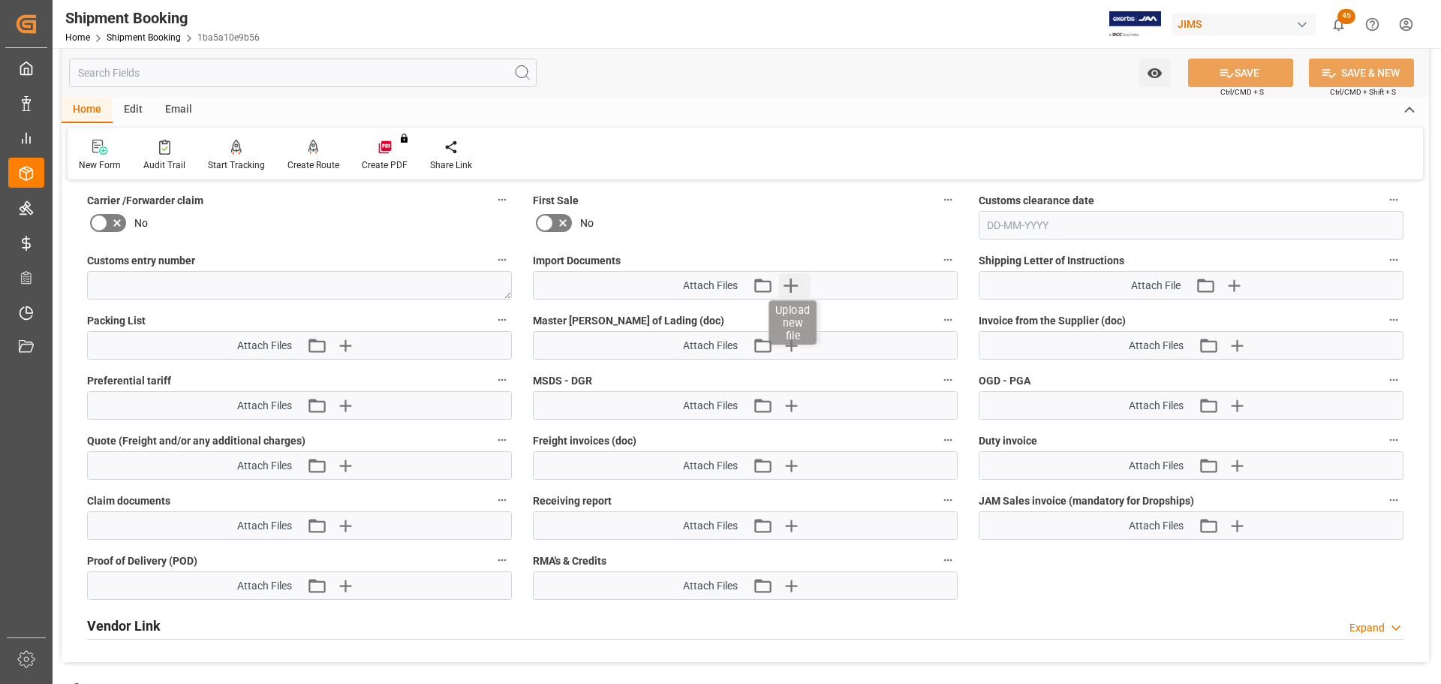
click at [792, 290] on icon "button" at bounding box center [791, 285] width 14 height 14
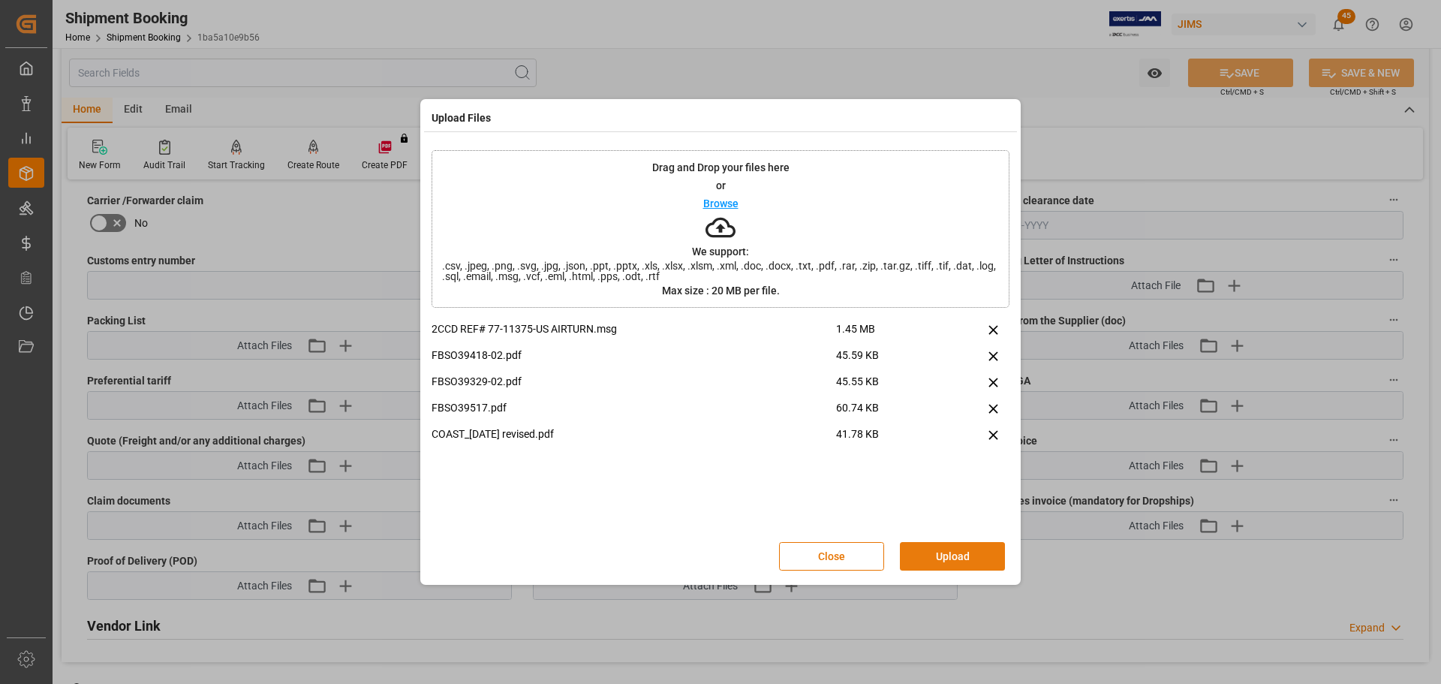
click at [927, 560] on button "Upload" at bounding box center [952, 556] width 105 height 29
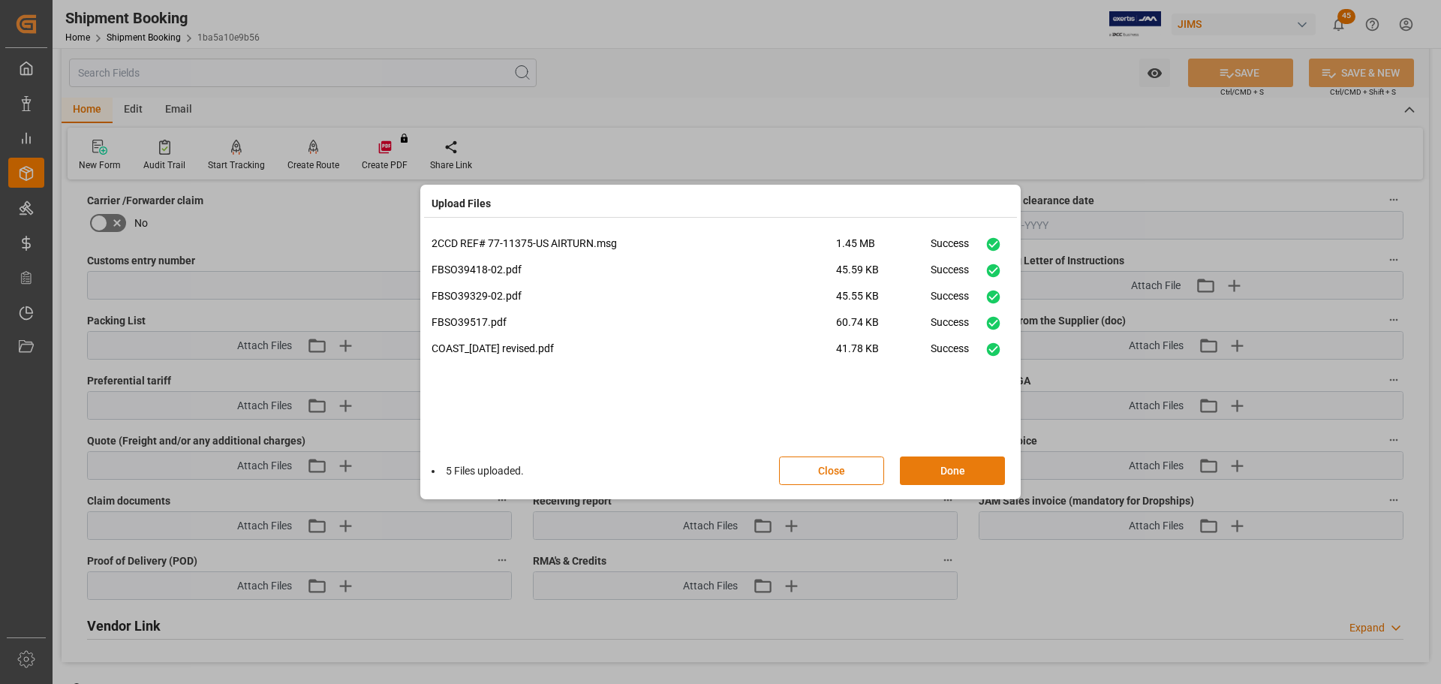
click at [945, 470] on button "Done" at bounding box center [952, 470] width 105 height 29
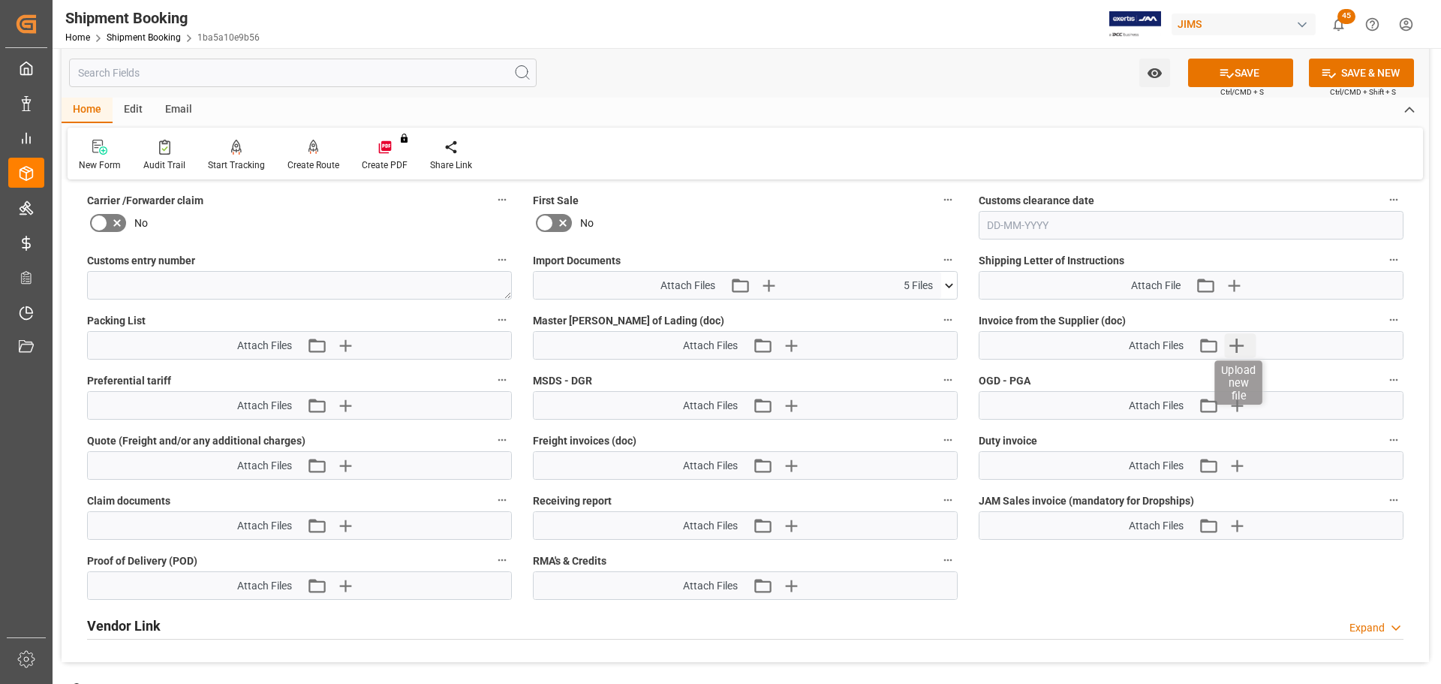
click at [1234, 341] on icon "button" at bounding box center [1236, 345] width 24 height 24
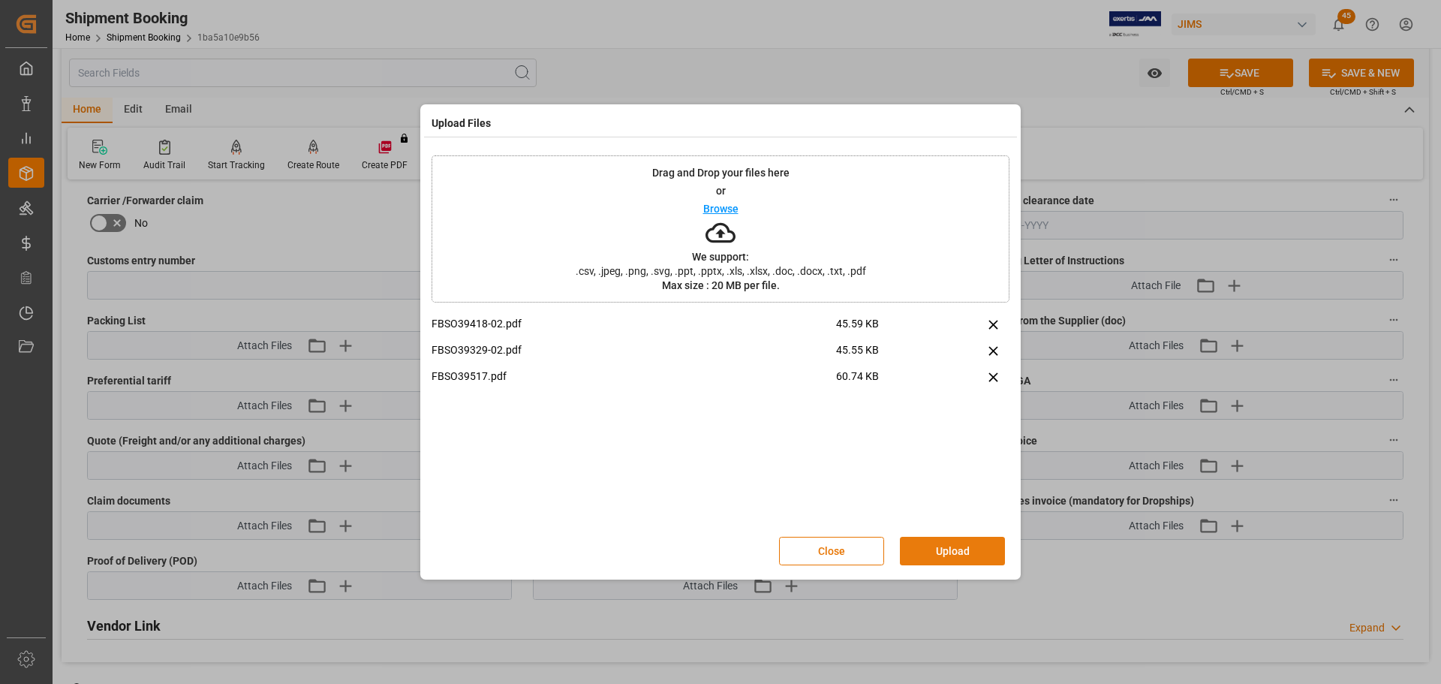
click at [980, 547] on button "Upload" at bounding box center [952, 551] width 105 height 29
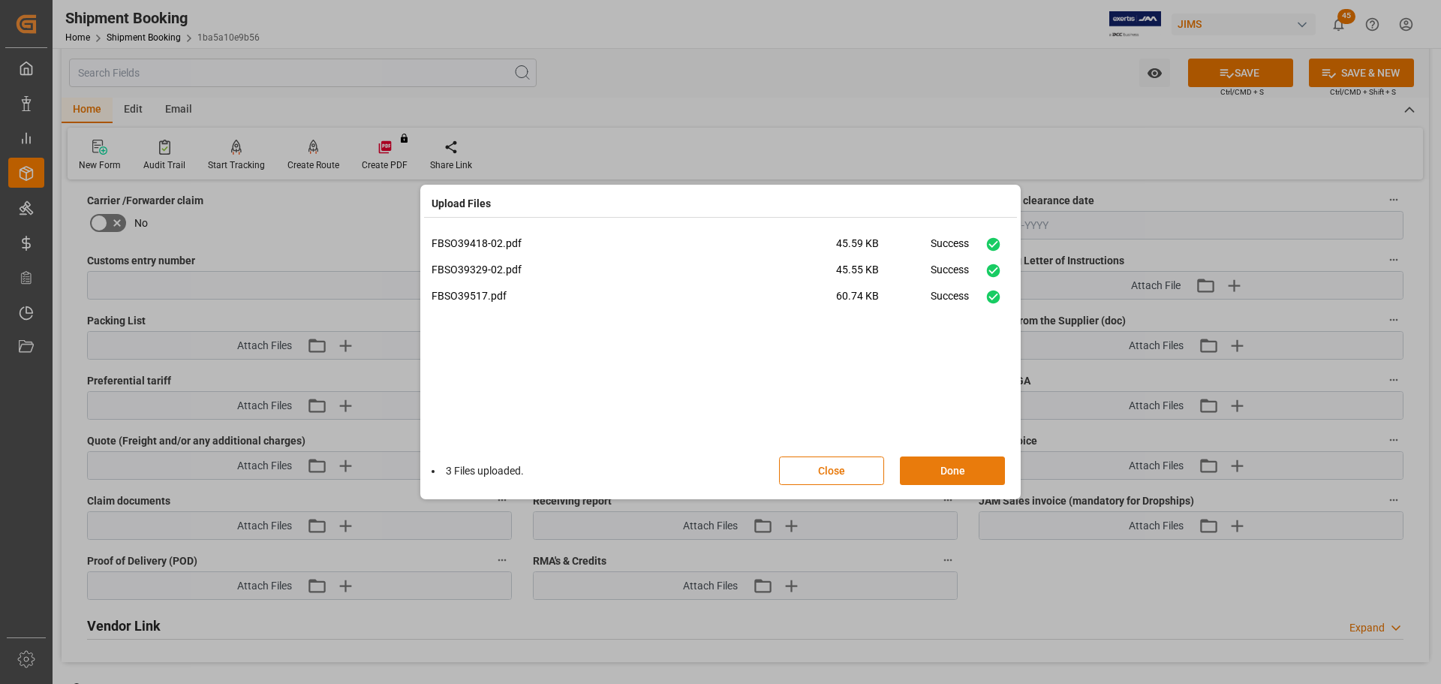
click at [964, 468] on button "Done" at bounding box center [952, 470] width 105 height 29
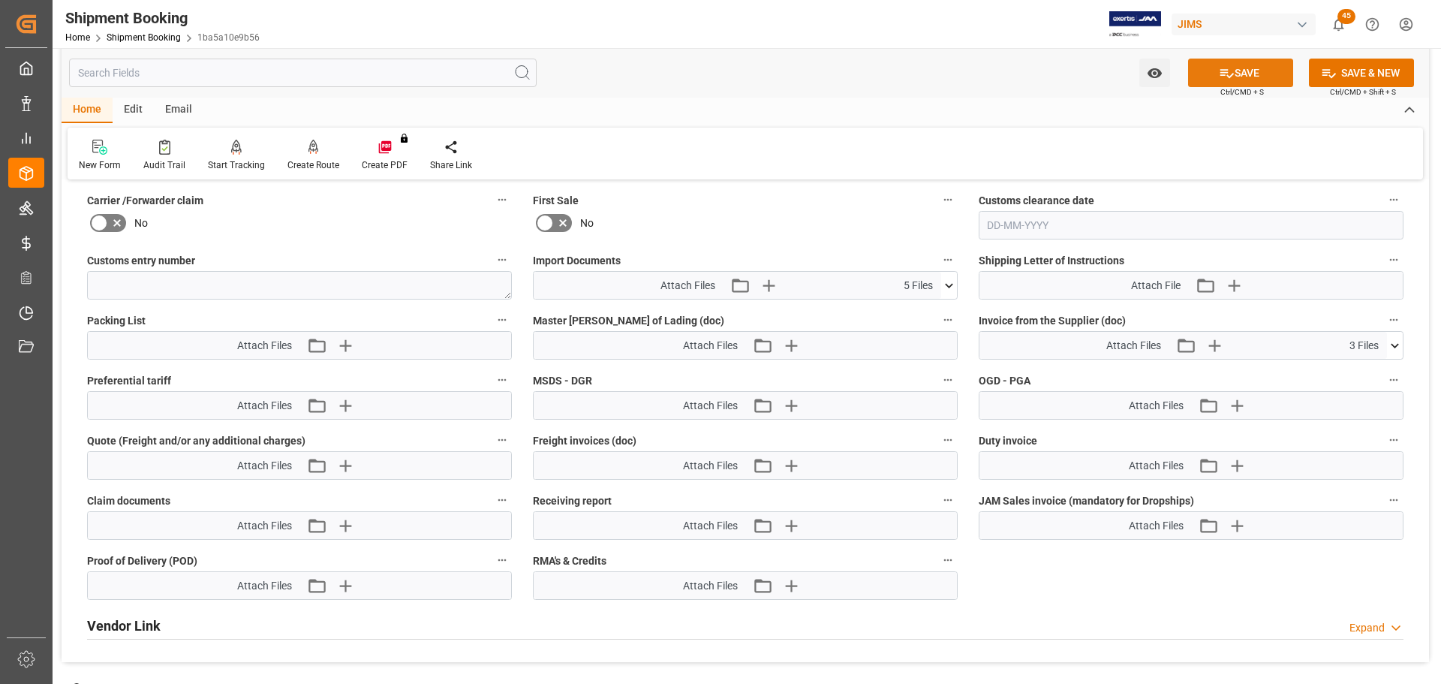
click at [1219, 72] on icon at bounding box center [1227, 73] width 16 height 16
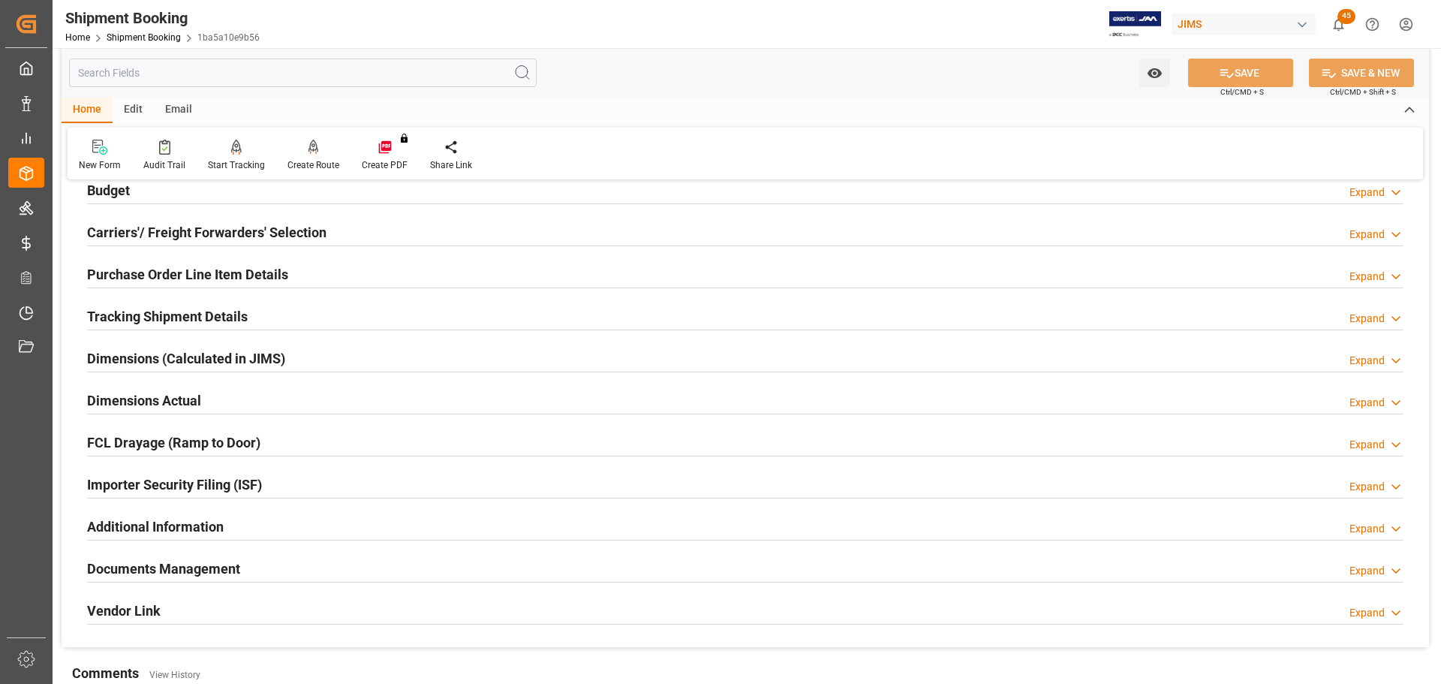
scroll to position [164, 0]
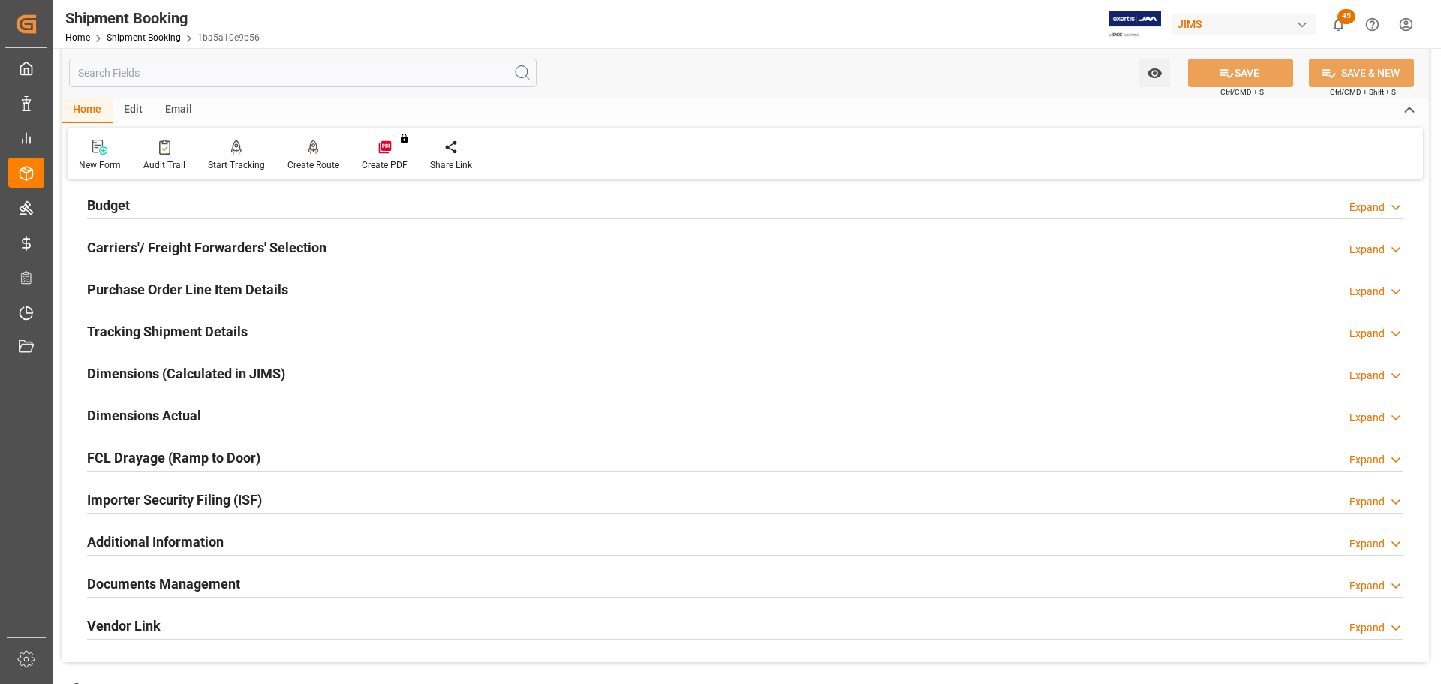
click at [164, 203] on div "Budget Expand" at bounding box center [745, 204] width 1316 height 29
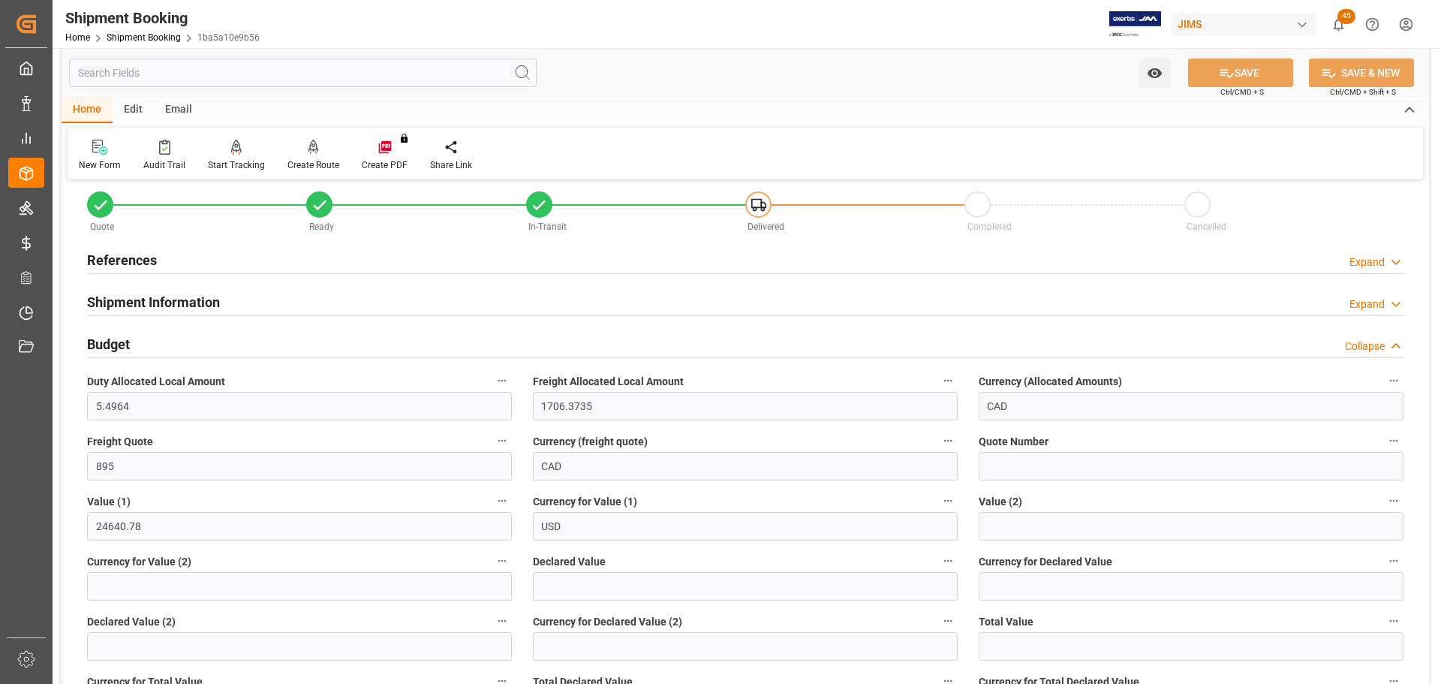
scroll to position [14, 0]
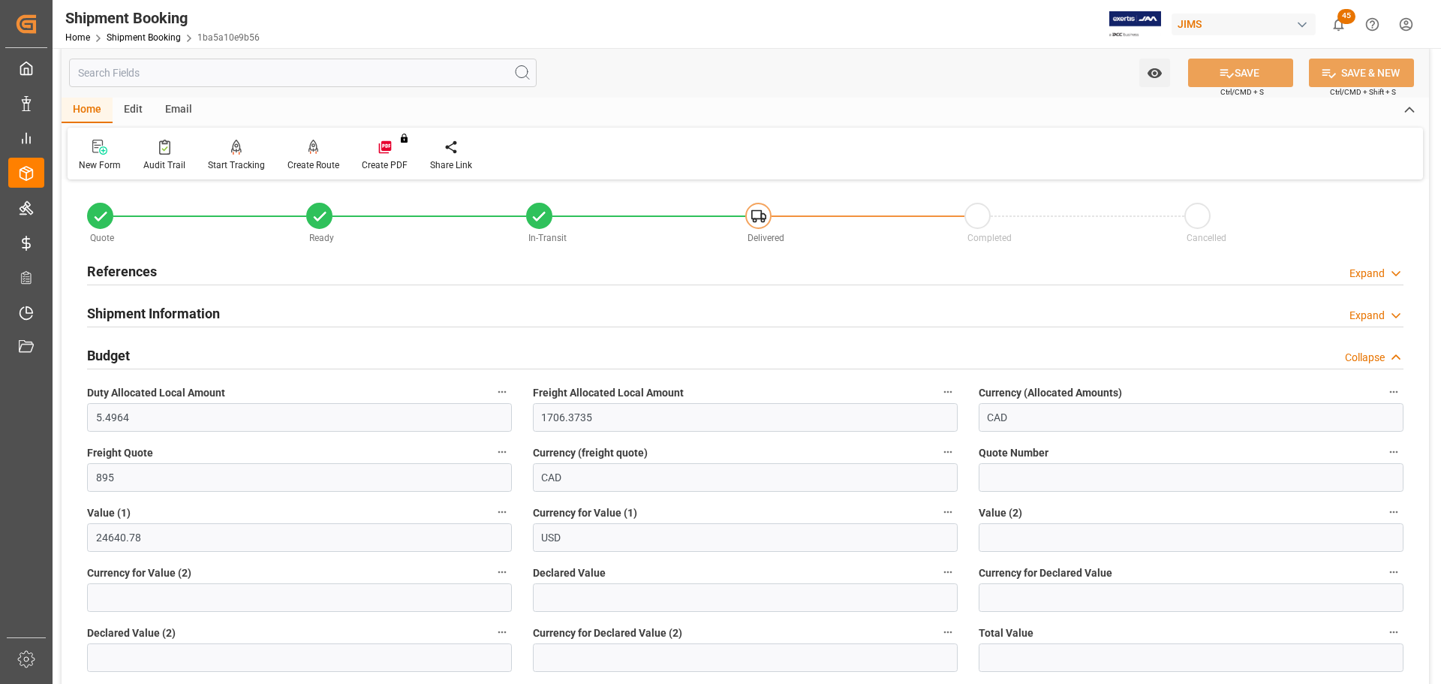
drag, startPoint x: 160, startPoint y: 356, endPoint x: 96, endPoint y: 253, distance: 121.0
click at [159, 356] on div "Budget Collapse" at bounding box center [745, 354] width 1316 height 29
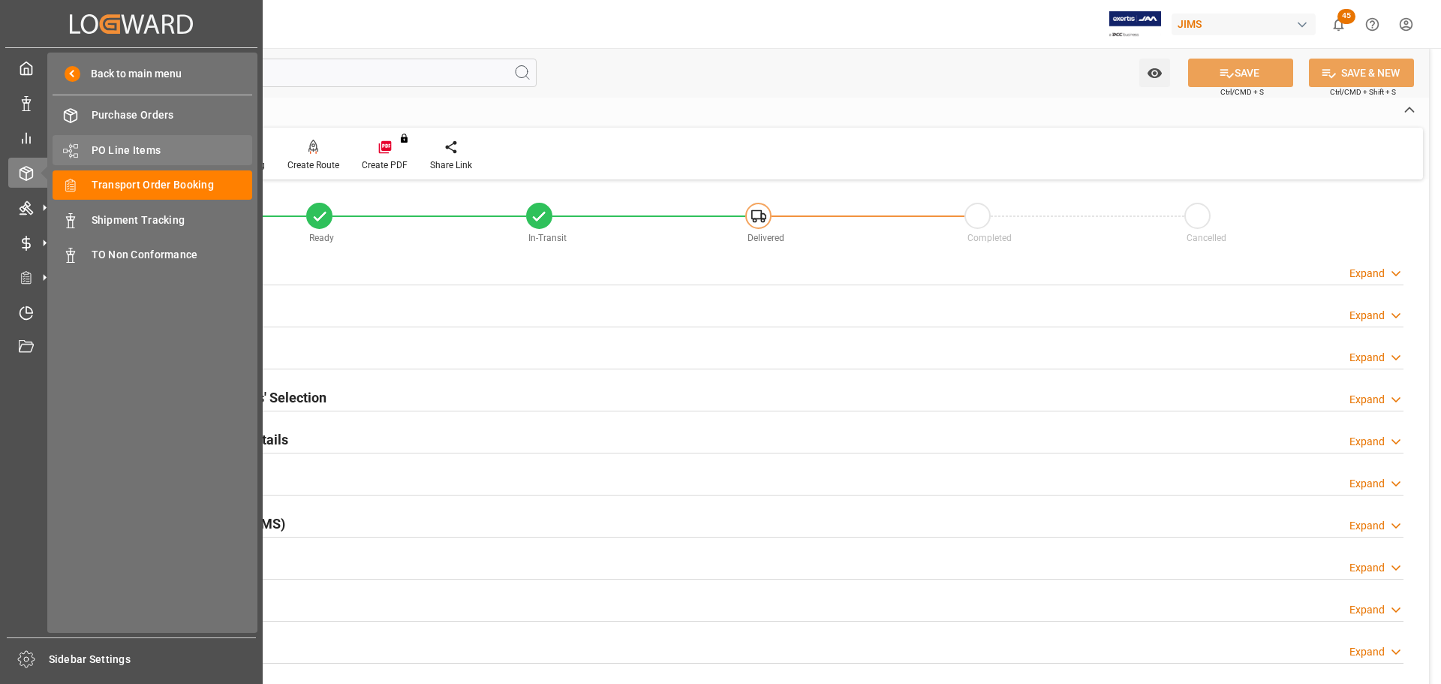
click at [136, 149] on span "PO Line Items" at bounding box center [172, 151] width 161 height 16
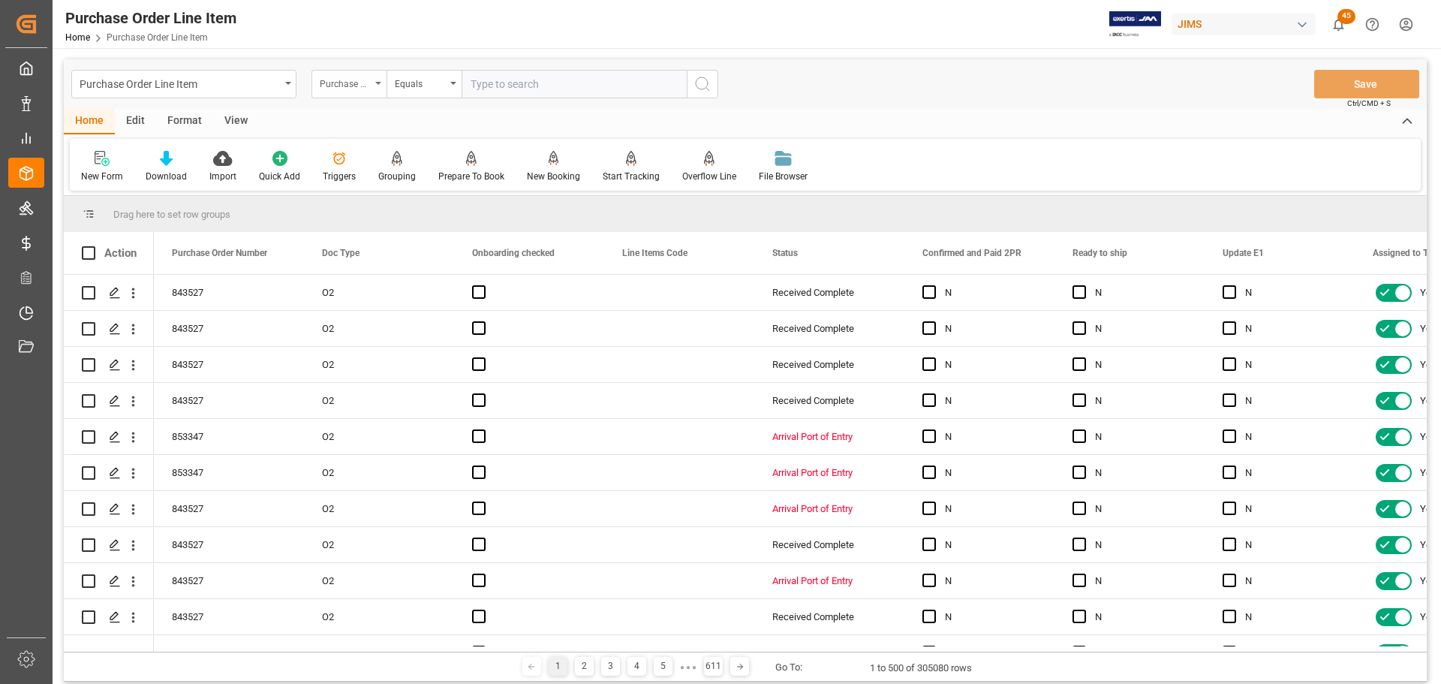
click at [376, 83] on icon "open menu" at bounding box center [378, 83] width 6 height 3
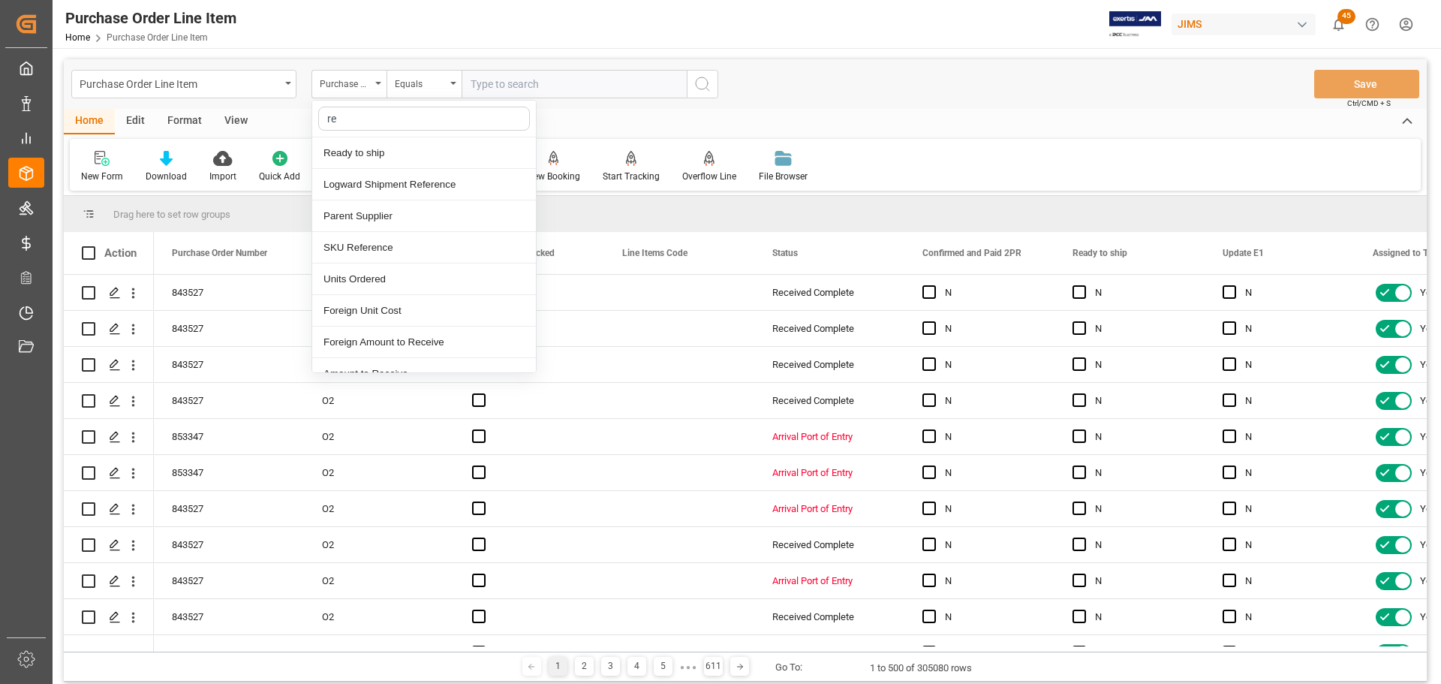
type input "ref"
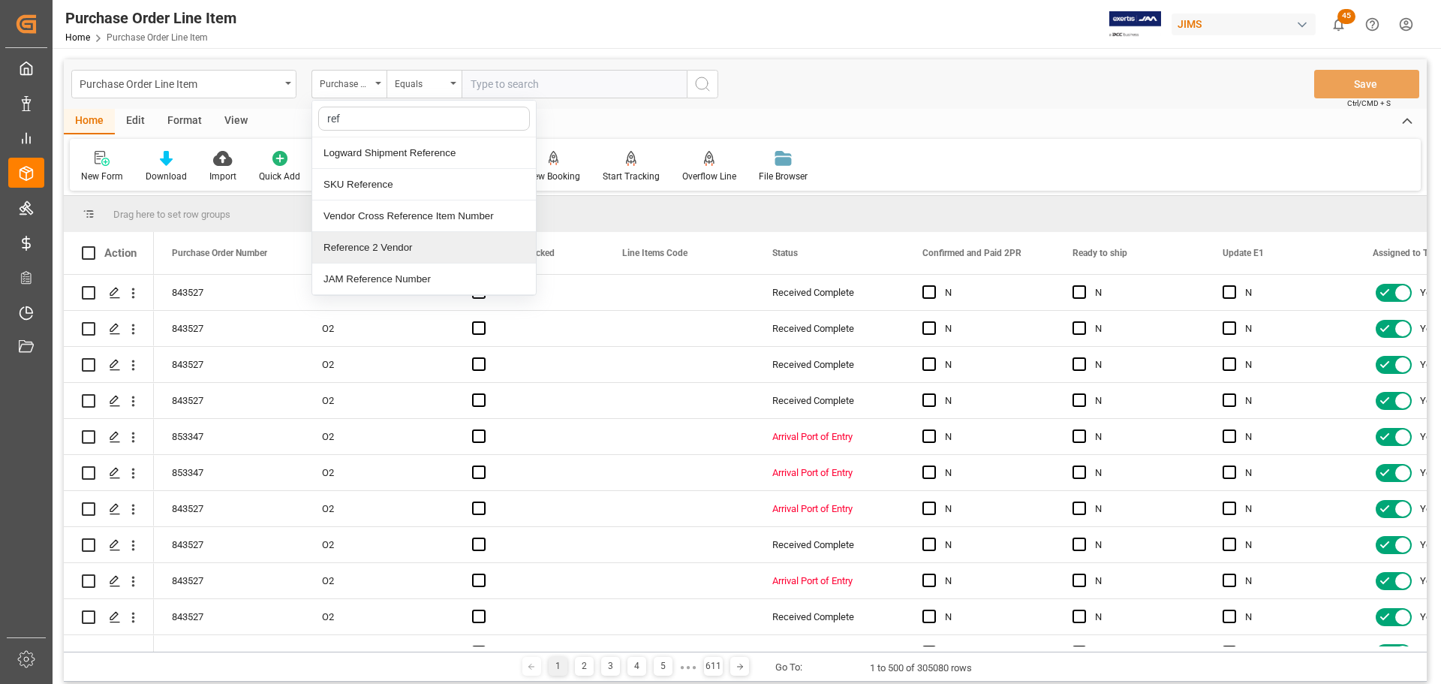
click at [356, 258] on div "Reference 2 Vendor" at bounding box center [424, 248] width 224 height 32
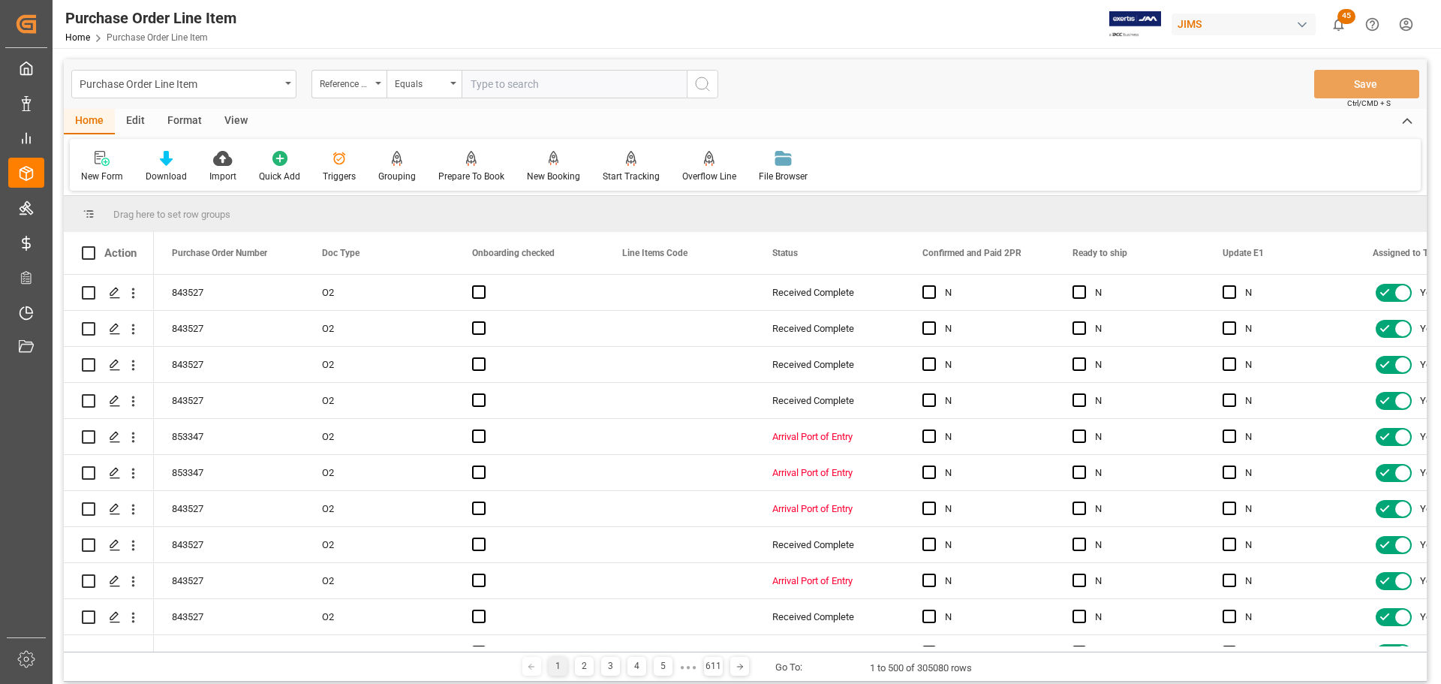
click at [505, 89] on input "text" at bounding box center [574, 84] width 225 height 29
paste input "77-11375-US"
type input "77-11375-US"
click at [707, 90] on icon "search button" at bounding box center [702, 84] width 18 height 18
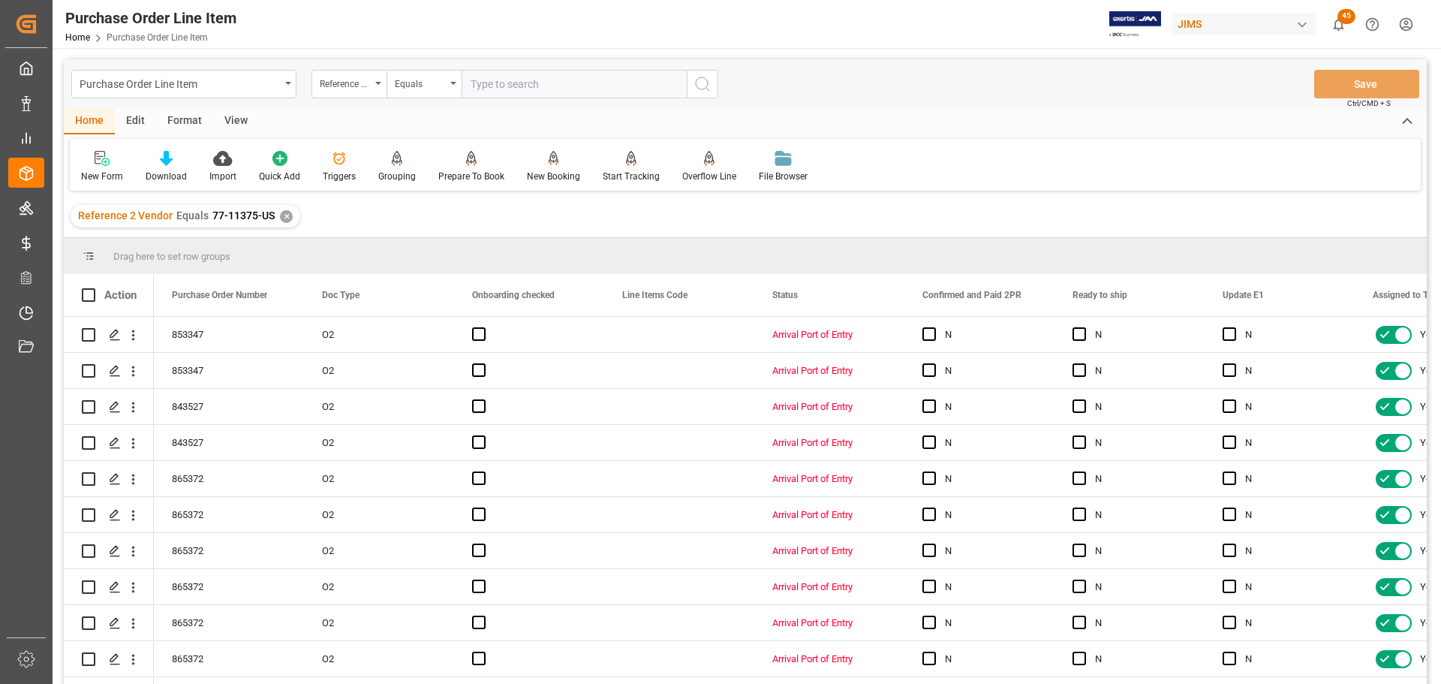
click at [234, 107] on div "Purchase Order Line Item Reference 2 Vendor Equals Save Ctrl/CMD + S" at bounding box center [745, 84] width 1363 height 50
click at [233, 114] on div "View" at bounding box center [236, 122] width 46 height 26
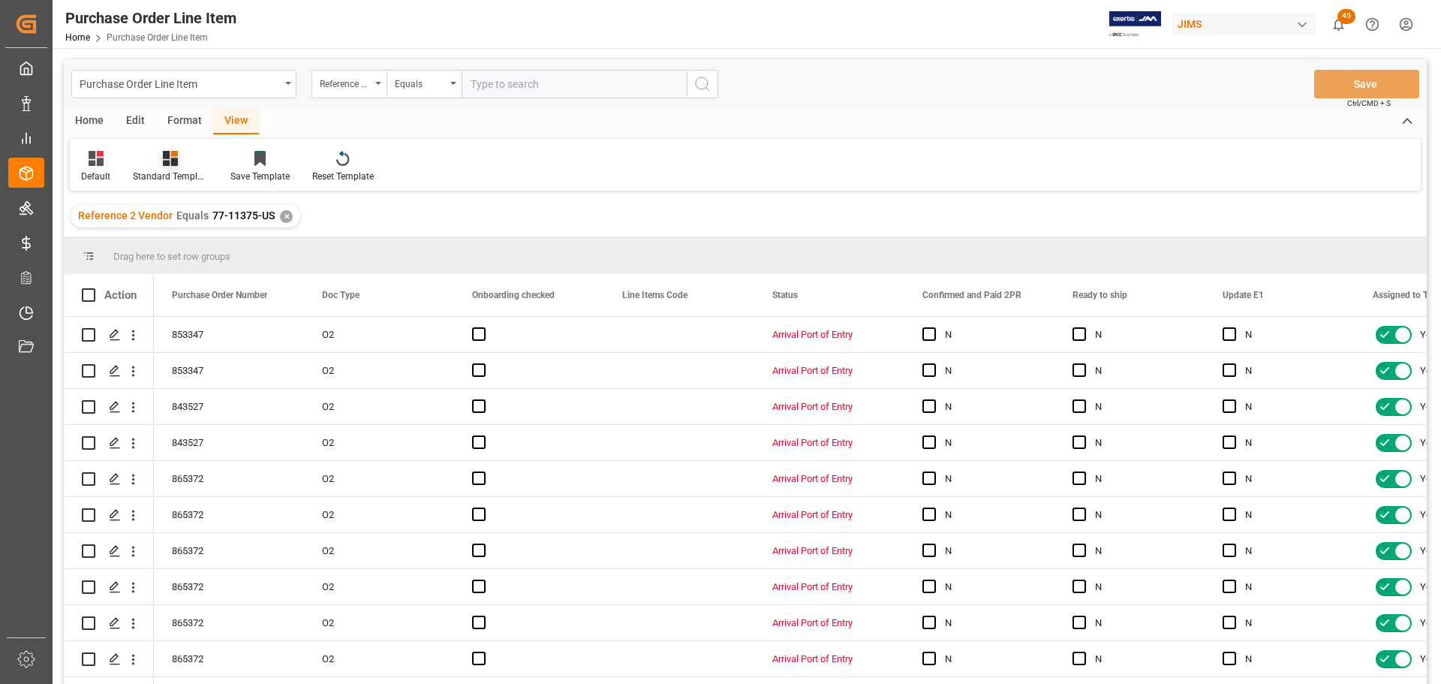
click at [183, 170] on div "Standard Templates" at bounding box center [170, 177] width 75 height 14
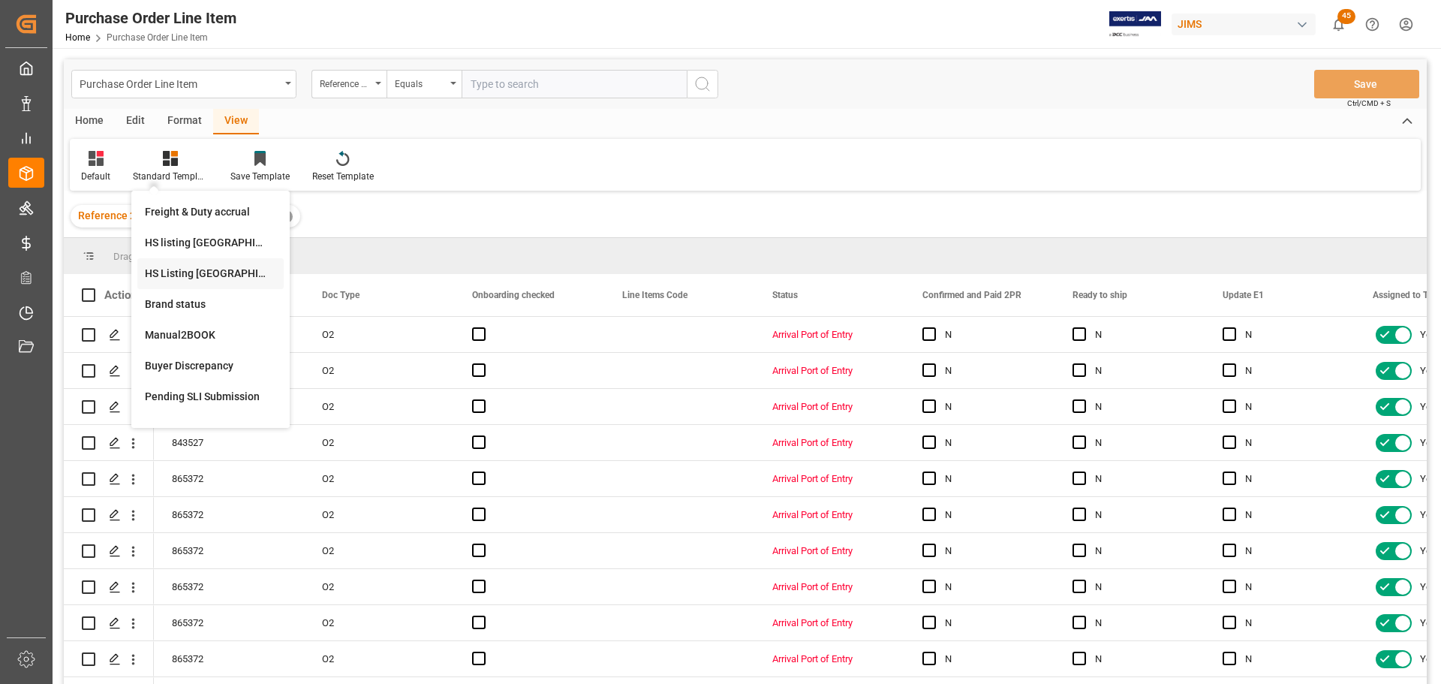
click at [209, 274] on div "HS Listing CANADA" at bounding box center [210, 274] width 131 height 16
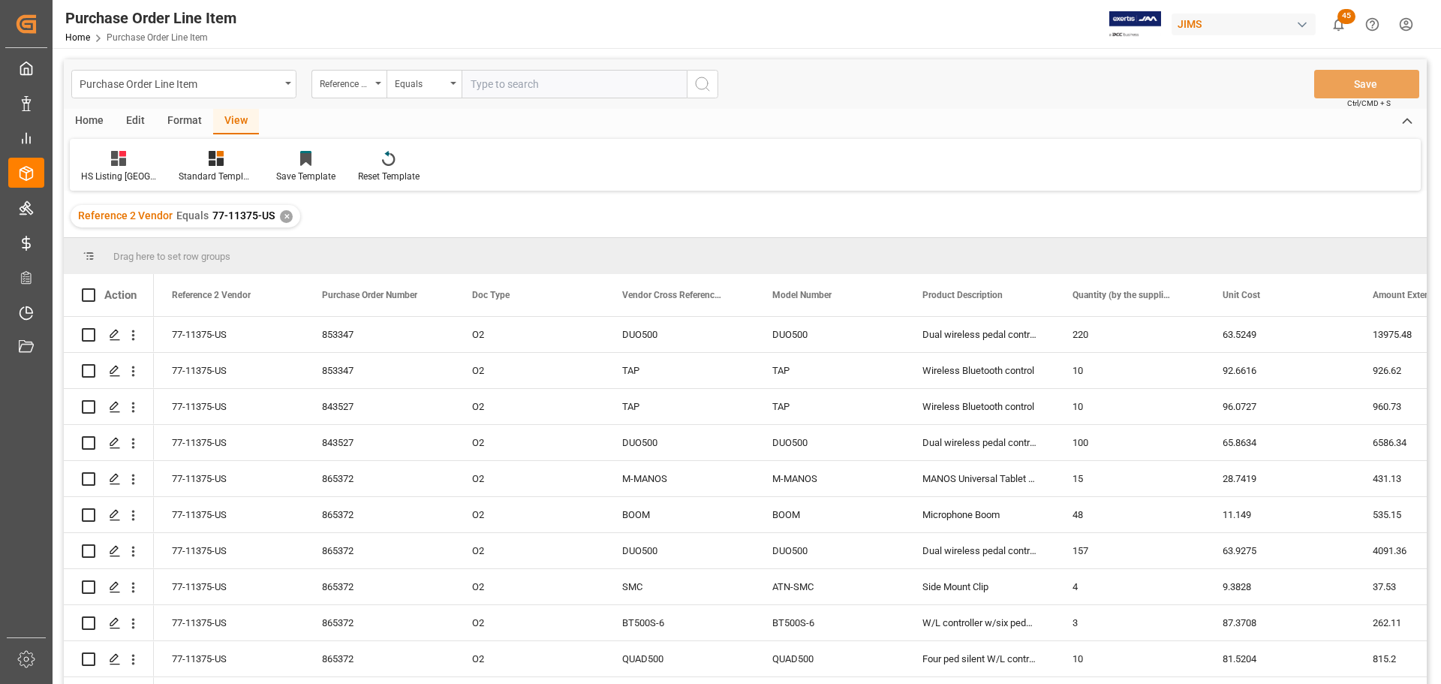
click at [102, 126] on div "Home" at bounding box center [89, 122] width 51 height 26
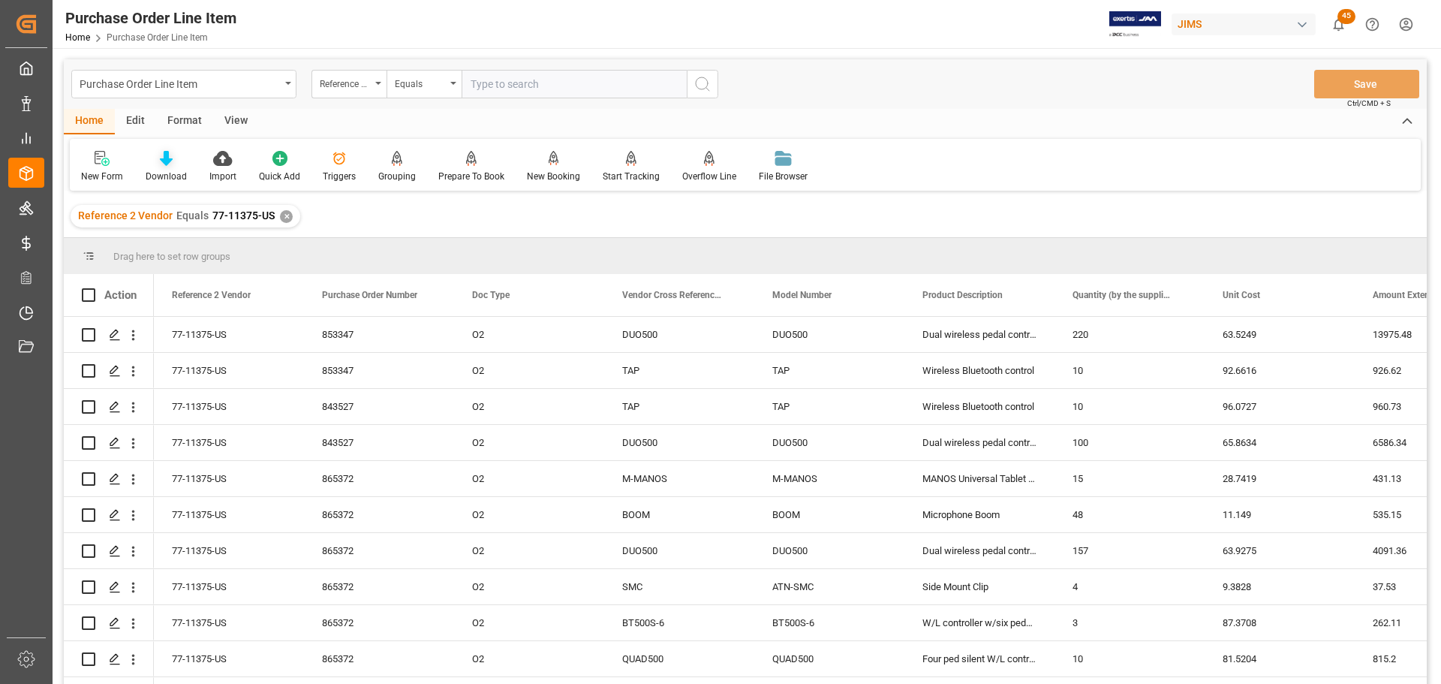
click at [174, 161] on div at bounding box center [166, 158] width 41 height 16
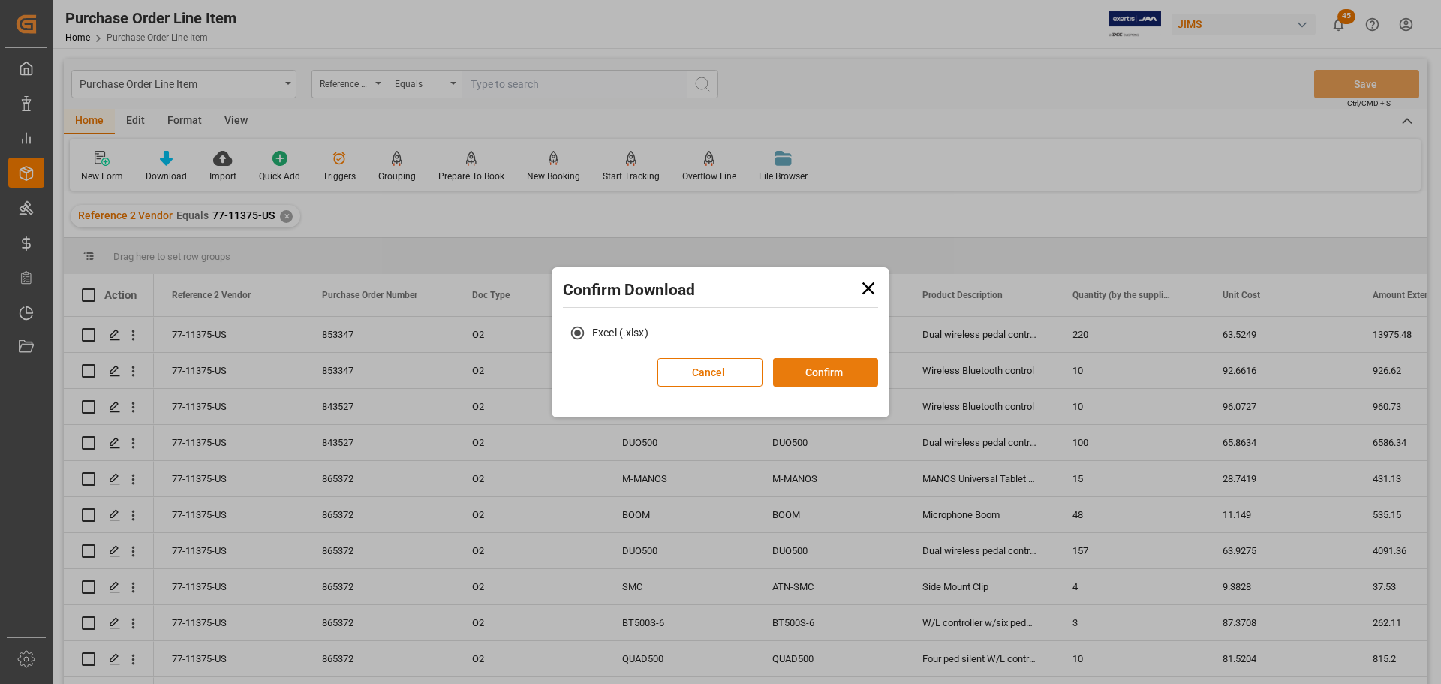
click at [808, 370] on button "Confirm" at bounding box center [825, 372] width 105 height 29
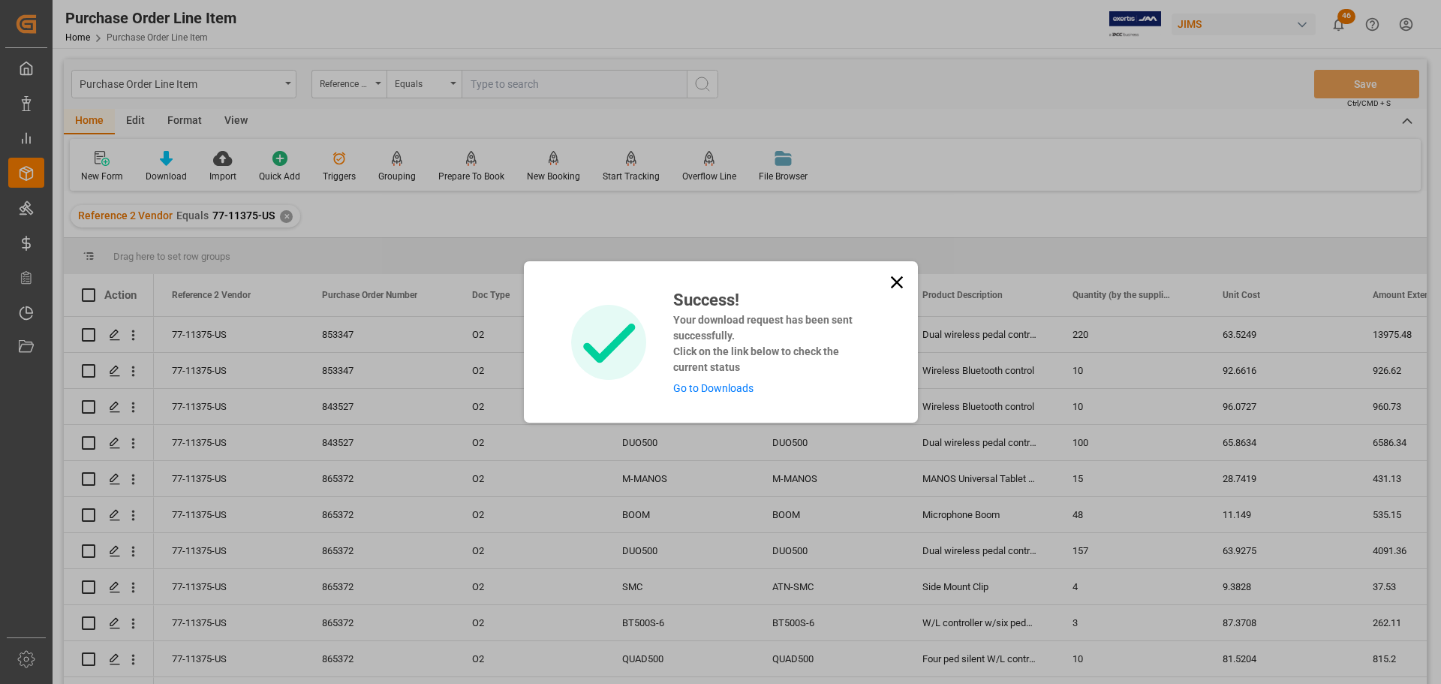
click at [705, 386] on link "Go to Downloads" at bounding box center [713, 388] width 80 height 12
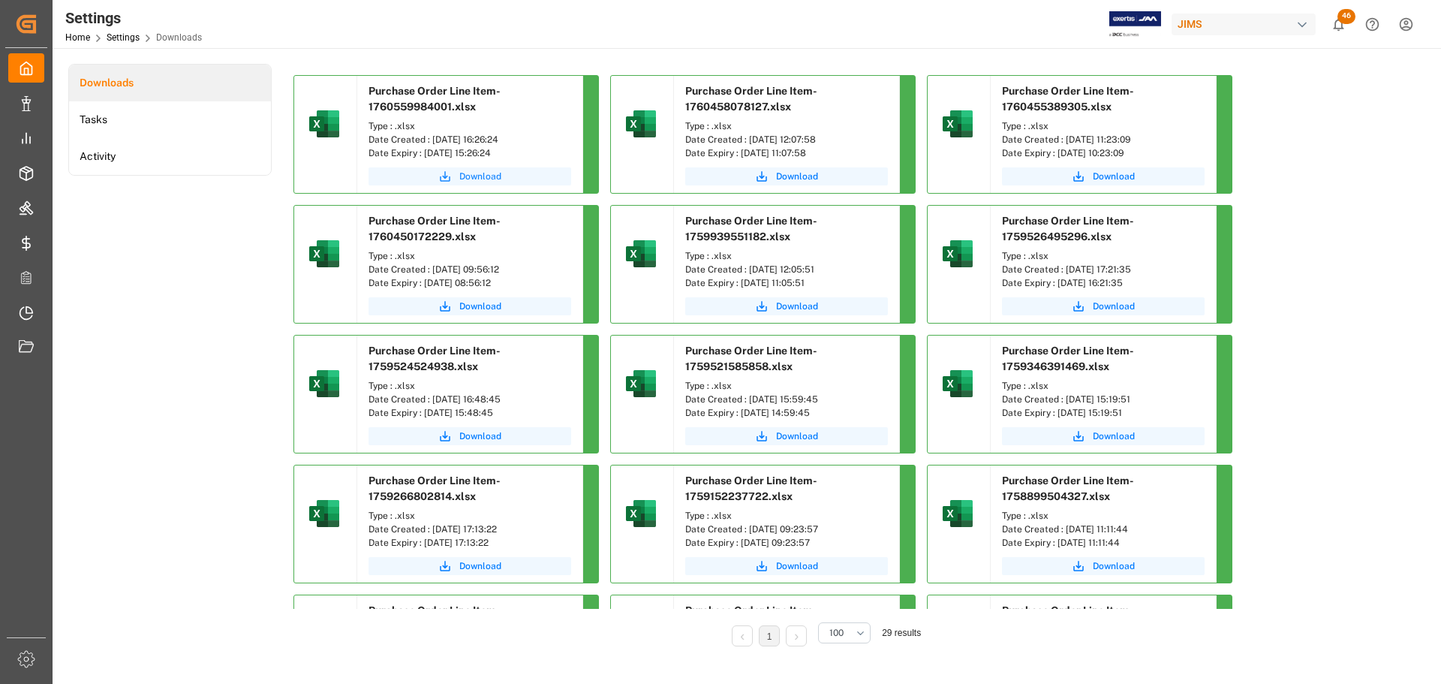
click at [471, 177] on span "Download" at bounding box center [480, 177] width 42 height 14
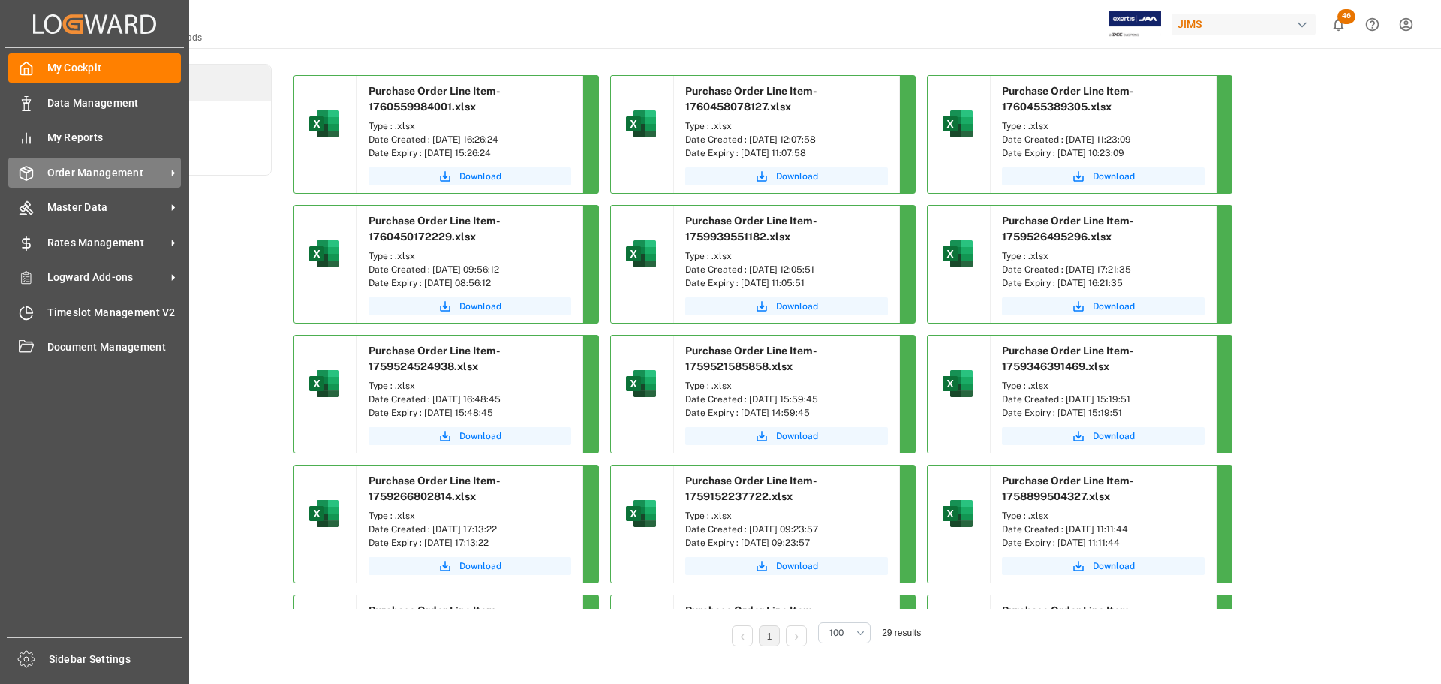
drag, startPoint x: 41, startPoint y: 177, endPoint x: 56, endPoint y: 177, distance: 15.0
click at [41, 177] on div "Order Management Order Management" at bounding box center [94, 172] width 173 height 29
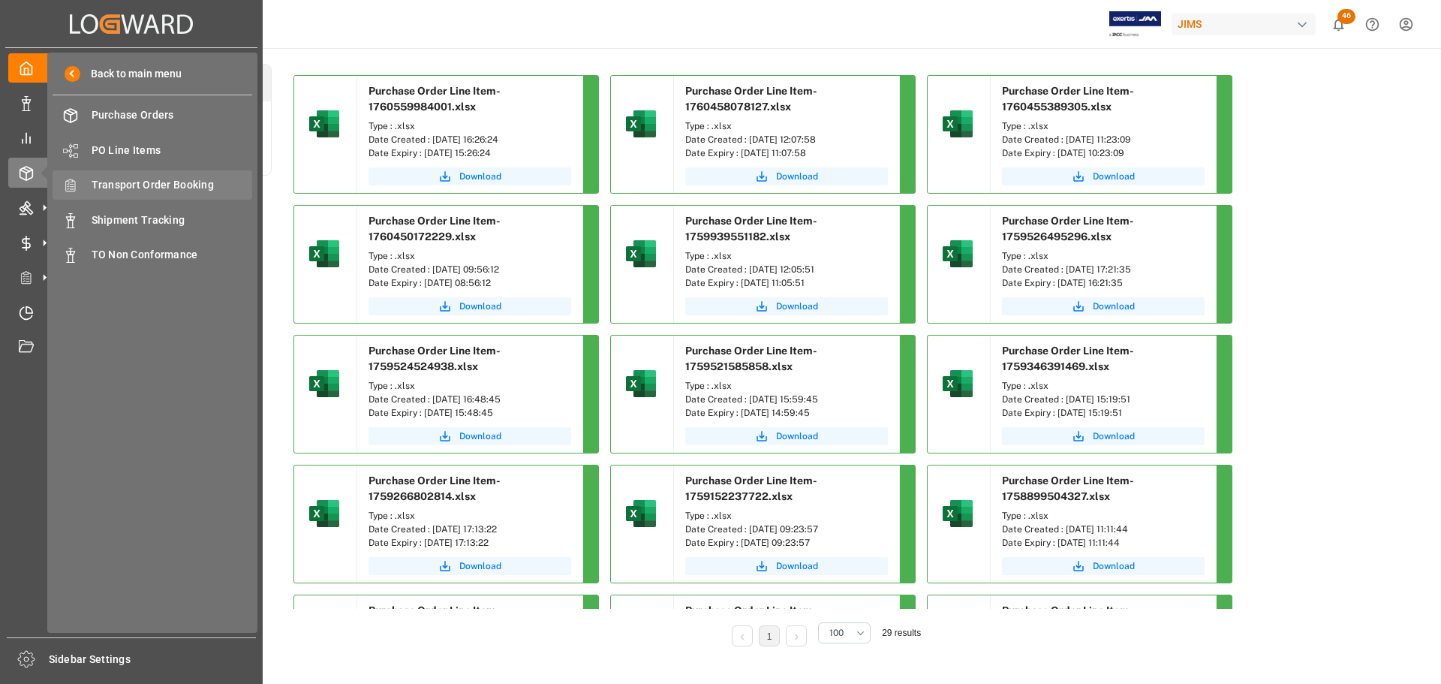
click at [179, 177] on span "Transport Order Booking" at bounding box center [172, 185] width 161 height 16
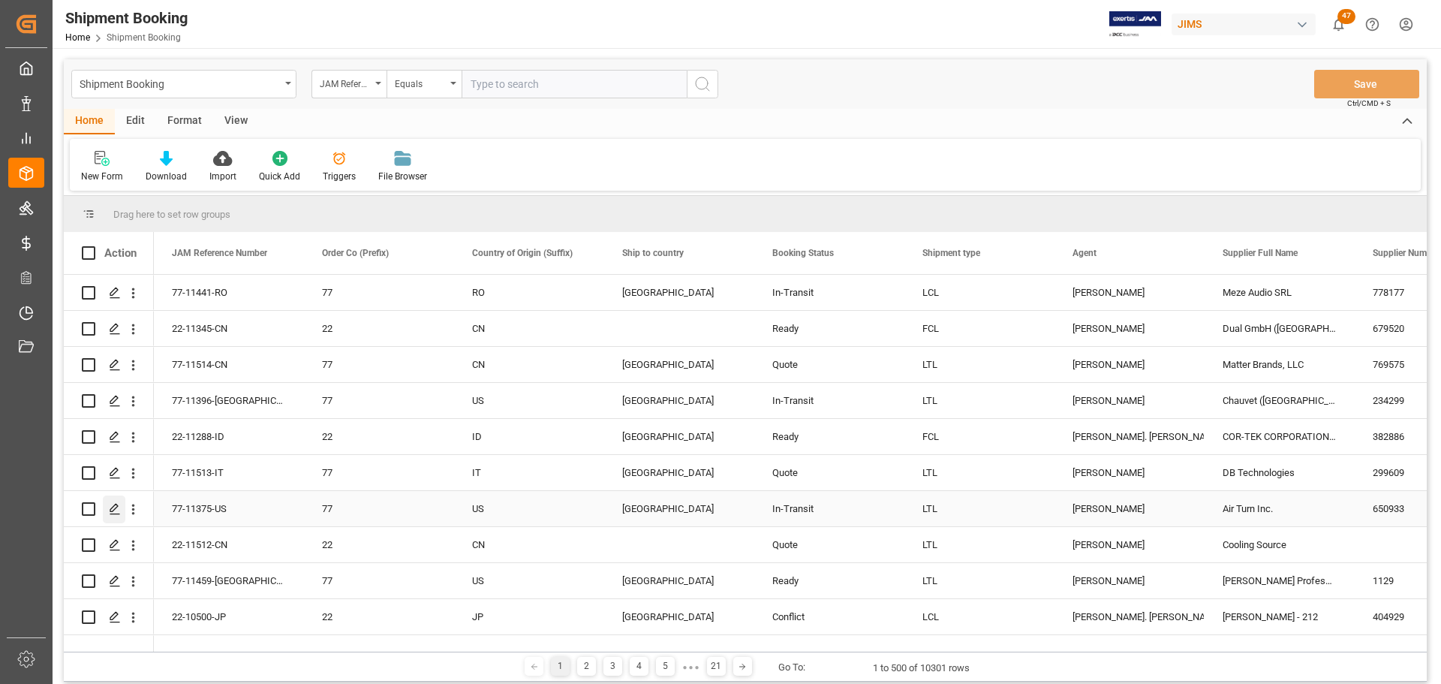
click at [109, 510] on icon "Press SPACE to select this row." at bounding box center [115, 509] width 12 height 12
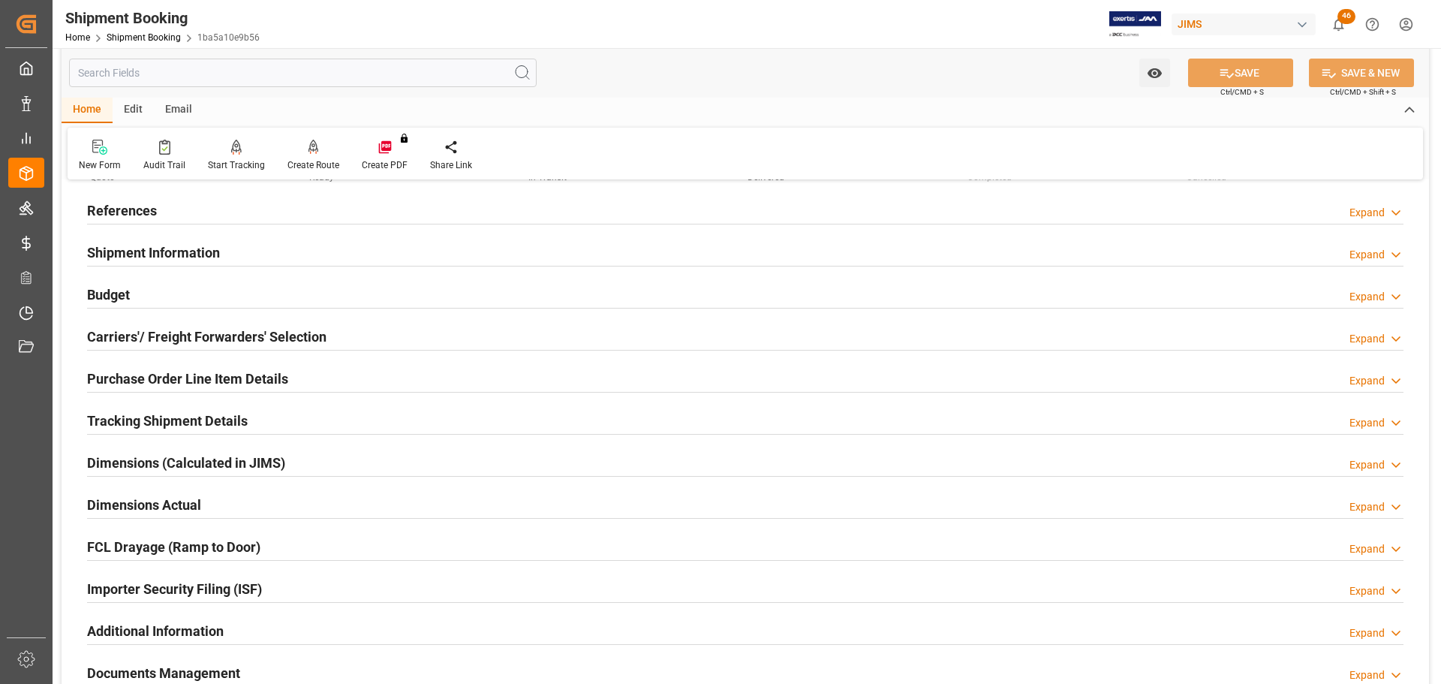
scroll to position [443, 0]
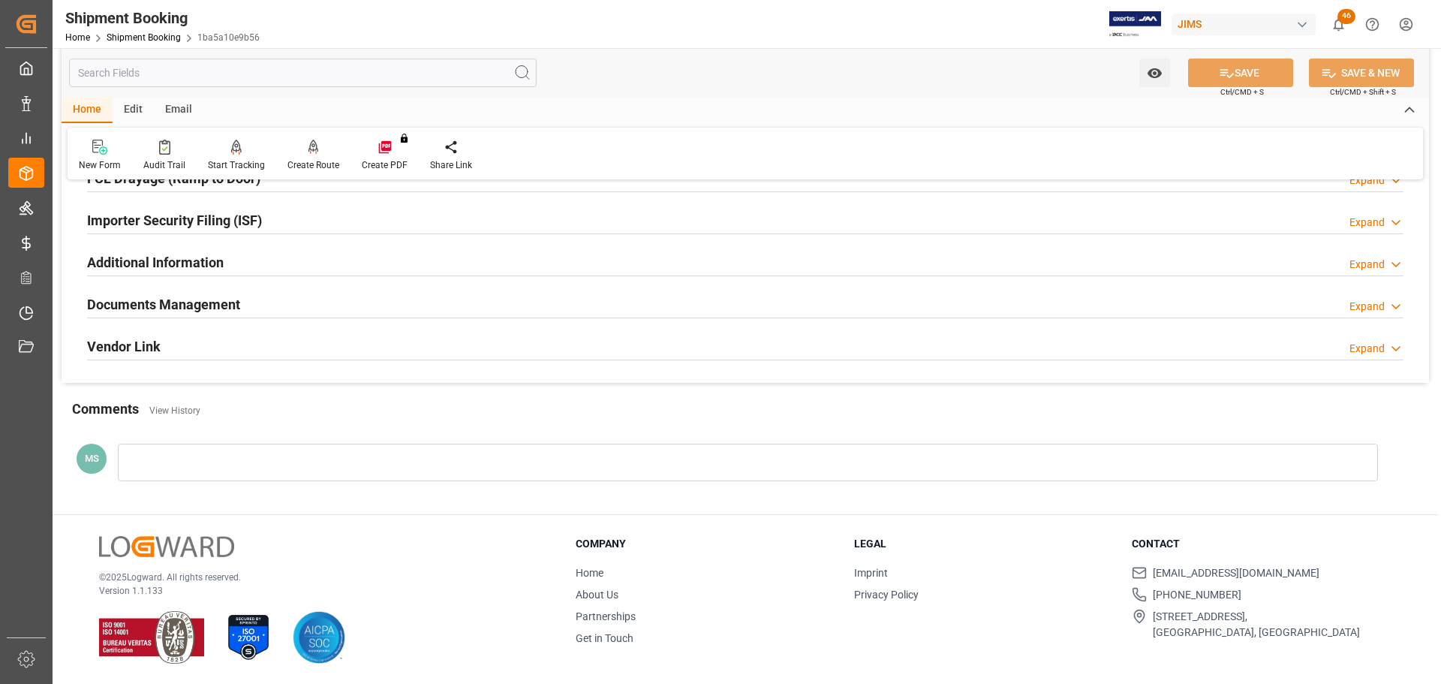
click at [315, 315] on div "Documents Management Expand" at bounding box center [745, 303] width 1316 height 29
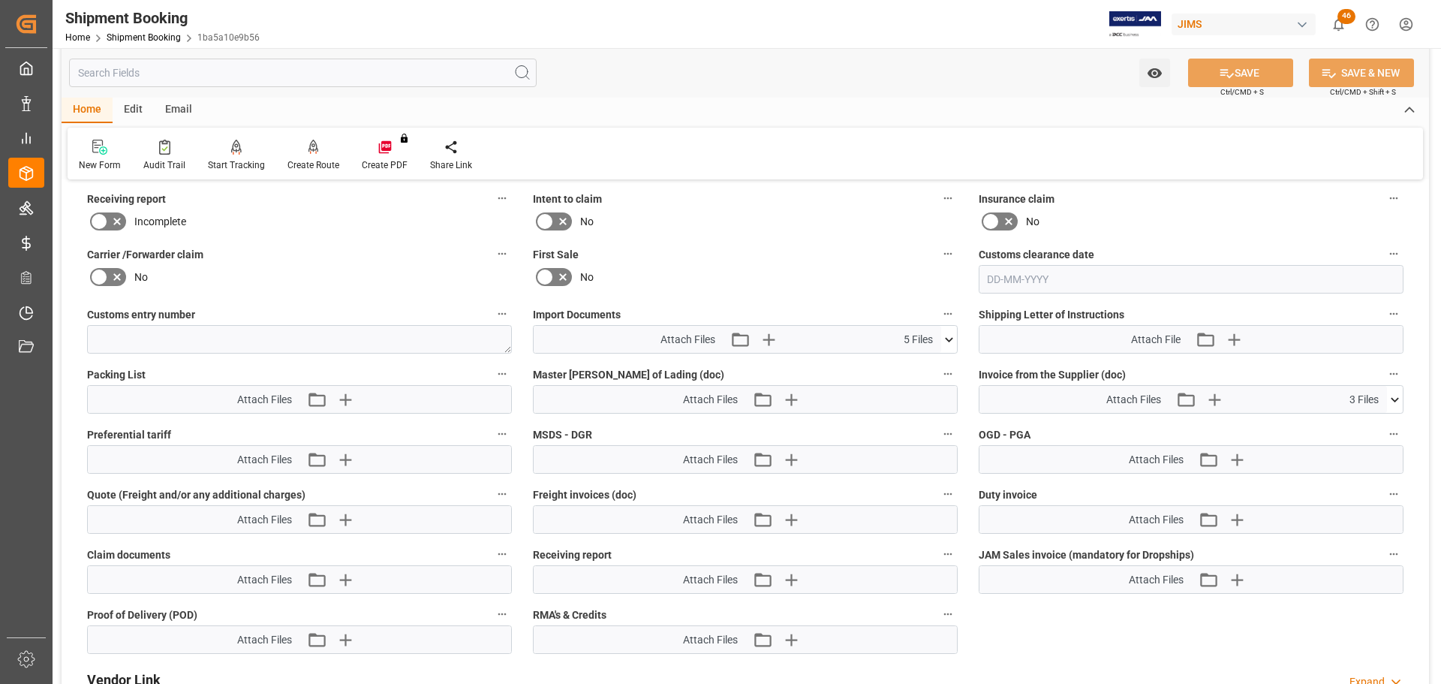
scroll to position [743, 0]
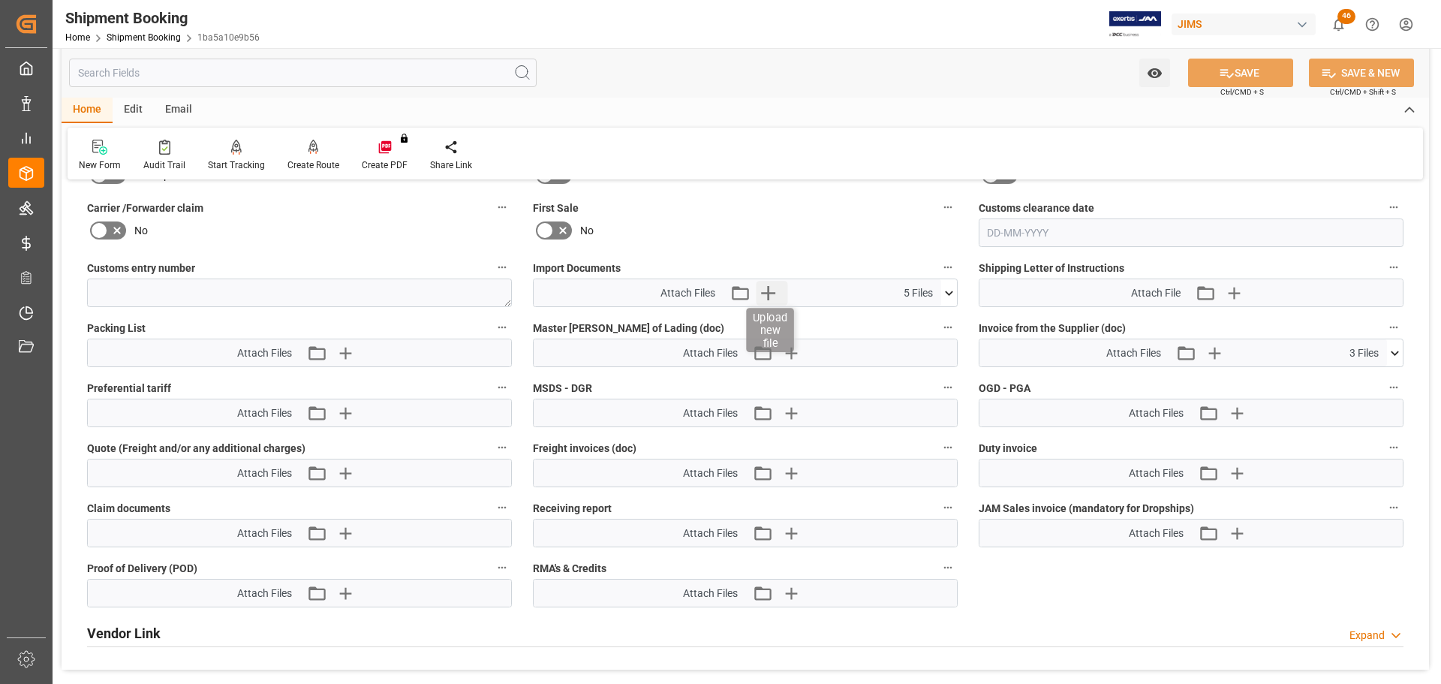
click at [769, 288] on icon "button" at bounding box center [768, 293] width 24 height 24
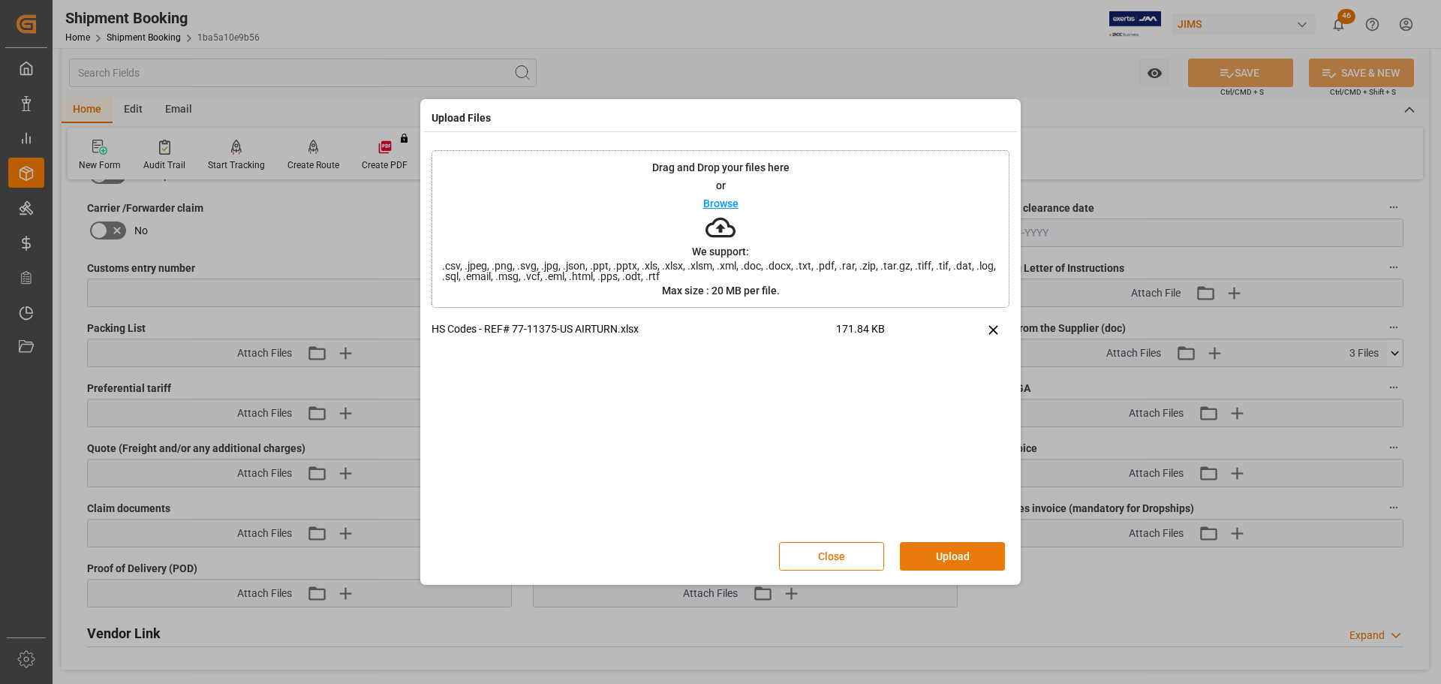
click at [961, 563] on button "Upload" at bounding box center [952, 556] width 105 height 29
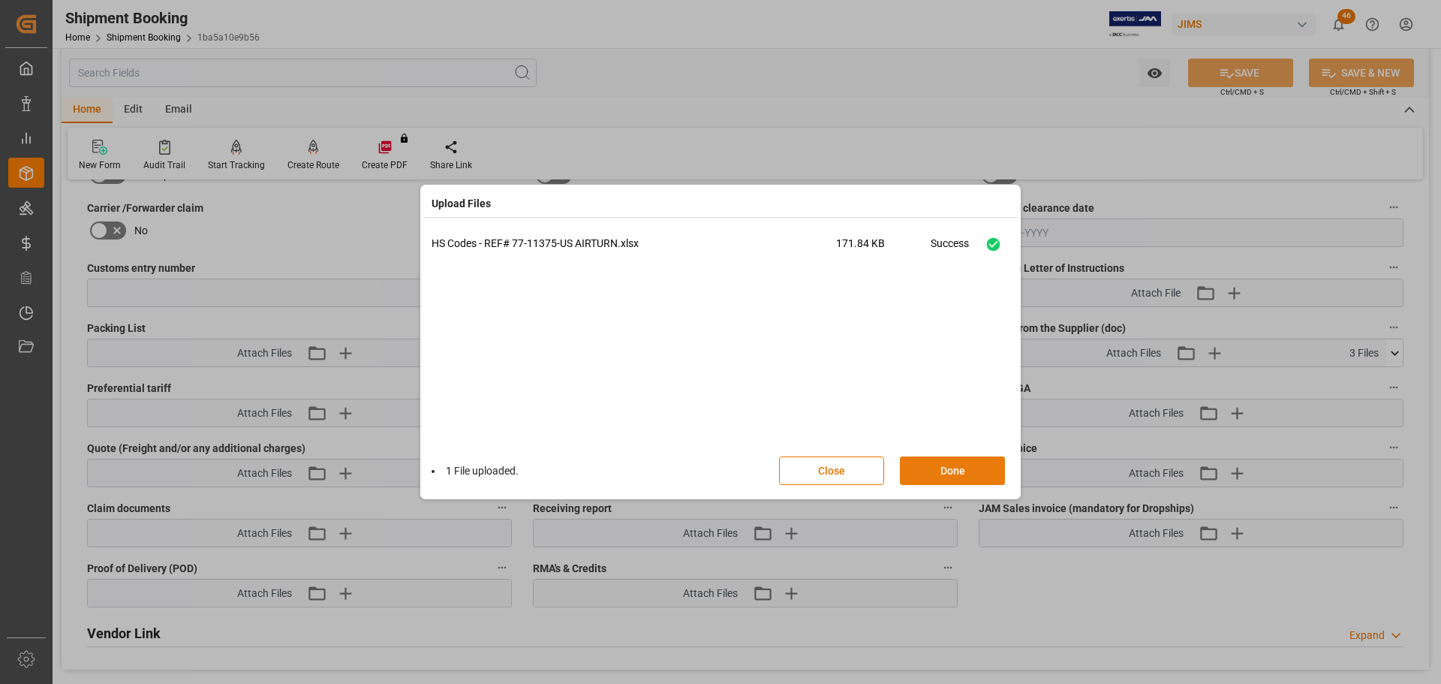
click at [928, 471] on button "Done" at bounding box center [952, 470] width 105 height 29
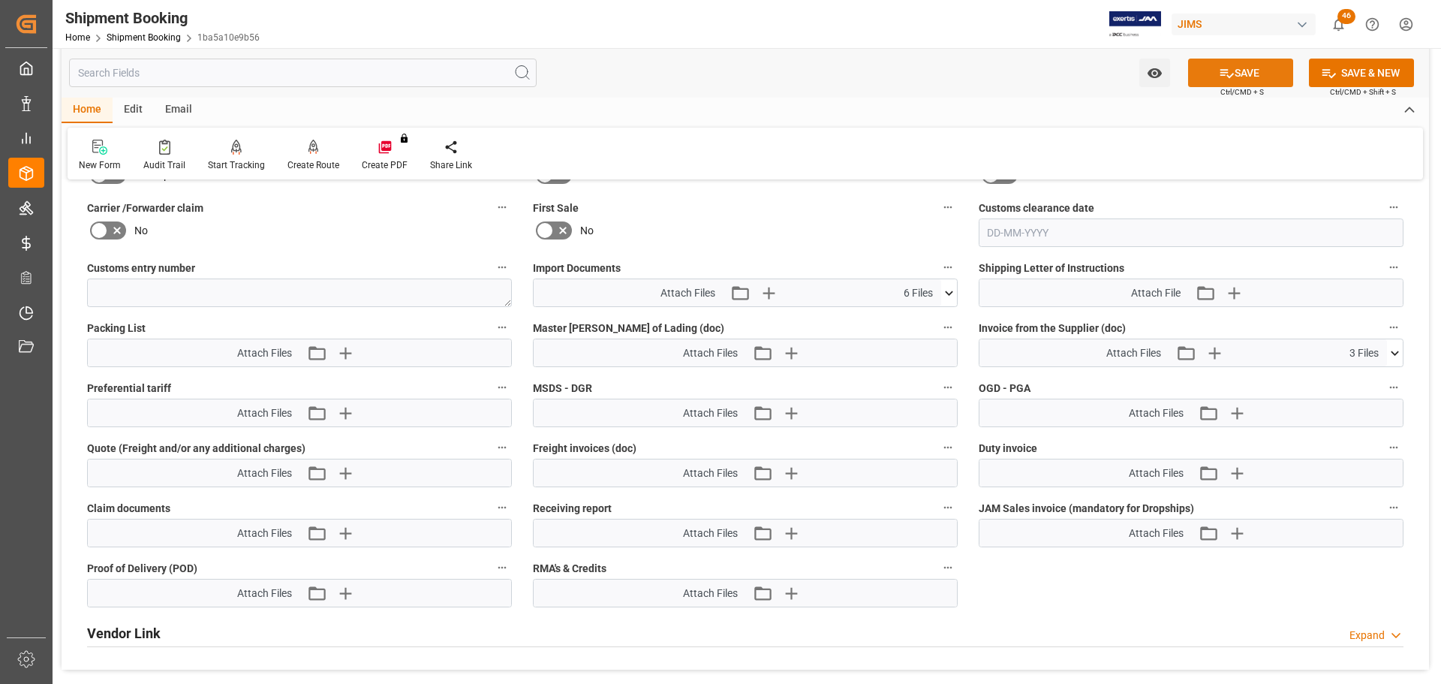
click at [1204, 74] on button "SAVE" at bounding box center [1240, 73] width 105 height 29
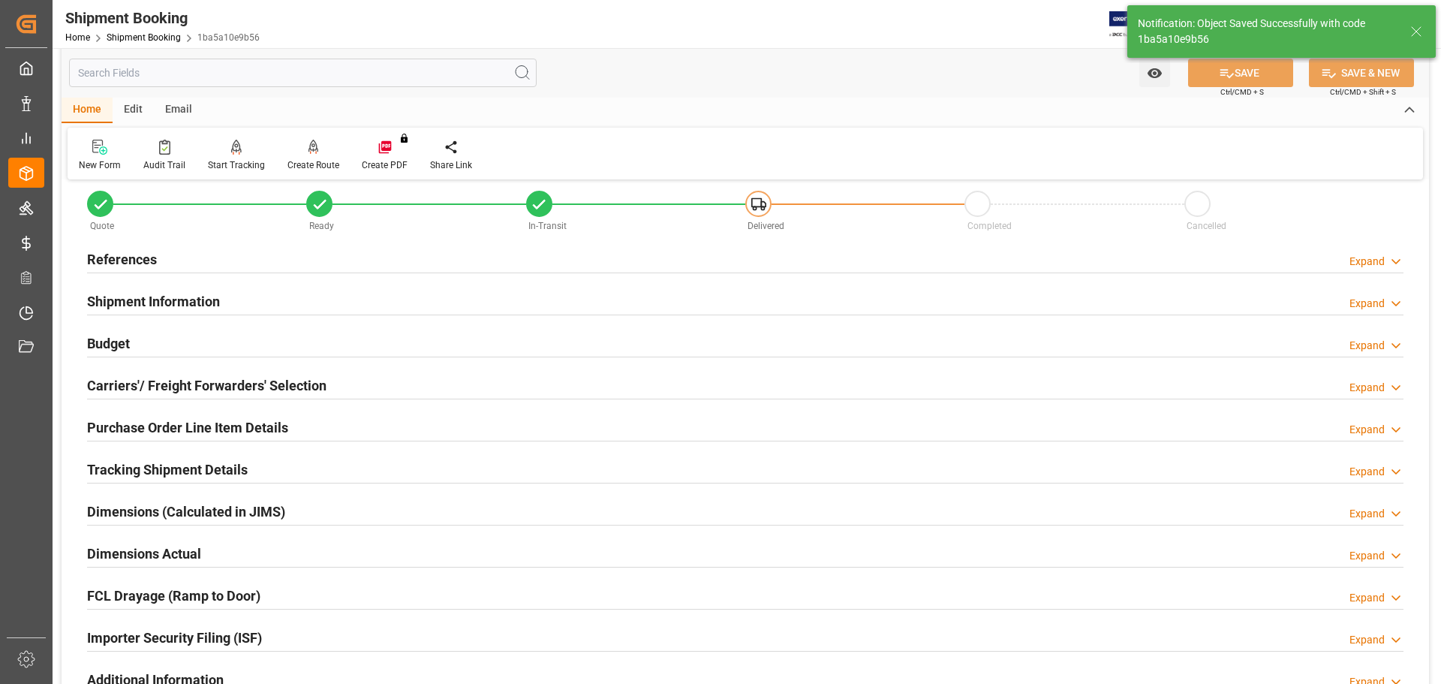
scroll to position [0, 0]
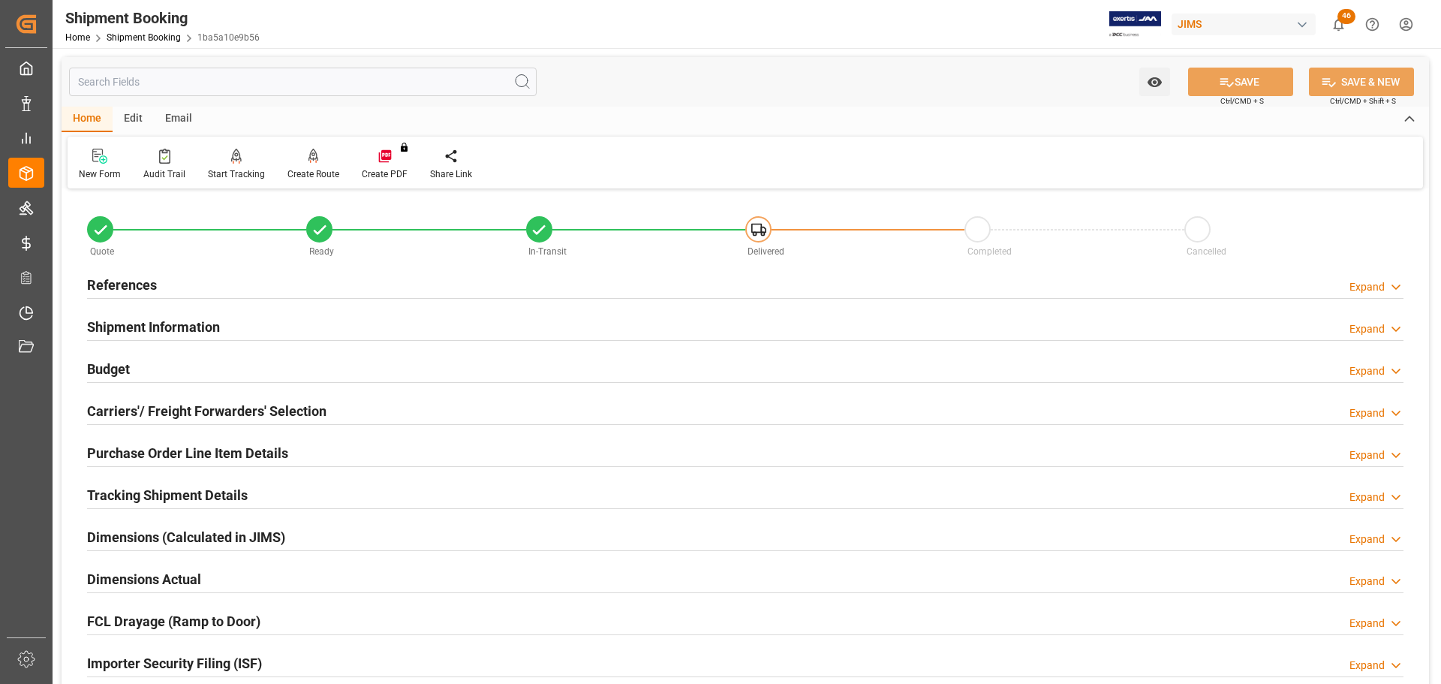
click at [188, 286] on div "References Expand" at bounding box center [745, 283] width 1316 height 29
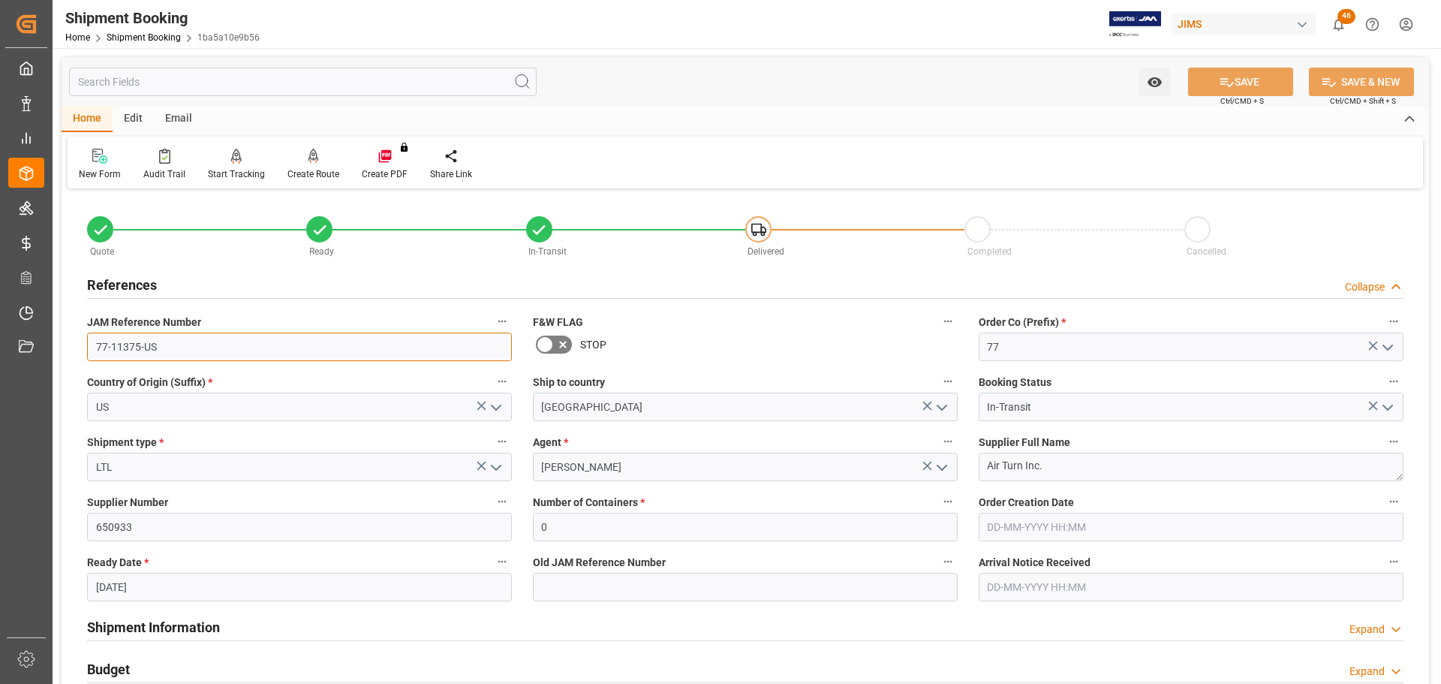
drag, startPoint x: 167, startPoint y: 350, endPoint x: 65, endPoint y: 350, distance: 101.3
click at [65, 350] on div "Quote Ready In-Transit Delivered Completed Cancelled References Collapse JAM Re…" at bounding box center [745, 659] width 1367 height 933
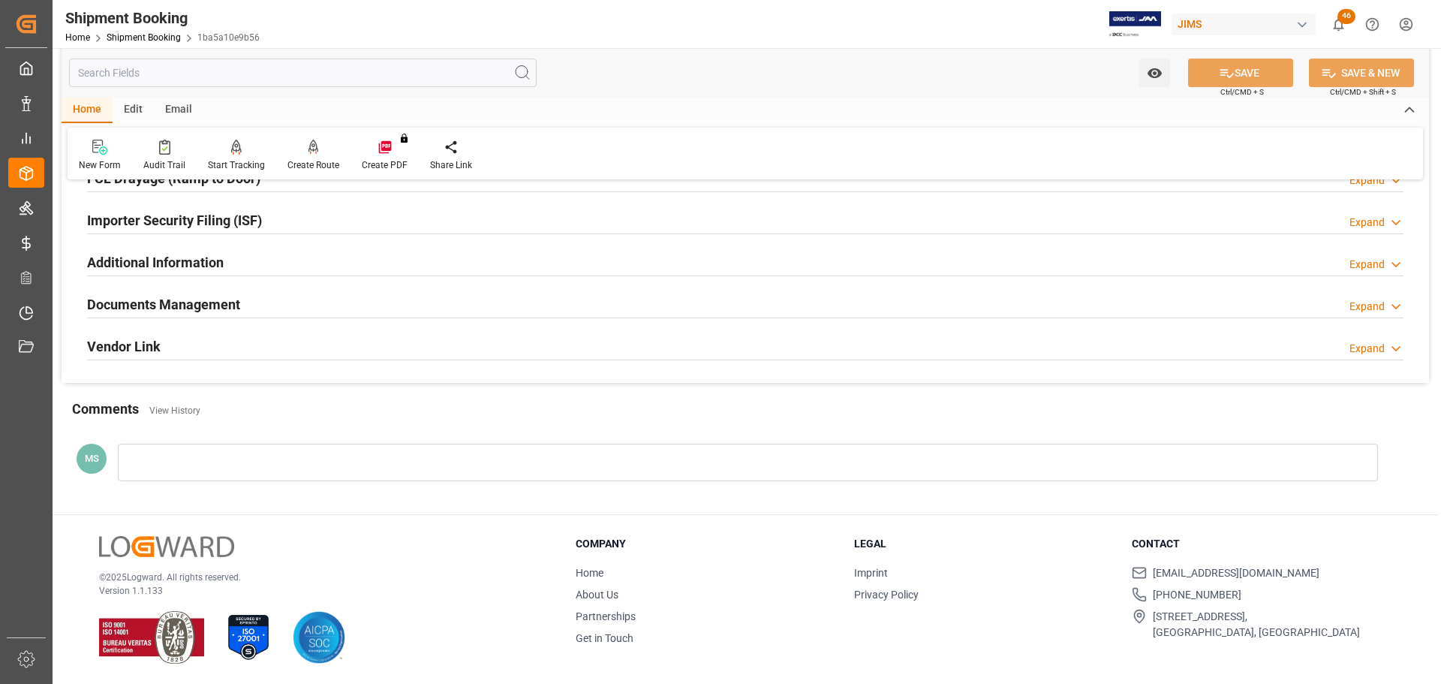
drag, startPoint x: 423, startPoint y: 309, endPoint x: 919, endPoint y: 359, distance: 497.8
click at [423, 309] on div "Documents Management Expand" at bounding box center [745, 303] width 1316 height 29
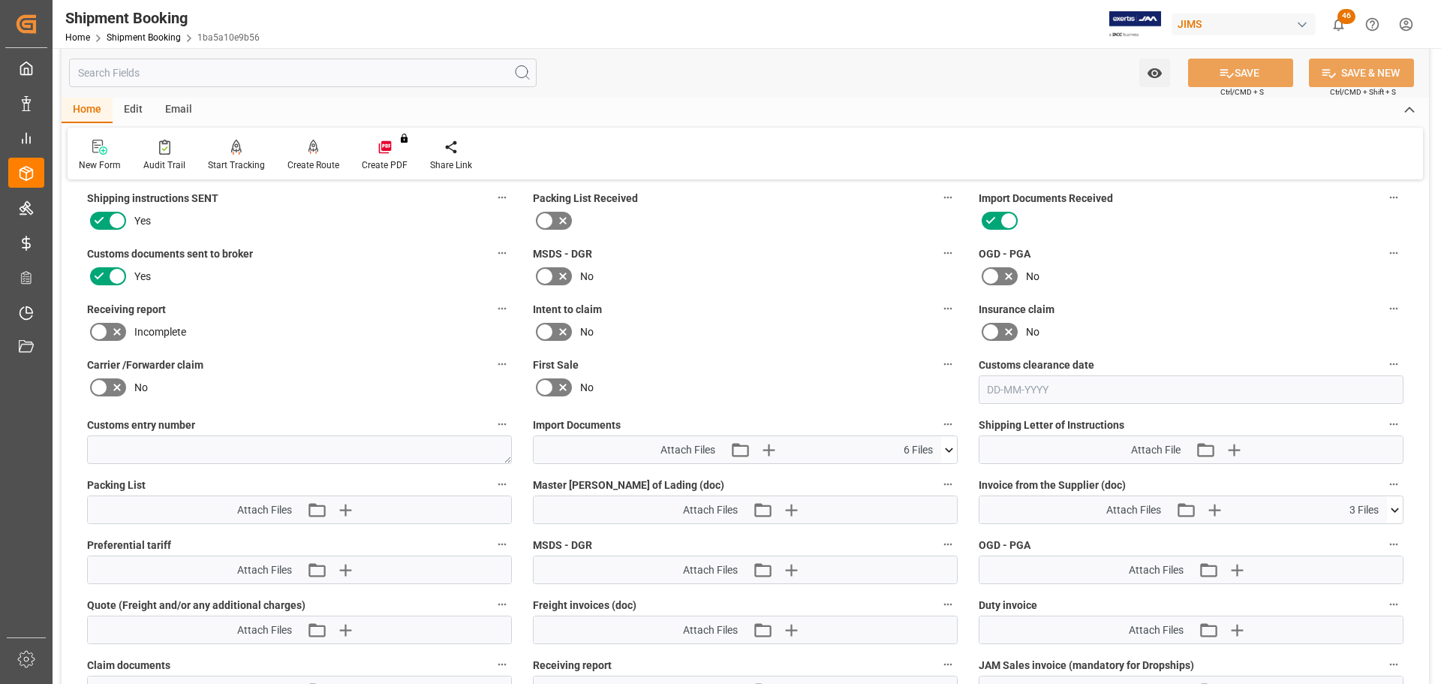
scroll to position [893, 0]
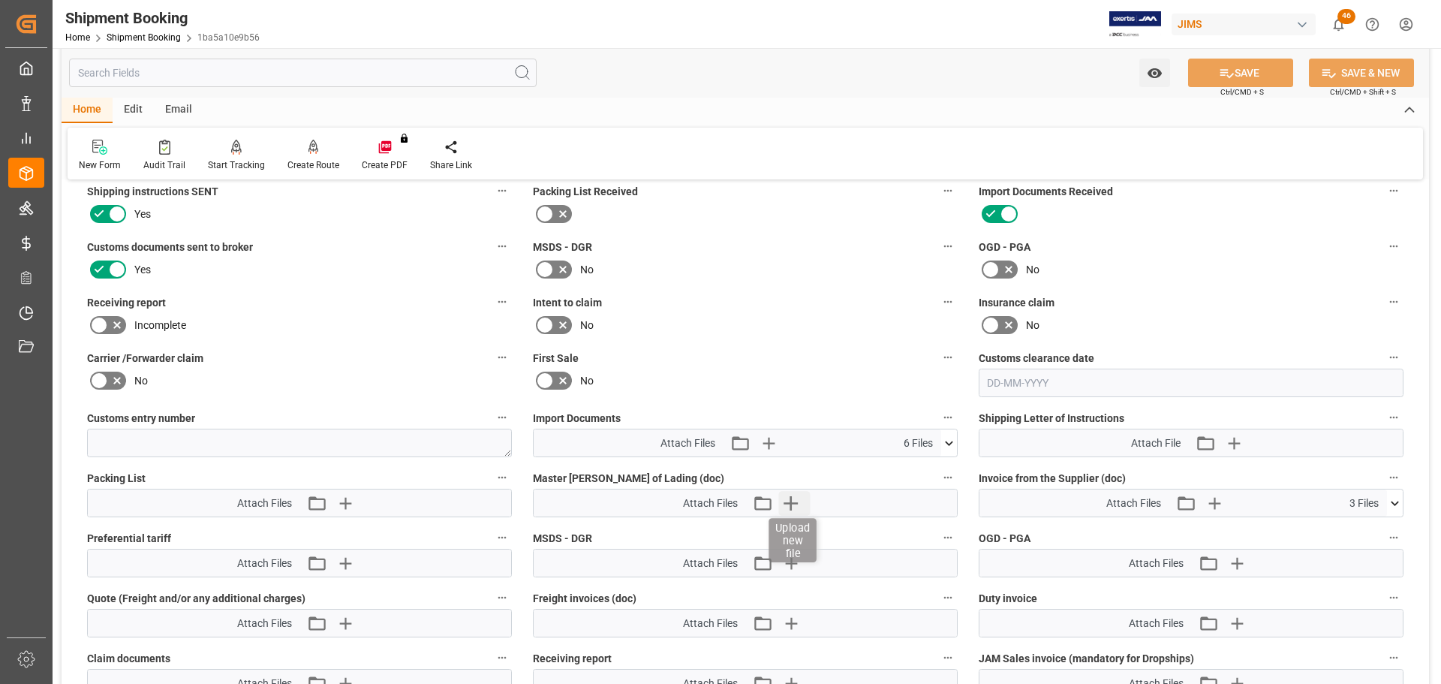
click at [797, 504] on icon "button" at bounding box center [790, 503] width 24 height 24
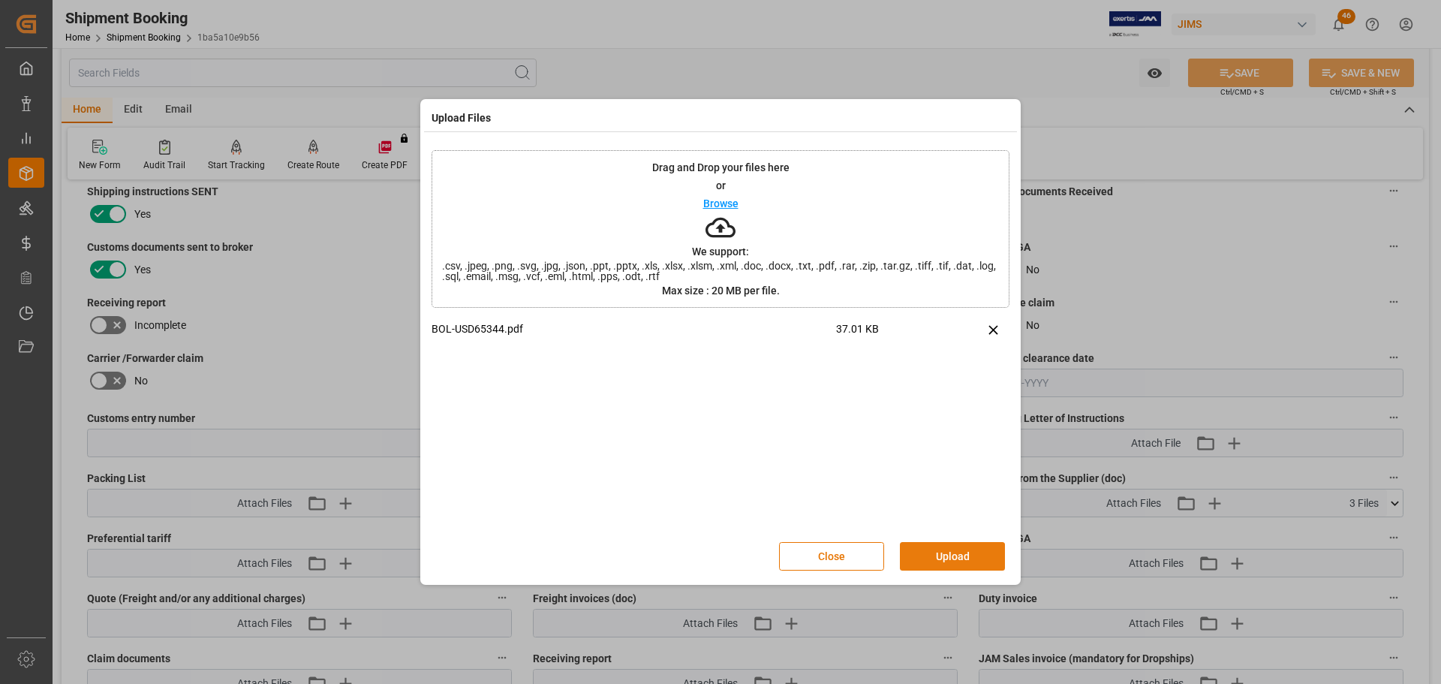
click at [948, 560] on button "Upload" at bounding box center [952, 556] width 105 height 29
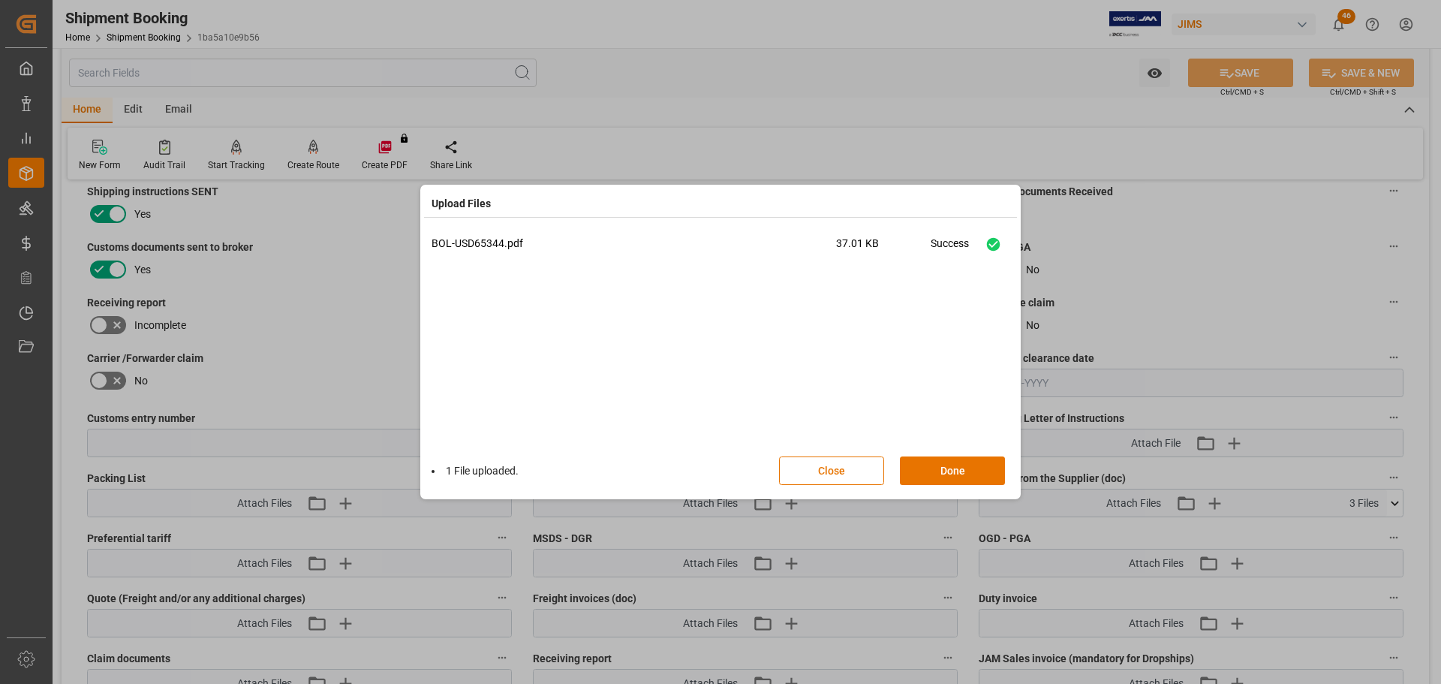
drag, startPoint x: 947, startPoint y: 469, endPoint x: 1063, endPoint y: 331, distance: 180.6
click at [948, 469] on button "Done" at bounding box center [952, 470] width 105 height 29
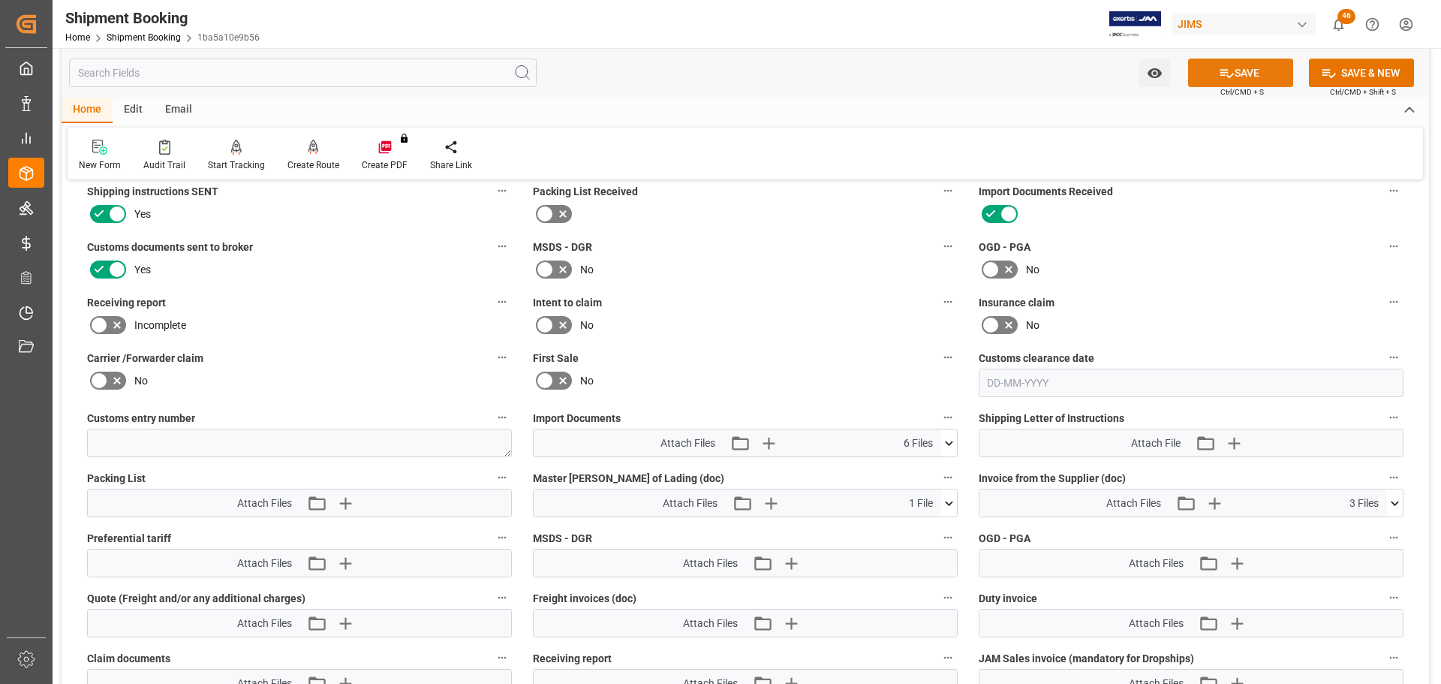
click at [1247, 67] on button "SAVE" at bounding box center [1240, 73] width 105 height 29
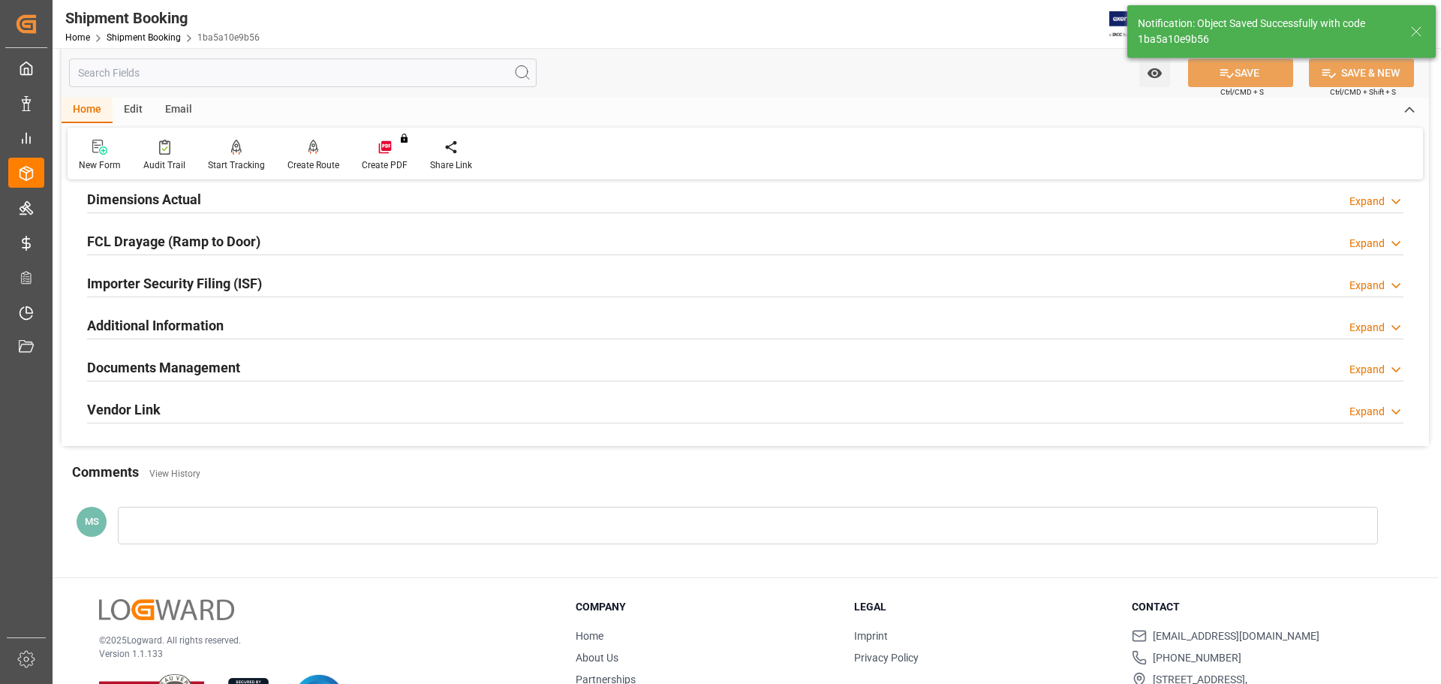
scroll to position [381, 0]
click at [231, 356] on h2 "Documents Management" at bounding box center [163, 366] width 153 height 20
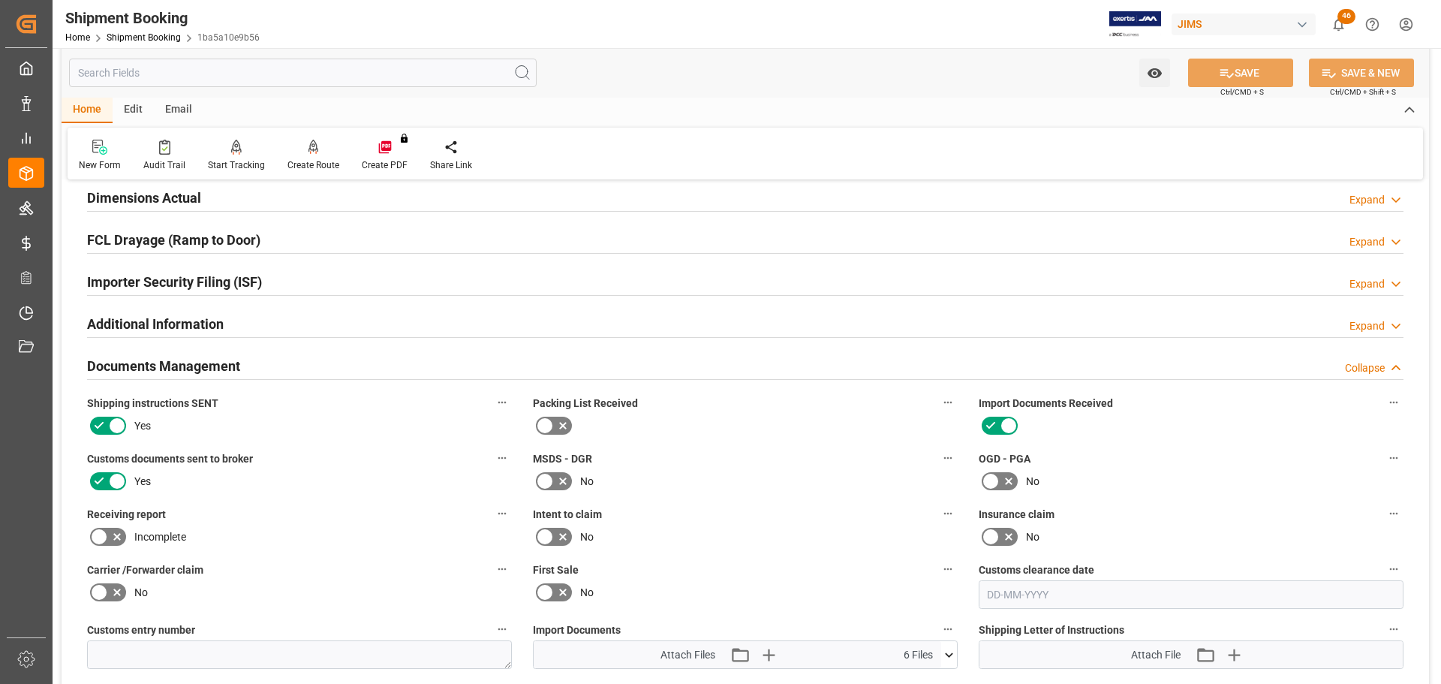
click at [216, 363] on h2 "Documents Management" at bounding box center [163, 366] width 153 height 20
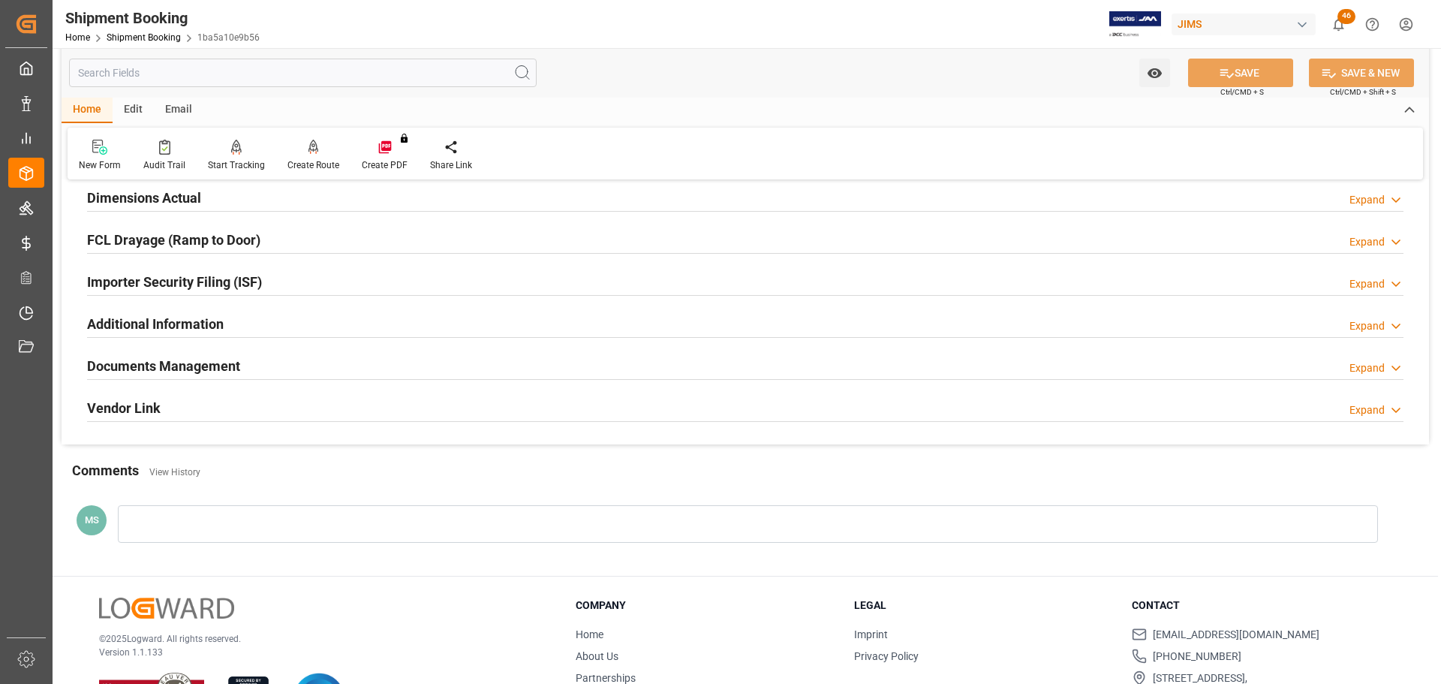
scroll to position [81, 0]
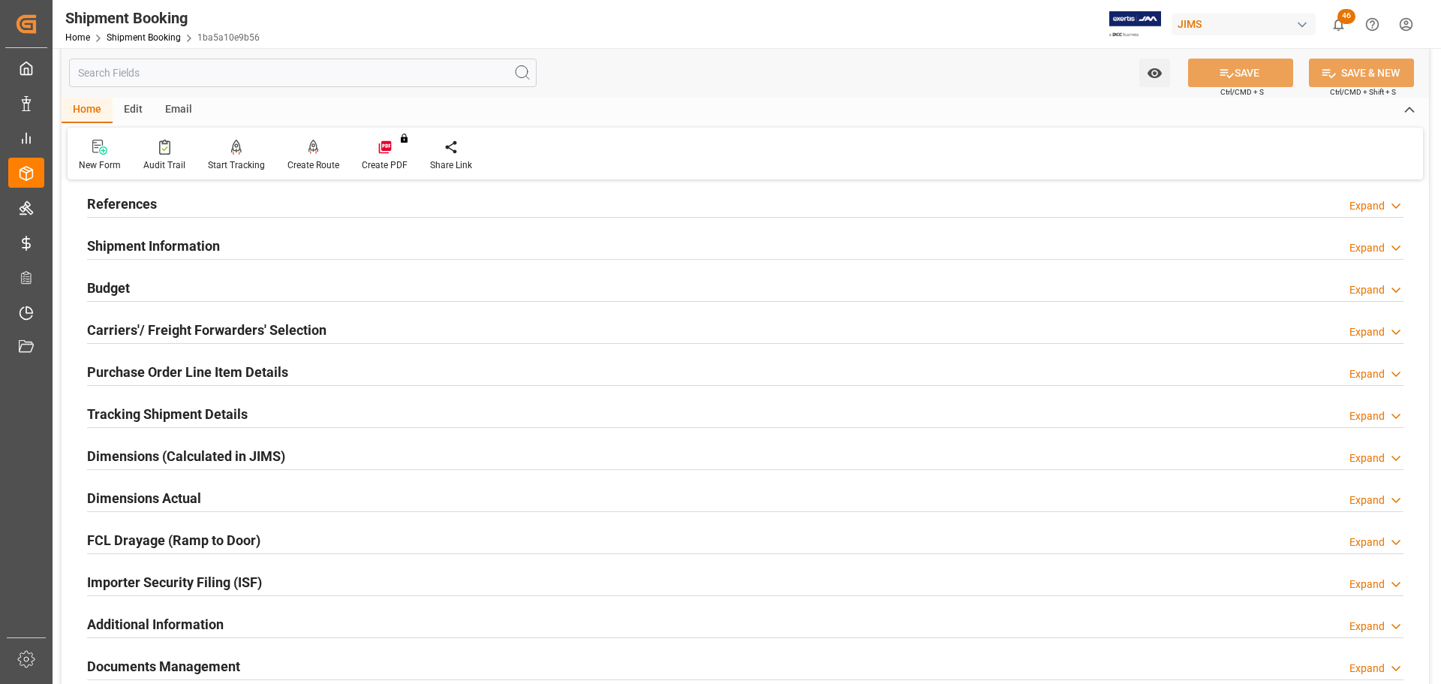
click at [176, 492] on h2 "Dimensions Actual" at bounding box center [144, 498] width 114 height 20
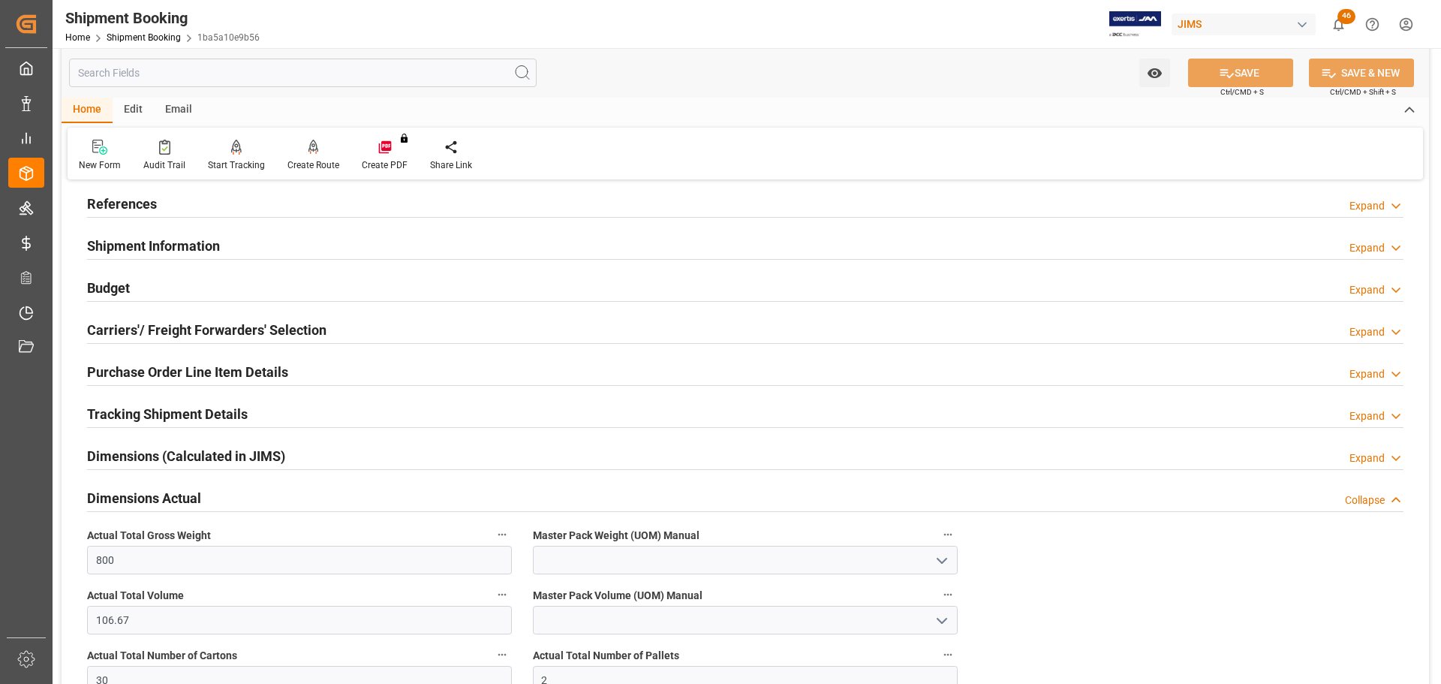
click at [176, 492] on h2 "Dimensions Actual" at bounding box center [144, 498] width 114 height 20
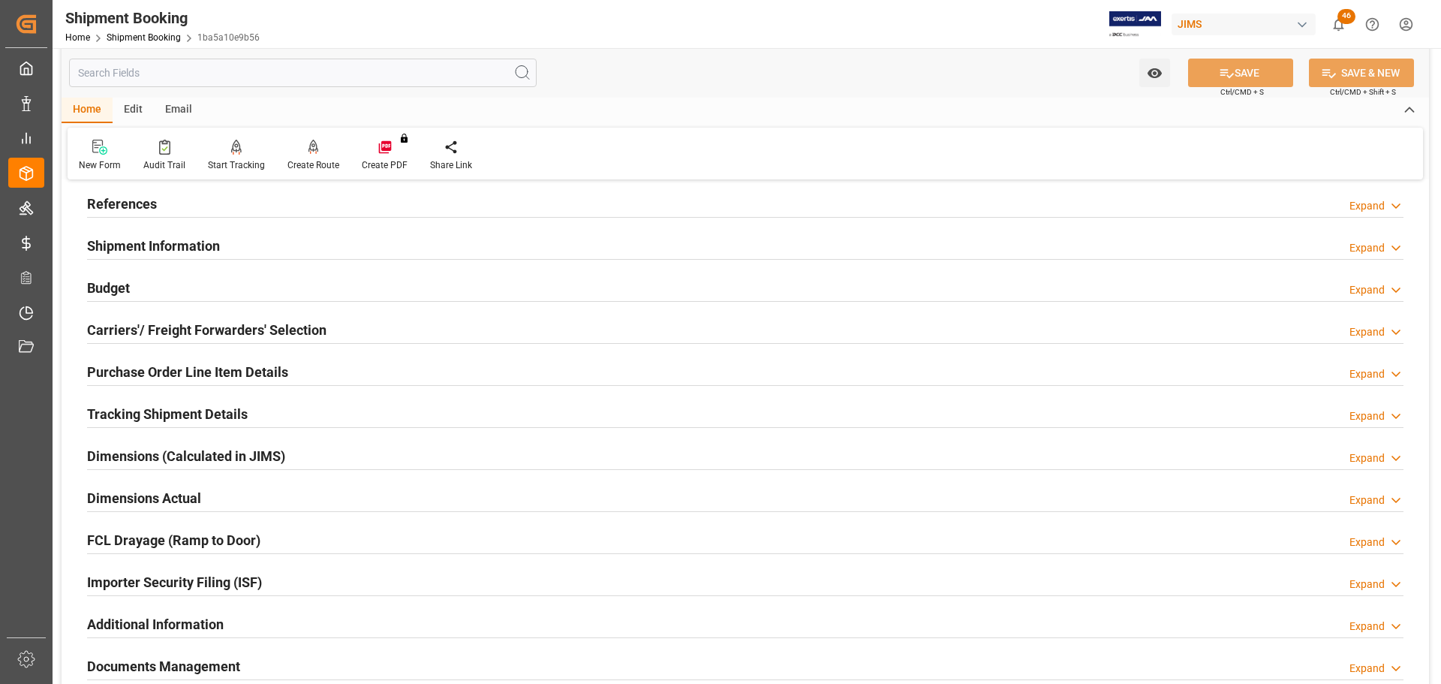
click at [174, 286] on div "Budget Expand" at bounding box center [745, 286] width 1316 height 29
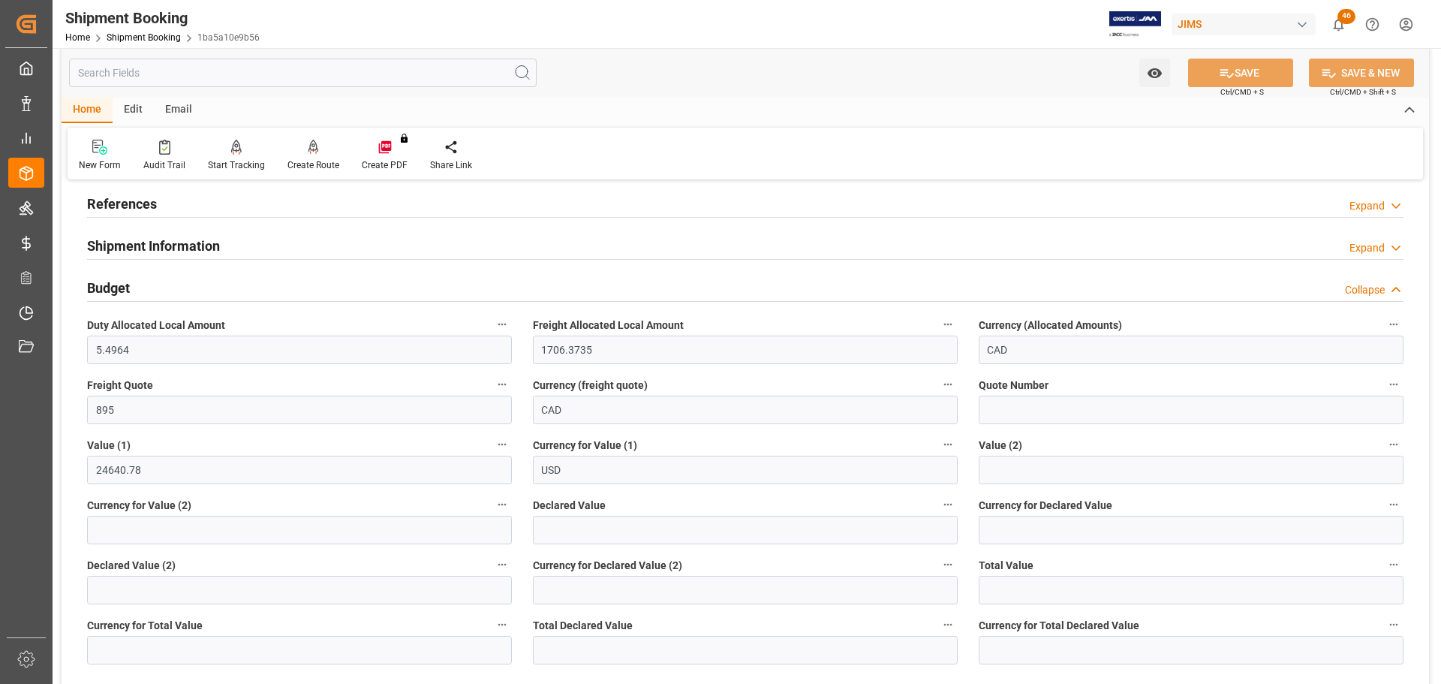
click at [174, 285] on div "Budget Collapse" at bounding box center [745, 286] width 1316 height 29
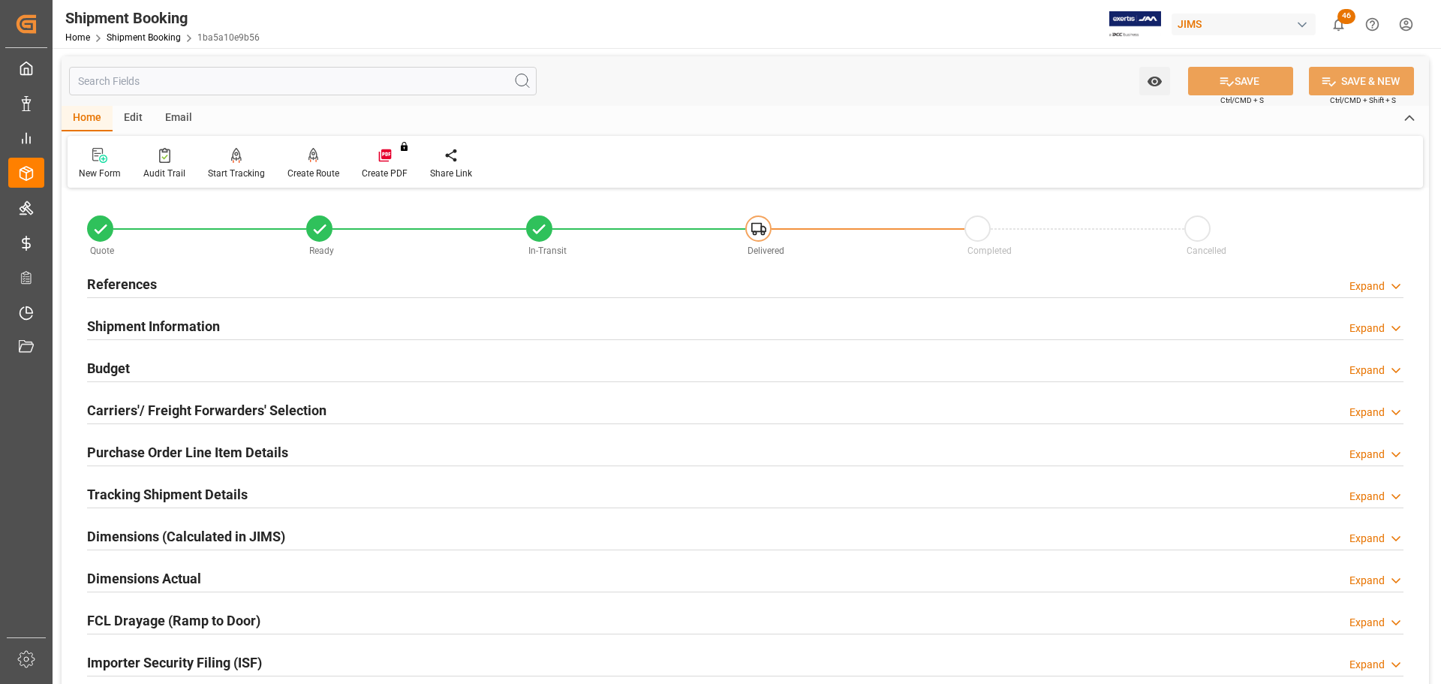
scroll to position [0, 0]
click at [192, 275] on div "References Expand" at bounding box center [745, 283] width 1316 height 29
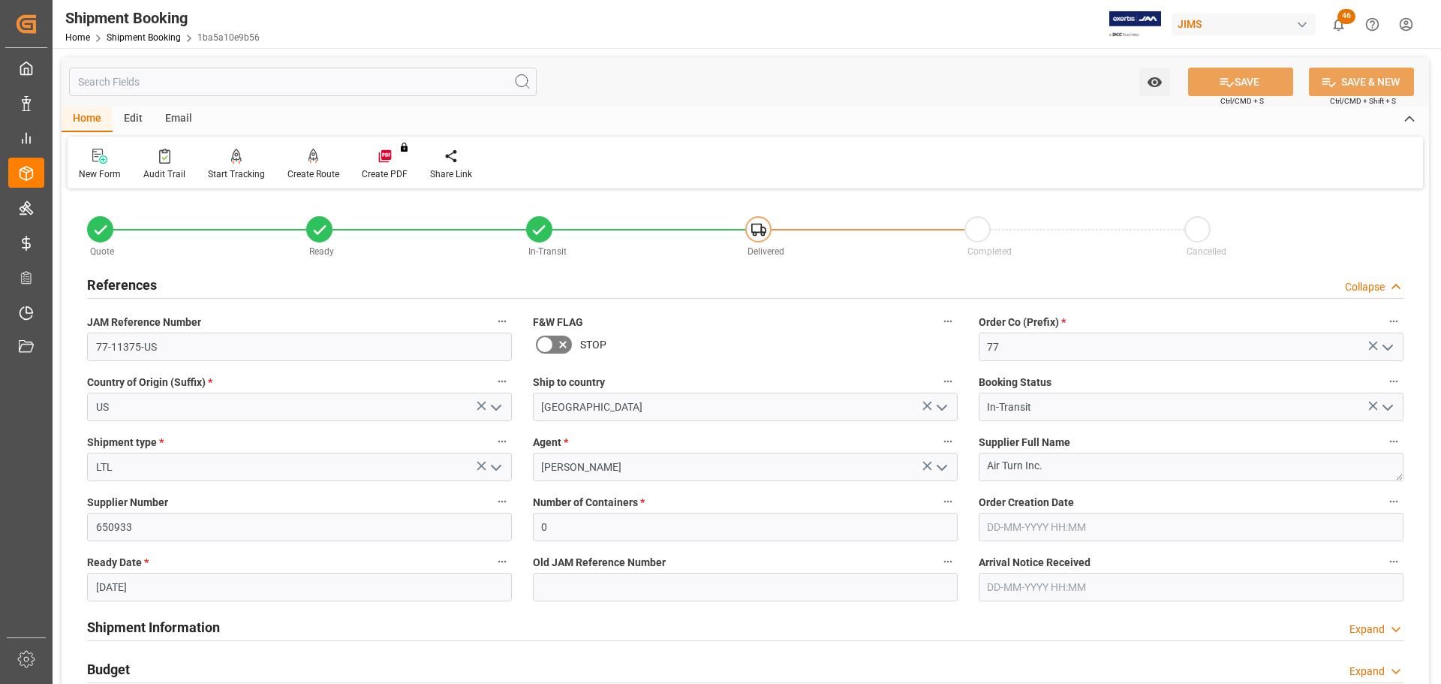
click at [192, 275] on div "References Collapse" at bounding box center [745, 283] width 1316 height 29
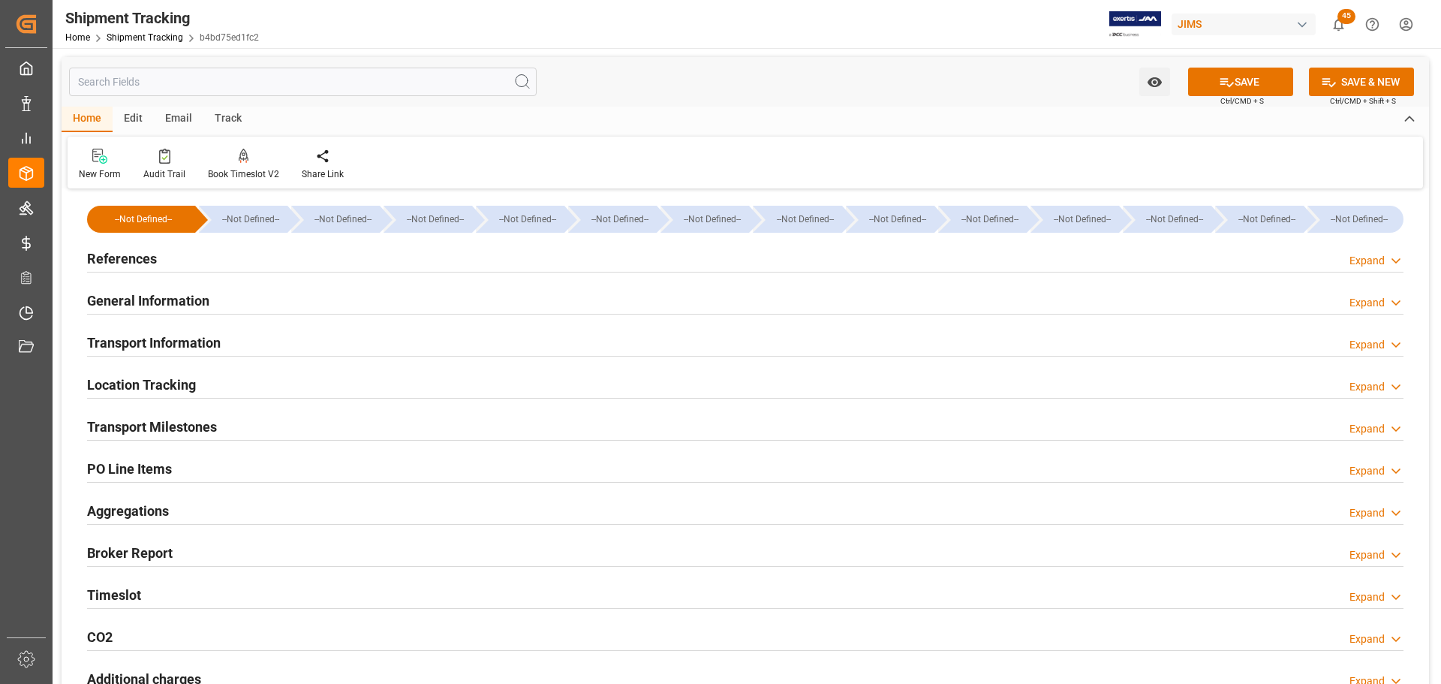
scroll to position [33, 0]
